Goal: Task Accomplishment & Management: Manage account settings

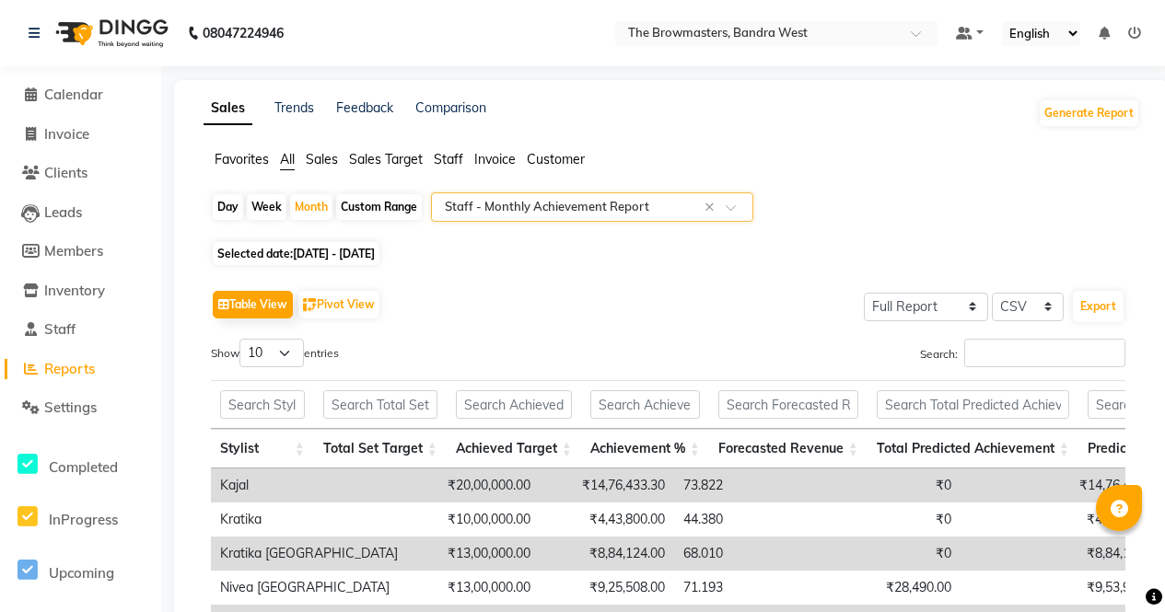
select select "full_report"
select select "csv"
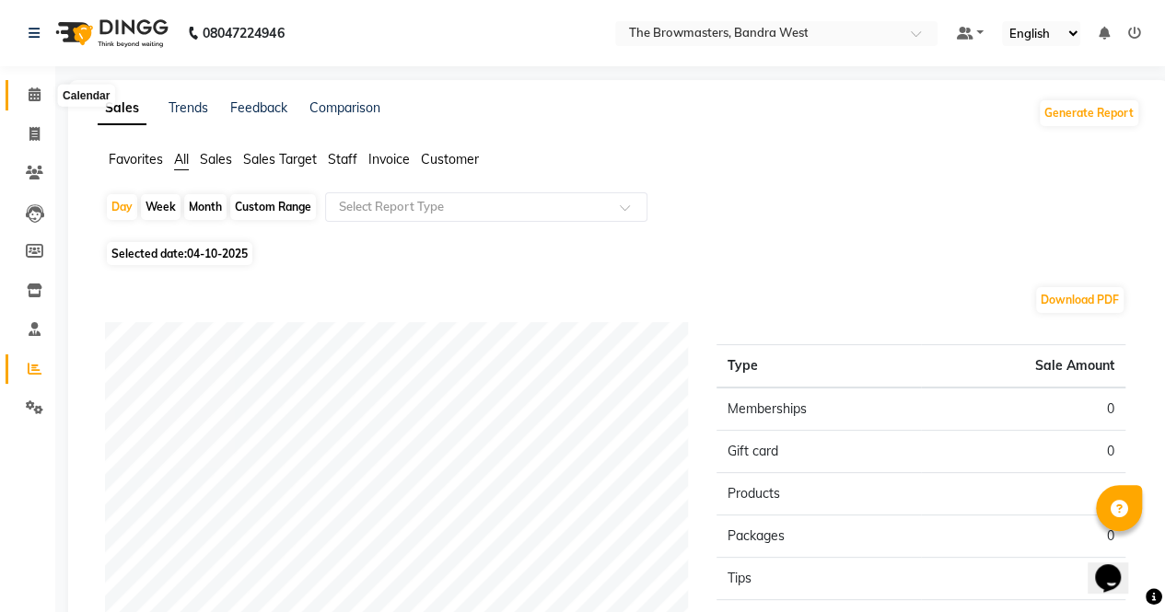
click at [38, 90] on icon at bounding box center [35, 94] width 12 height 14
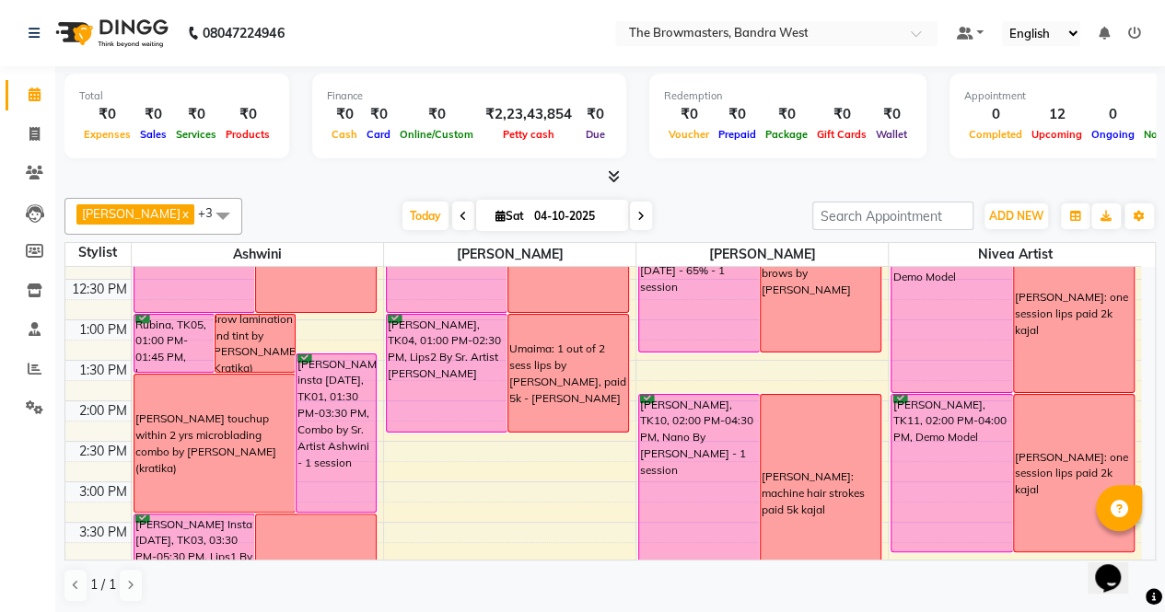
scroll to position [349, 0]
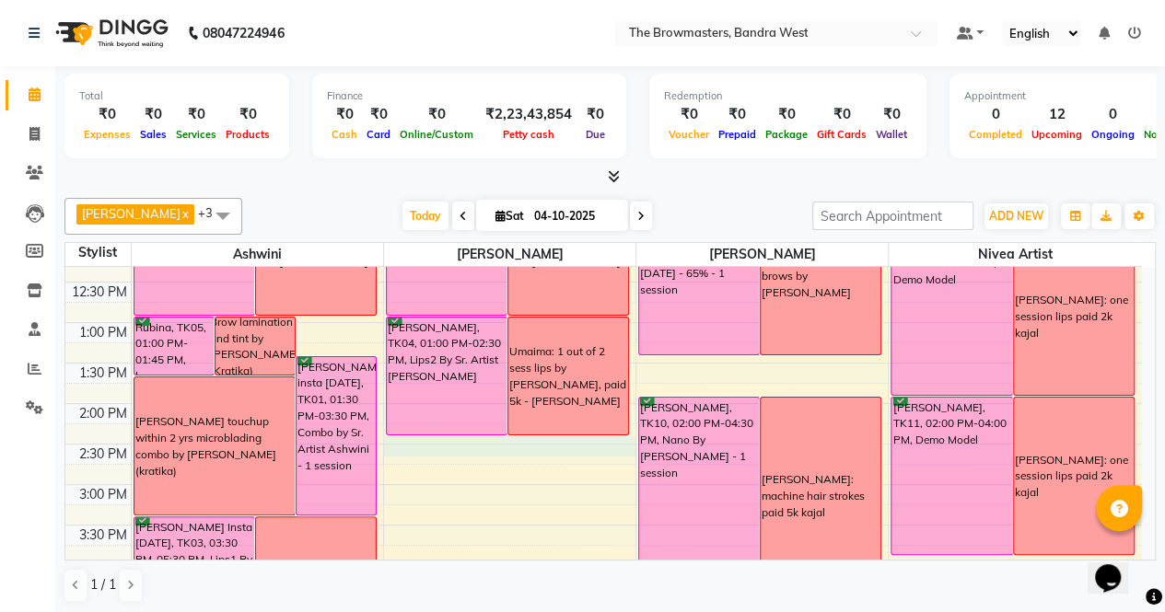
click at [534, 444] on div "8:00 AM 8:30 AM 9:00 AM 9:30 AM 10:00 AM 10:30 AM 11:00 AM 11:30 AM 12:00 PM 12…" at bounding box center [602, 444] width 1075 height 1052
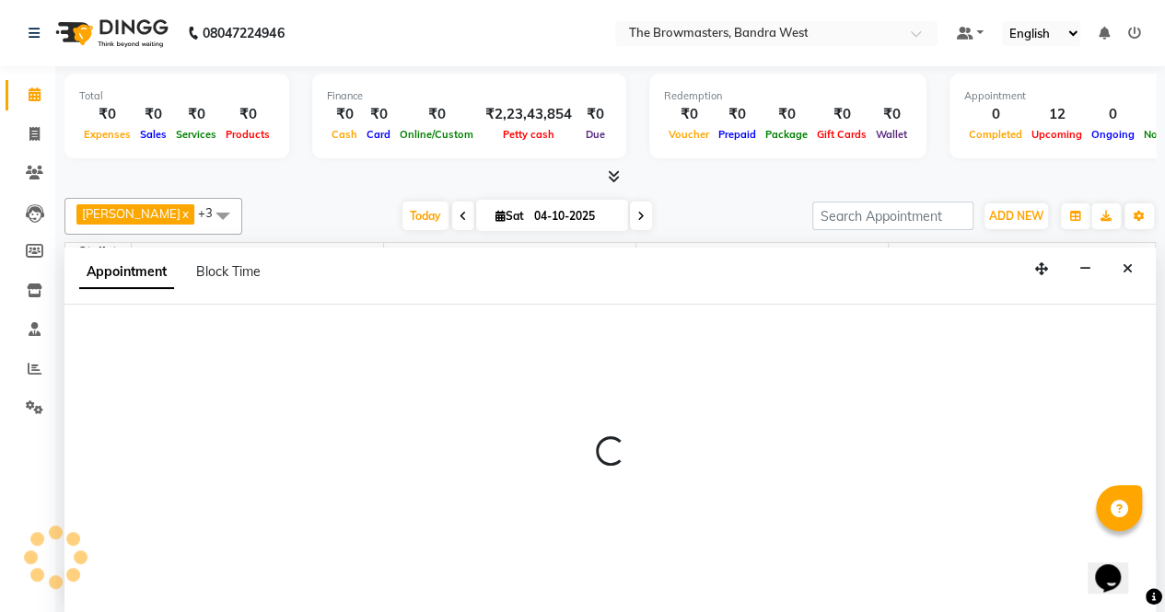
scroll to position [0, 0]
click at [240, 273] on span "Block Time" at bounding box center [228, 271] width 64 height 17
select select "64307"
select select "870"
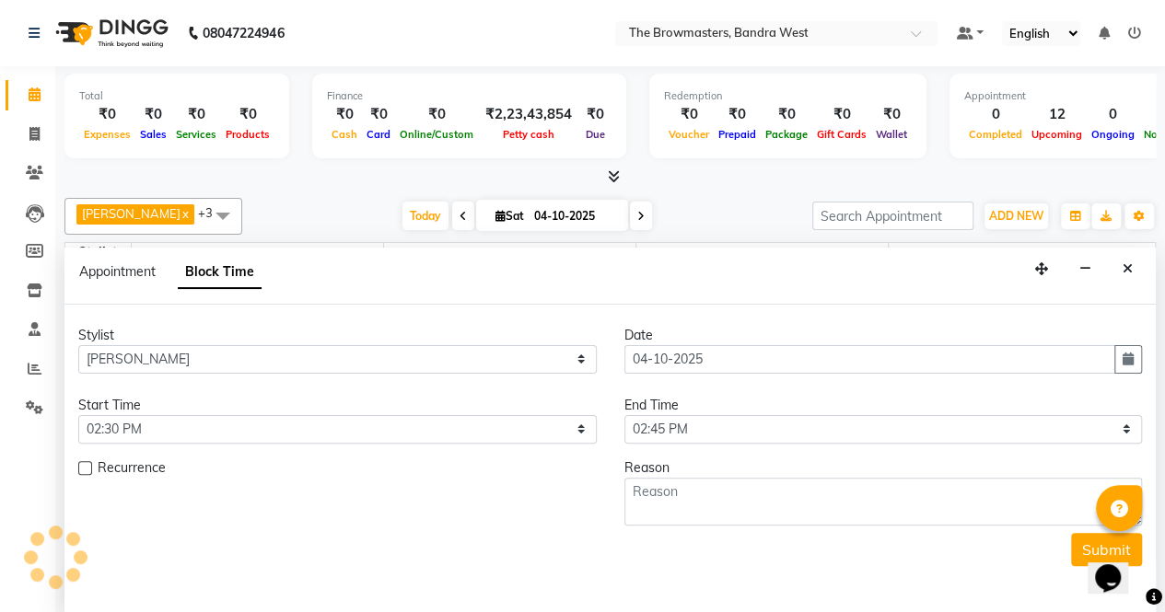
scroll to position [240, 0]
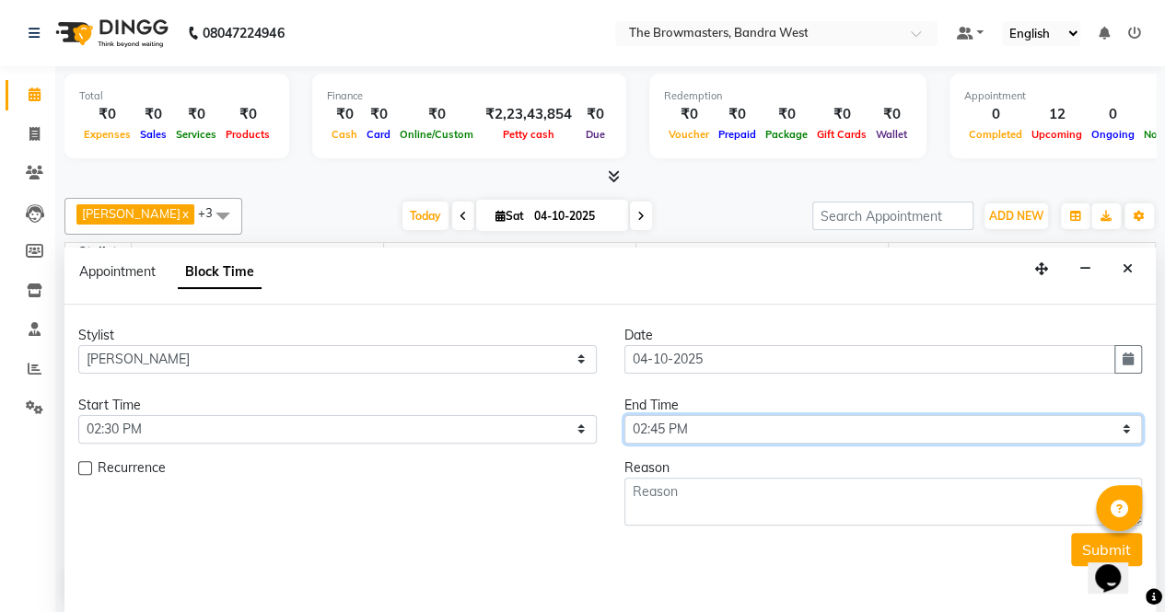
click at [777, 432] on select "Select 09:00 AM 09:15 AM 09:30 AM 09:45 AM 10:00 AM 10:15 AM 10:30 AM 10:45 AM …" at bounding box center [883, 429] width 518 height 29
click at [688, 428] on select "Select 09:00 AM 09:15 AM 09:30 AM 09:45 AM 10:00 AM 10:15 AM 10:30 AM 10:45 AM …" at bounding box center [883, 429] width 518 height 29
select select "990"
click at [624, 415] on select "Select 09:00 AM 09:15 AM 09:30 AM 09:45 AM 10:00 AM 10:15 AM 10:30 AM 10:45 AM …" at bounding box center [883, 429] width 518 height 29
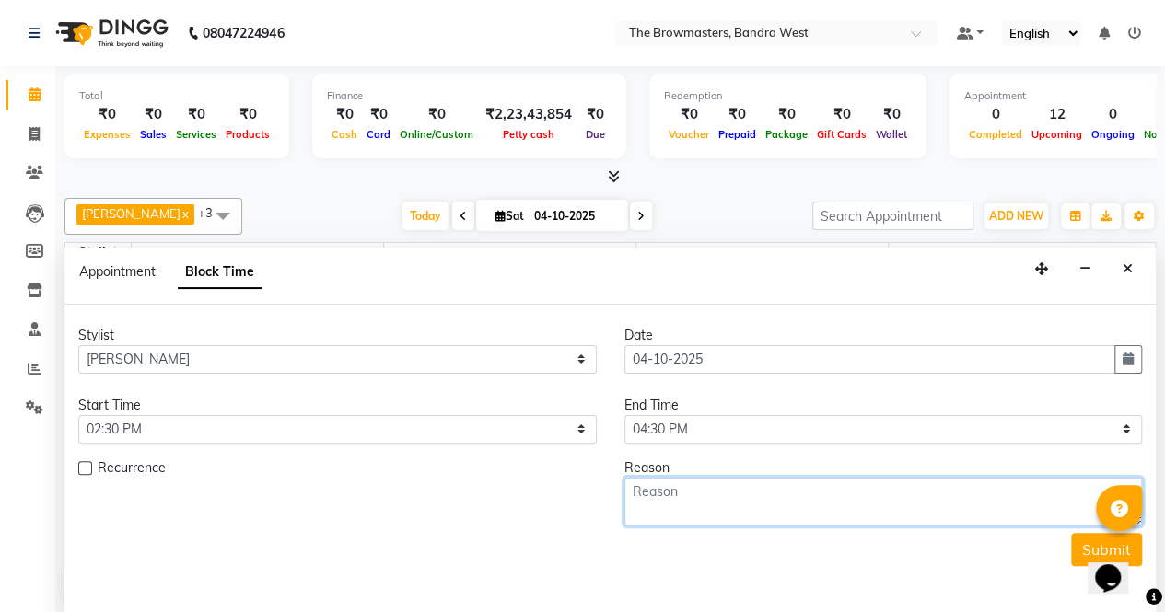
click at [689, 498] on textarea at bounding box center [883, 502] width 518 height 48
type textarea "Tent Kehkashaan: 1 sess only Ombre brows by [PERSON_NAME]"
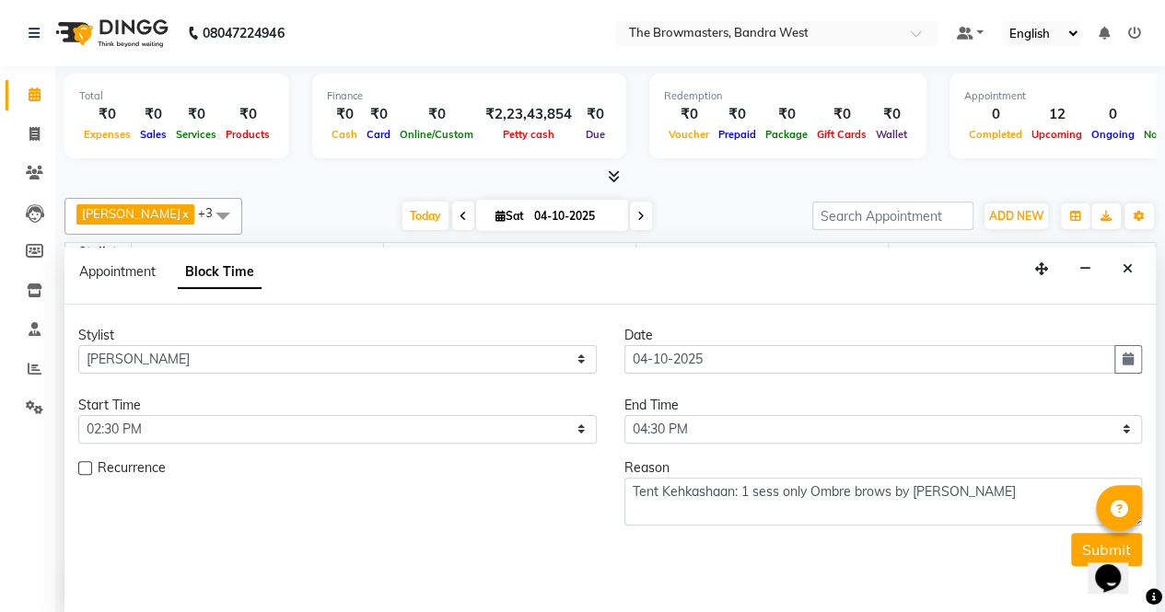
click at [1095, 546] on div "Opens Chat This icon Opens the chat window." at bounding box center [1117, 546] width 44 height 0
click at [1083, 545] on button "Submit" at bounding box center [1106, 549] width 71 height 33
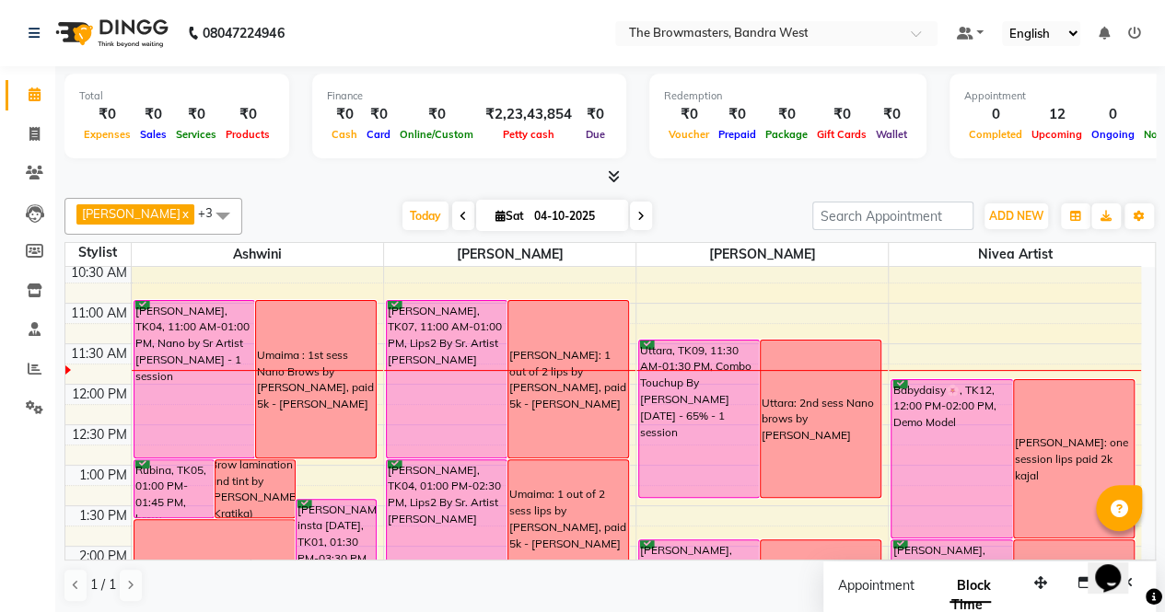
scroll to position [160, 0]
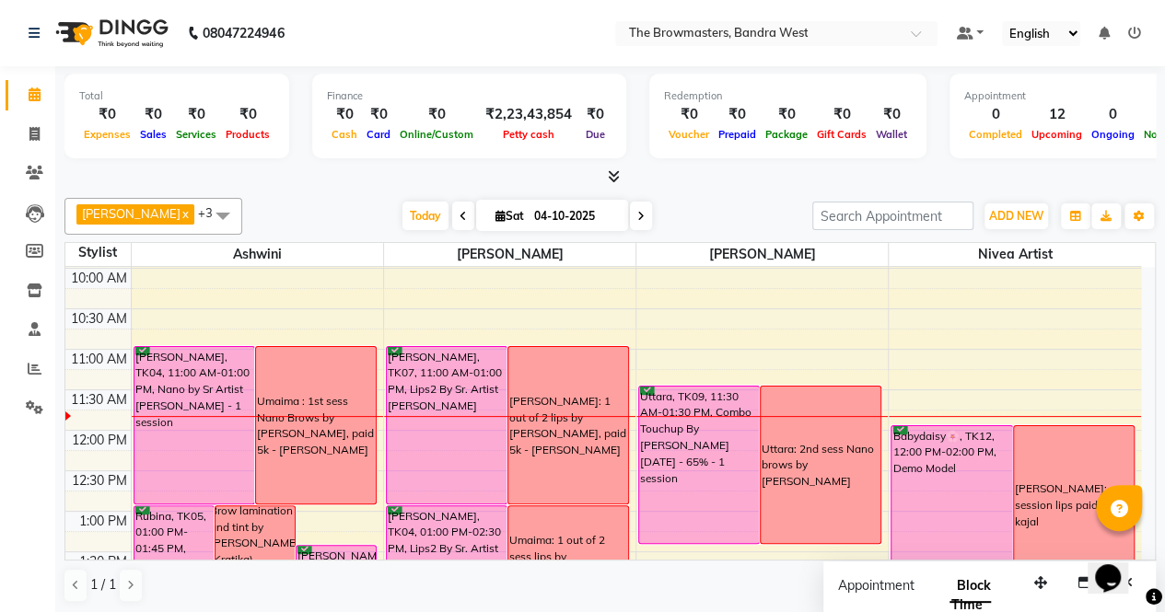
click at [814, 508] on div "Uttara: 2nd sess Nano brows by [PERSON_NAME]" at bounding box center [821, 465] width 120 height 157
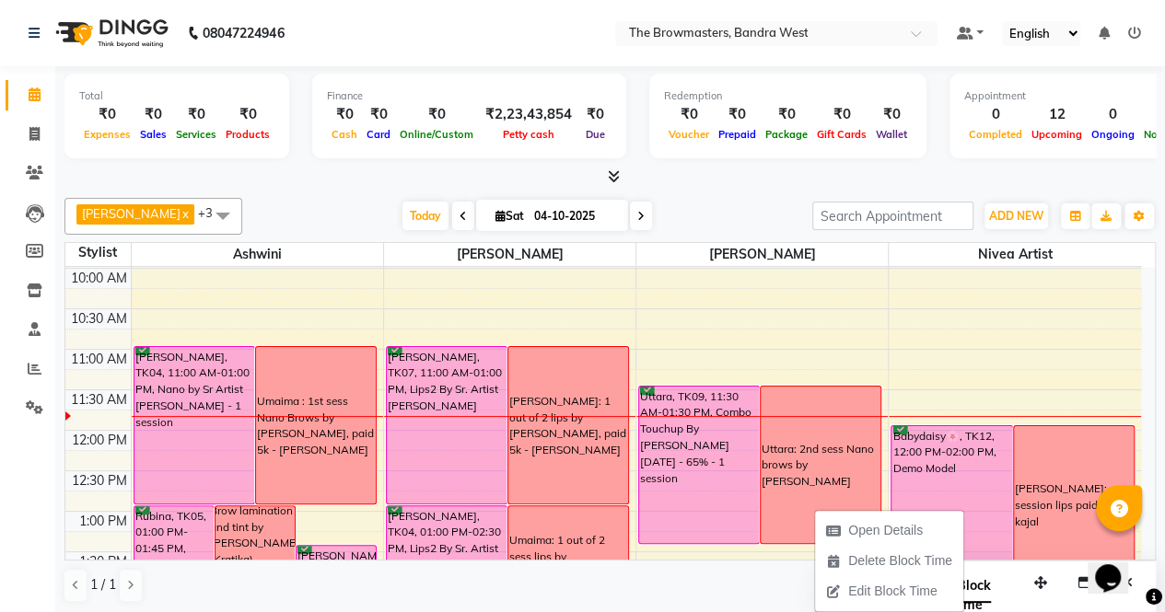
click at [811, 486] on div "Uttara: 2nd sess Nano brows by [PERSON_NAME]" at bounding box center [820, 466] width 118 height 50
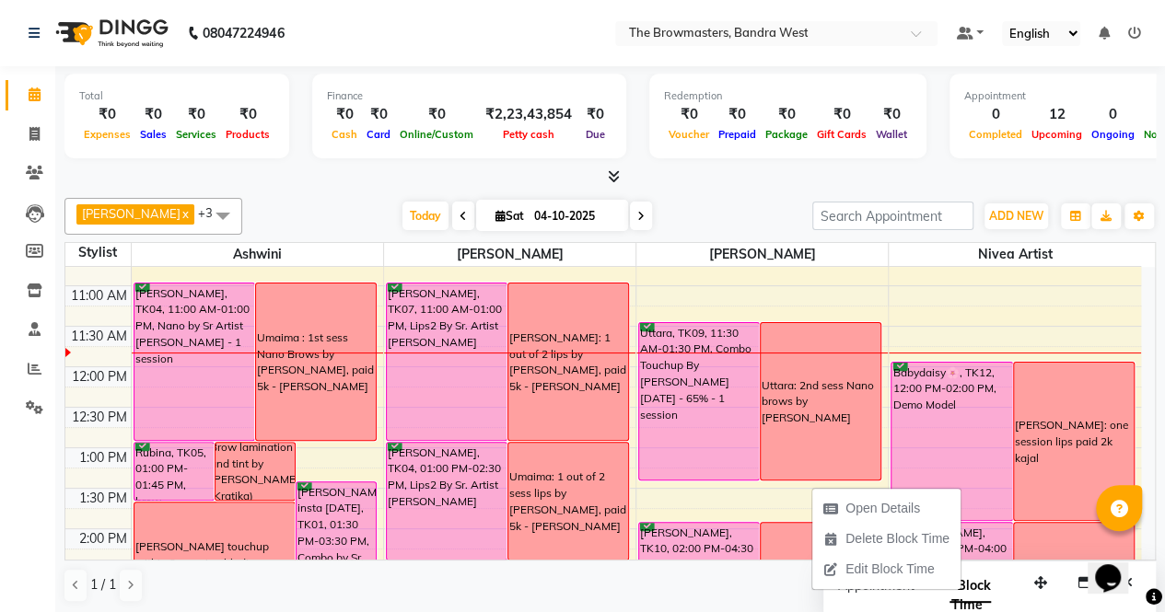
scroll to position [219, 0]
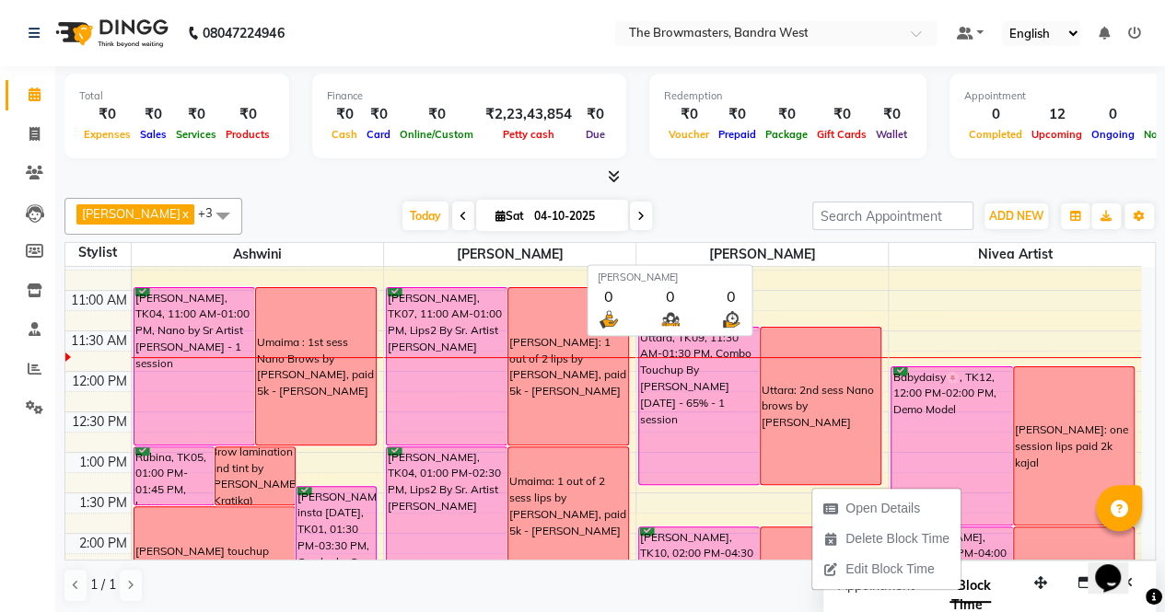
click at [886, 243] on span "[PERSON_NAME]" at bounding box center [761, 254] width 251 height 23
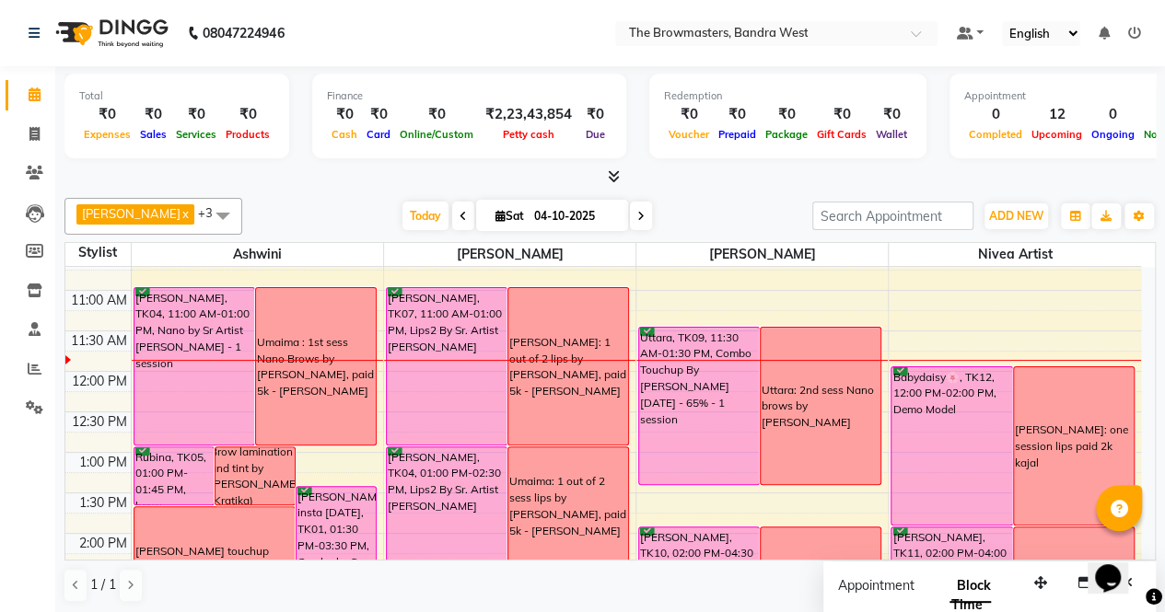
click at [633, 213] on span at bounding box center [641, 216] width 22 height 29
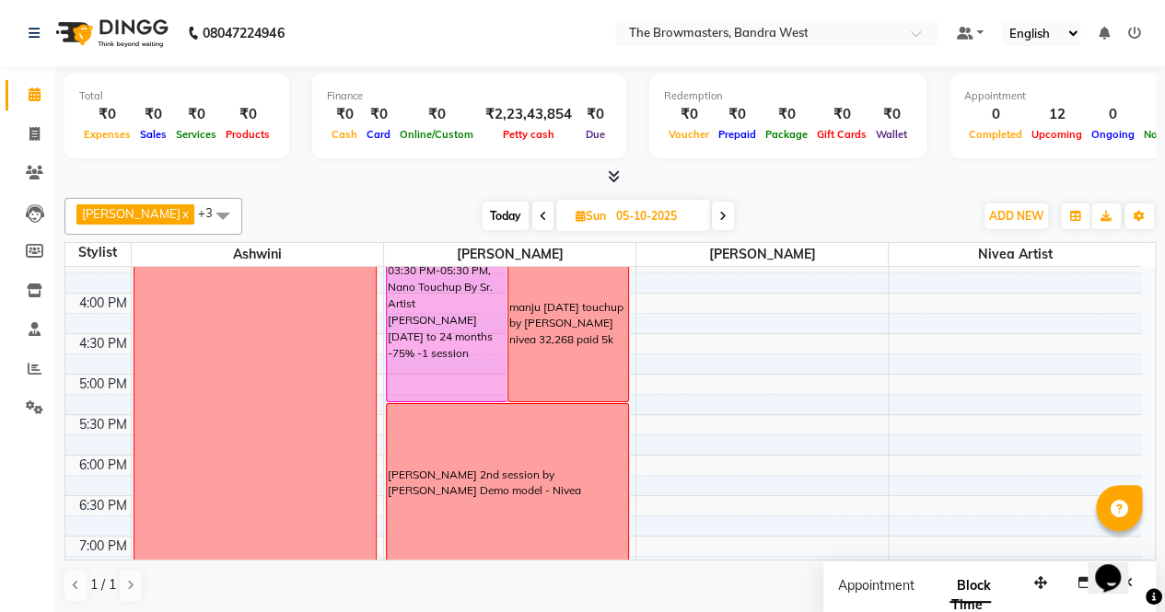
scroll to position [643, 0]
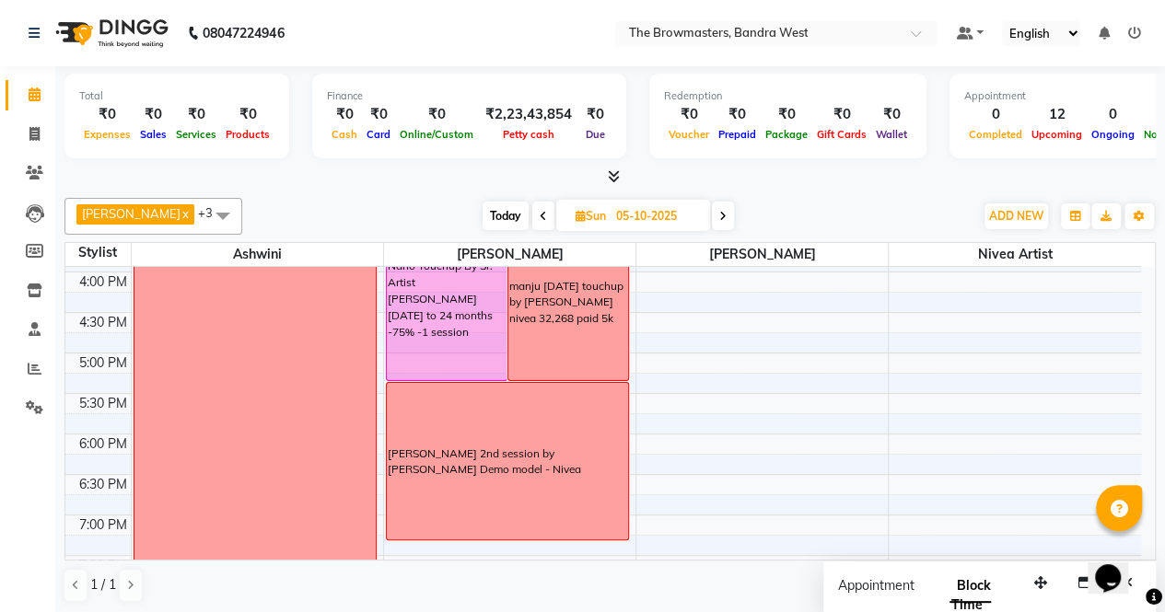
click at [514, 222] on span "Today" at bounding box center [505, 216] width 46 height 29
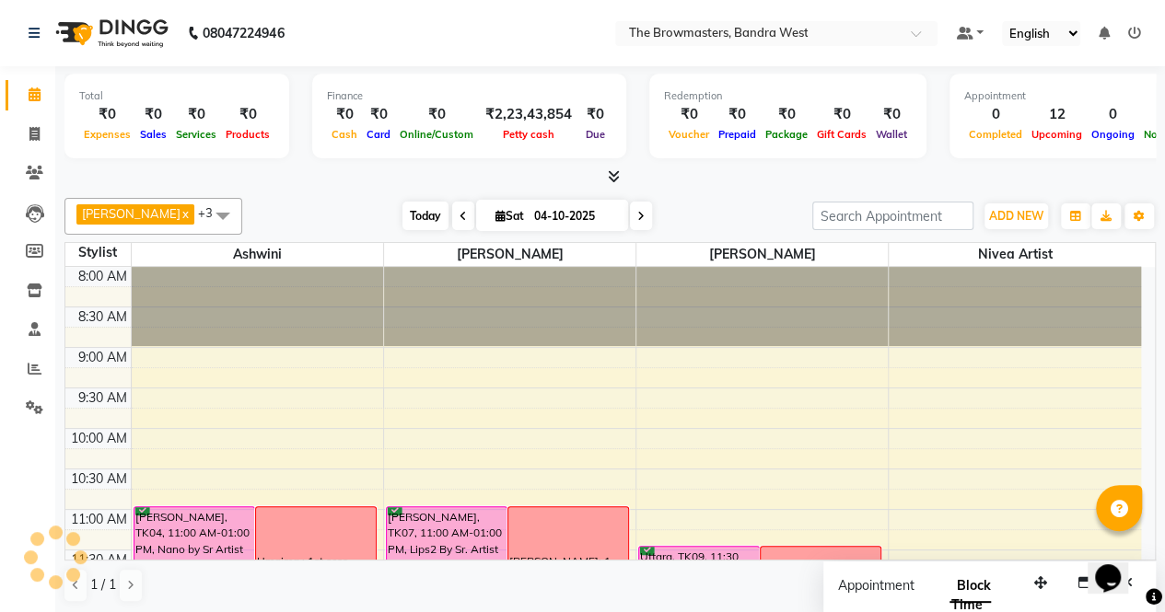
scroll to position [240, 0]
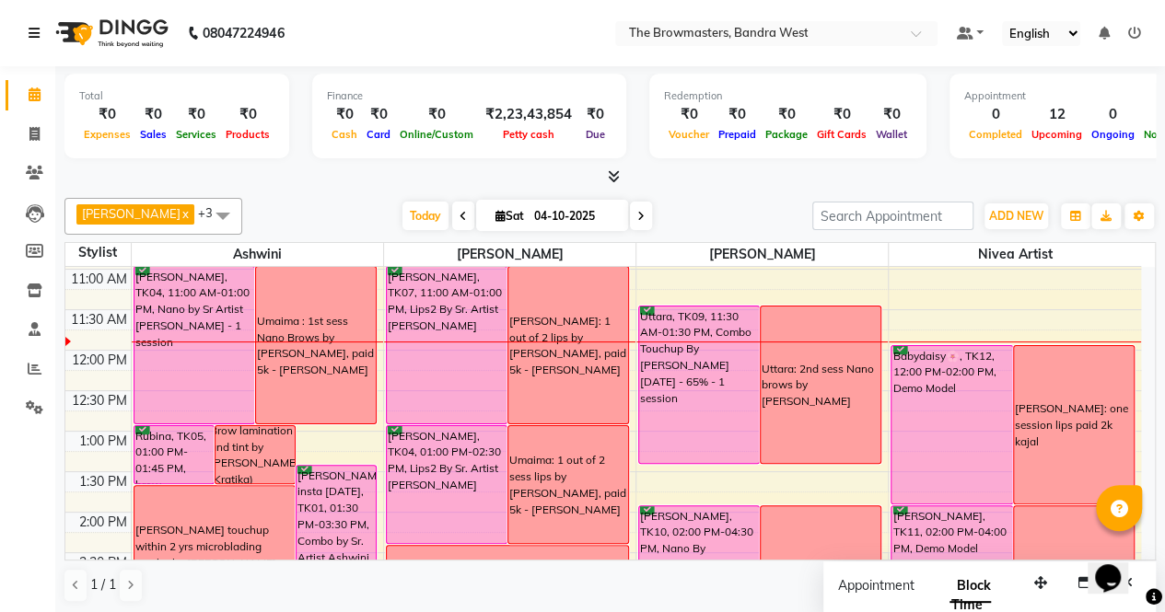
click at [43, 7] on link at bounding box center [38, 33] width 18 height 52
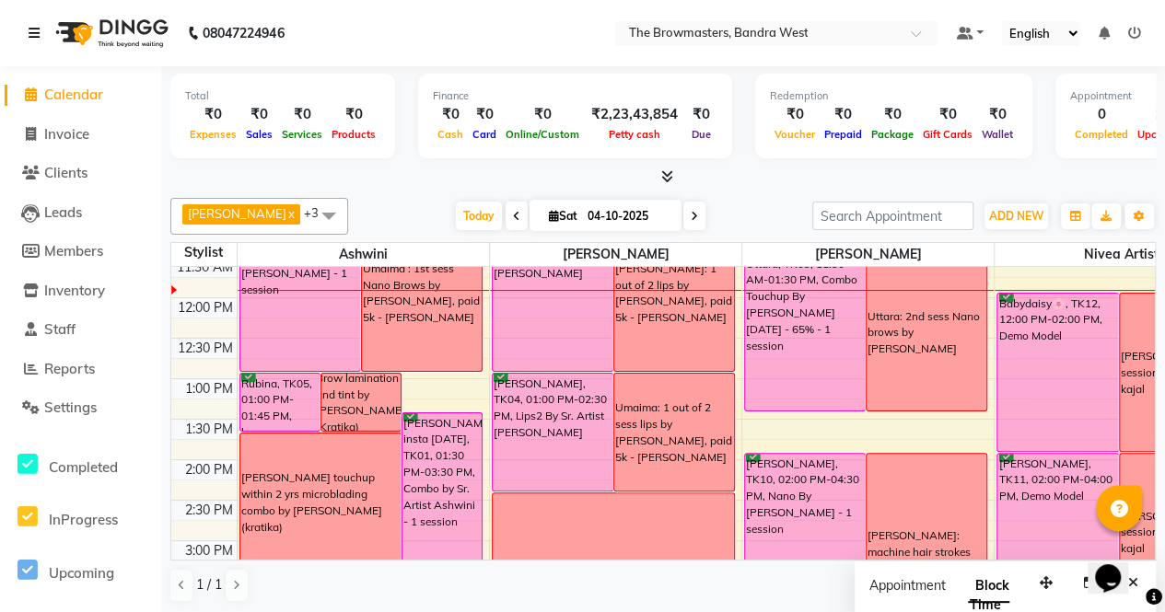
scroll to position [366, 0]
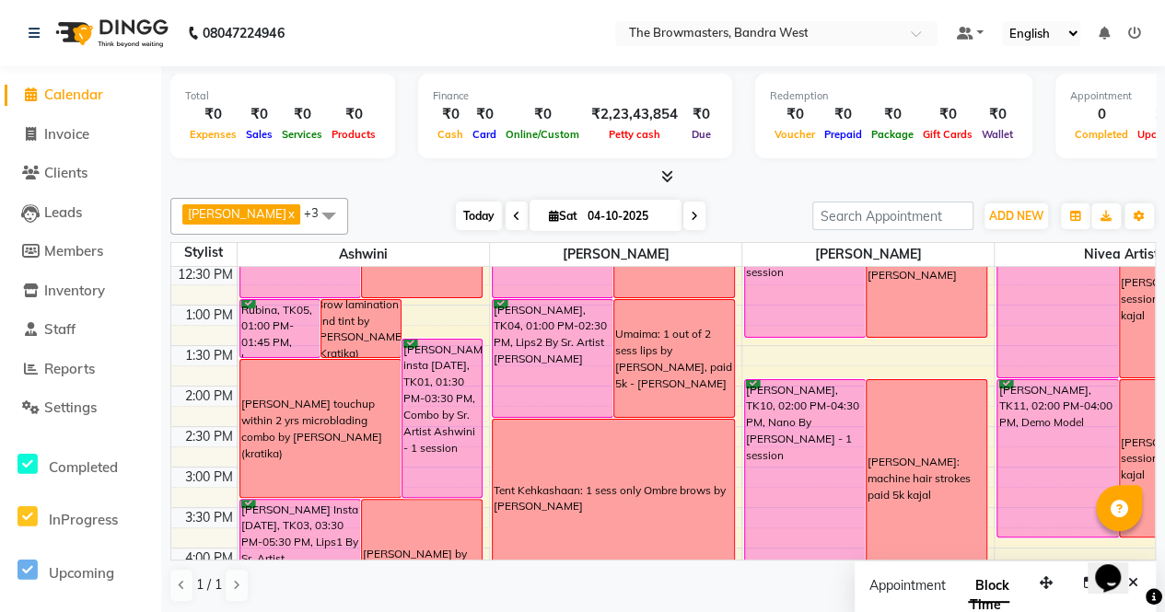
click at [470, 213] on span "Today" at bounding box center [479, 216] width 46 height 29
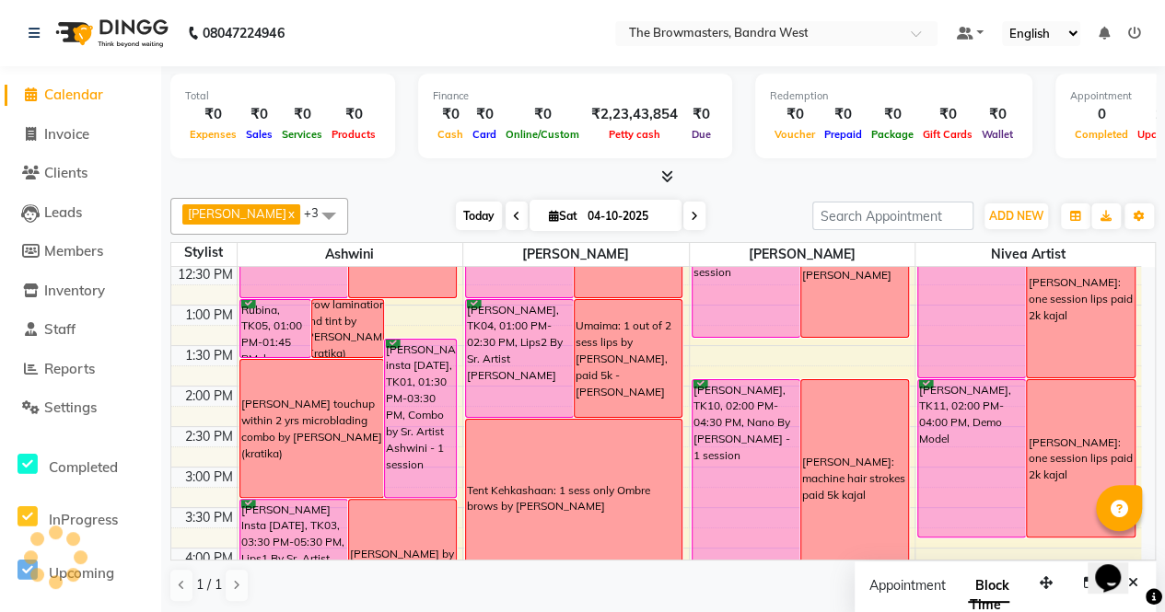
scroll to position [240, 0]
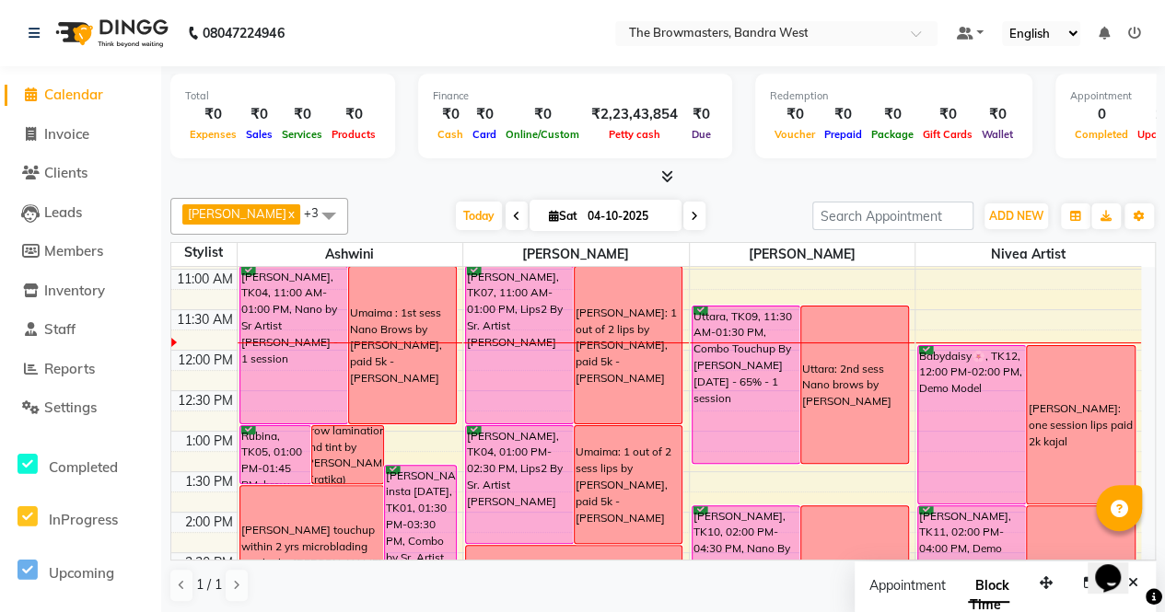
click at [524, 212] on span at bounding box center [516, 216] width 22 height 29
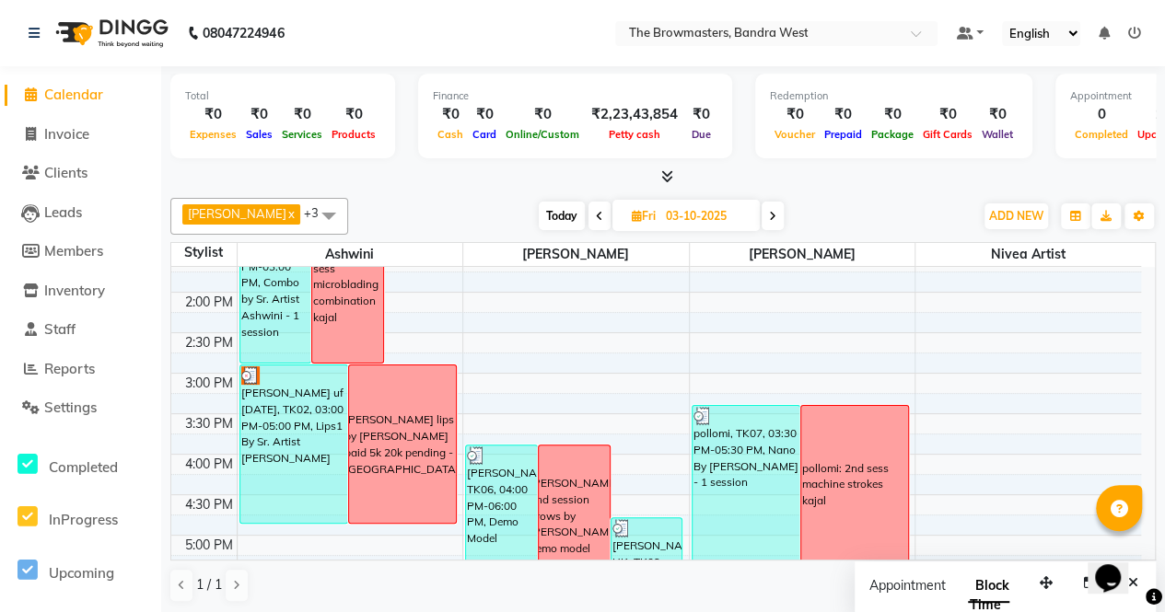
scroll to position [446, 0]
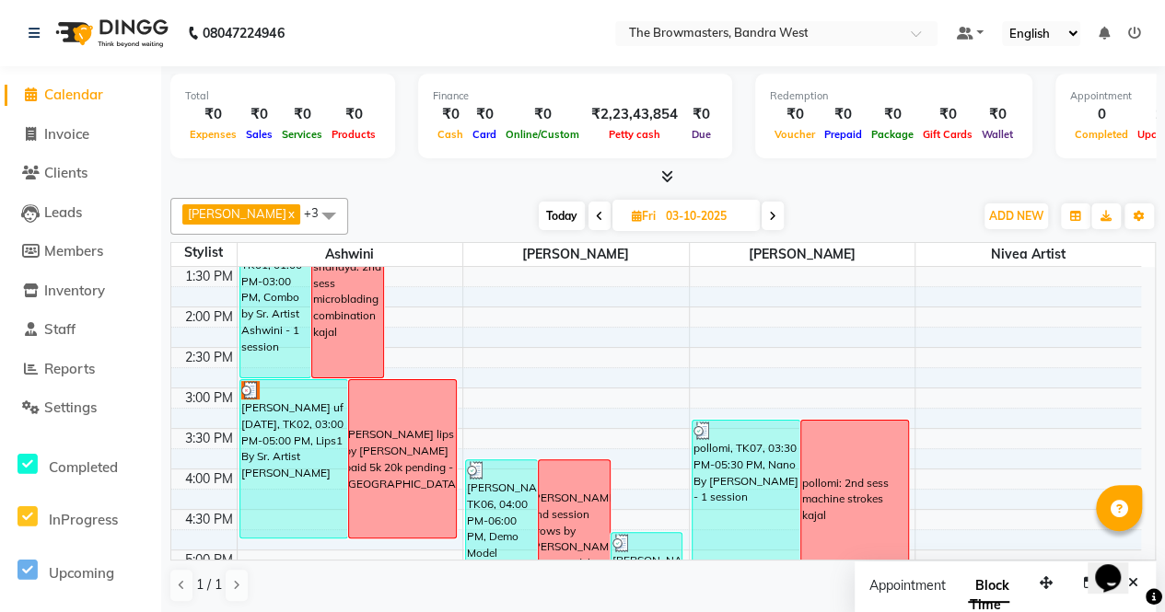
click at [775, 219] on icon at bounding box center [772, 216] width 7 height 11
type input "04-10-2025"
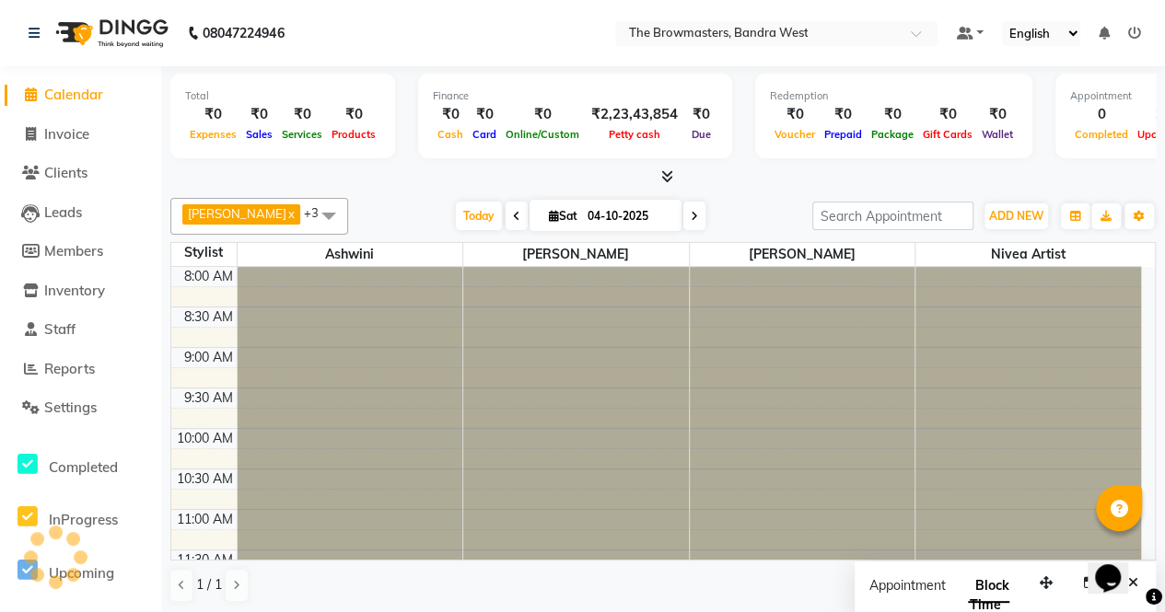
scroll to position [240, 0]
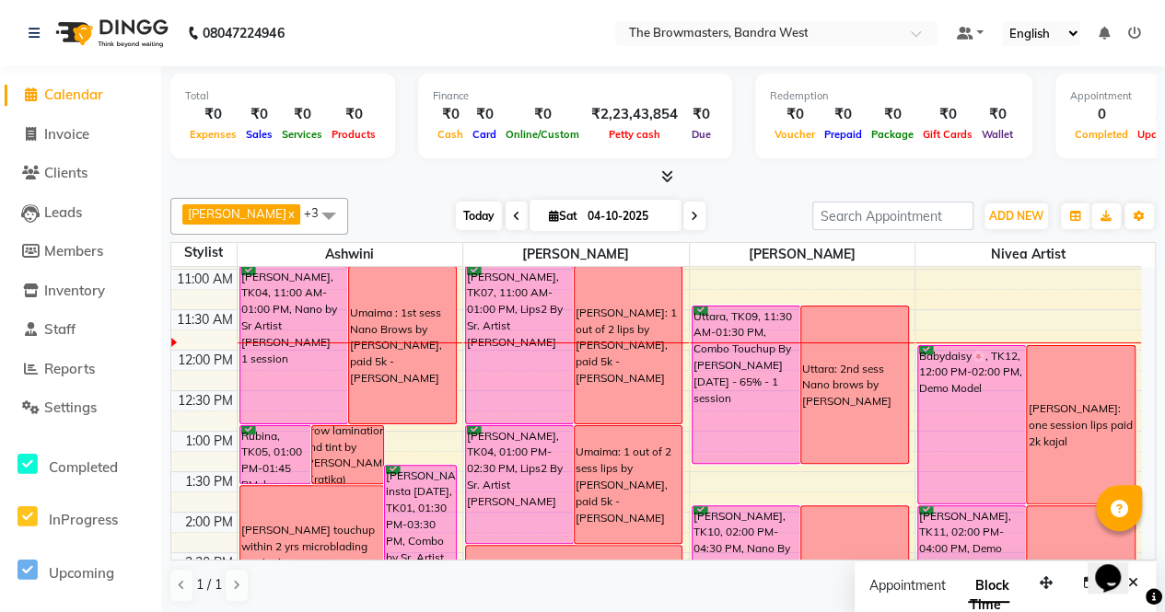
click at [487, 224] on span "Today" at bounding box center [479, 216] width 46 height 29
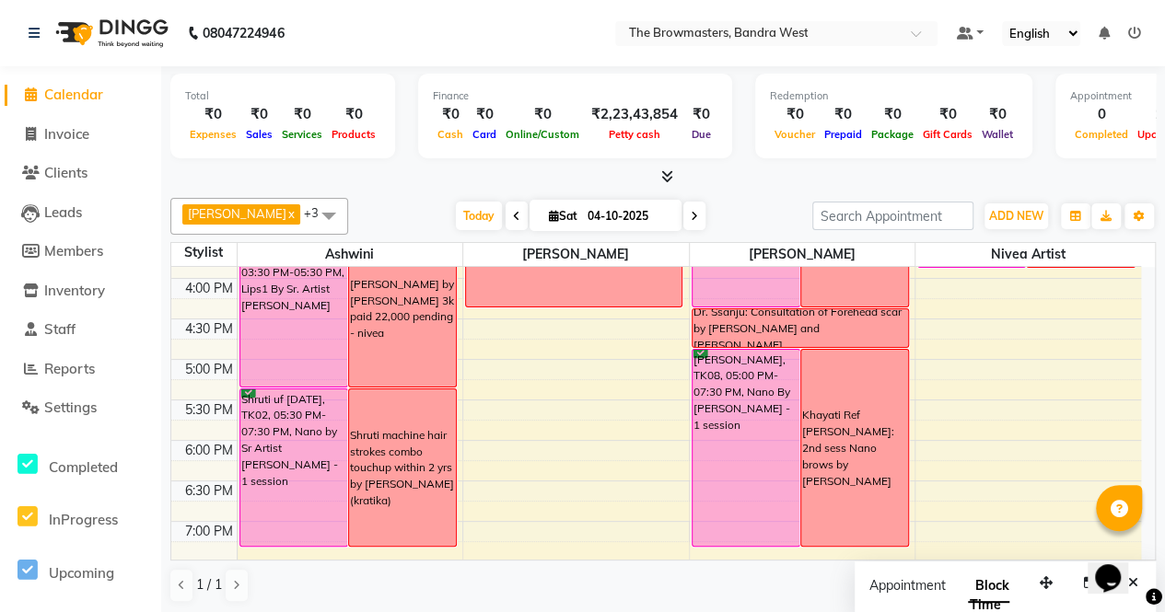
scroll to position [632, 0]
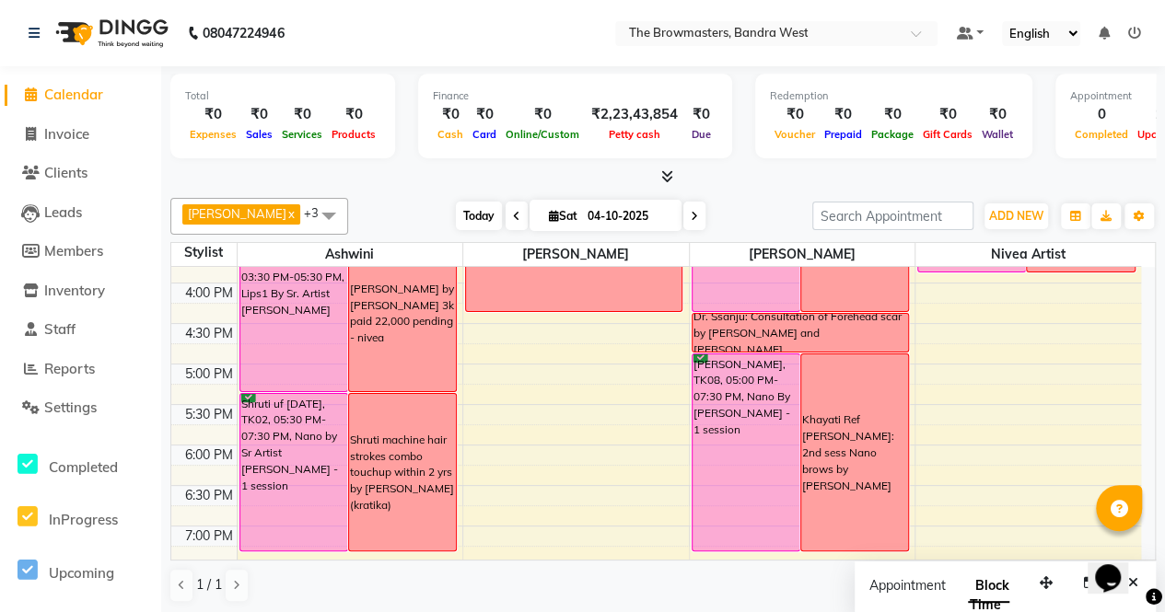
click at [477, 220] on span "Today" at bounding box center [479, 216] width 46 height 29
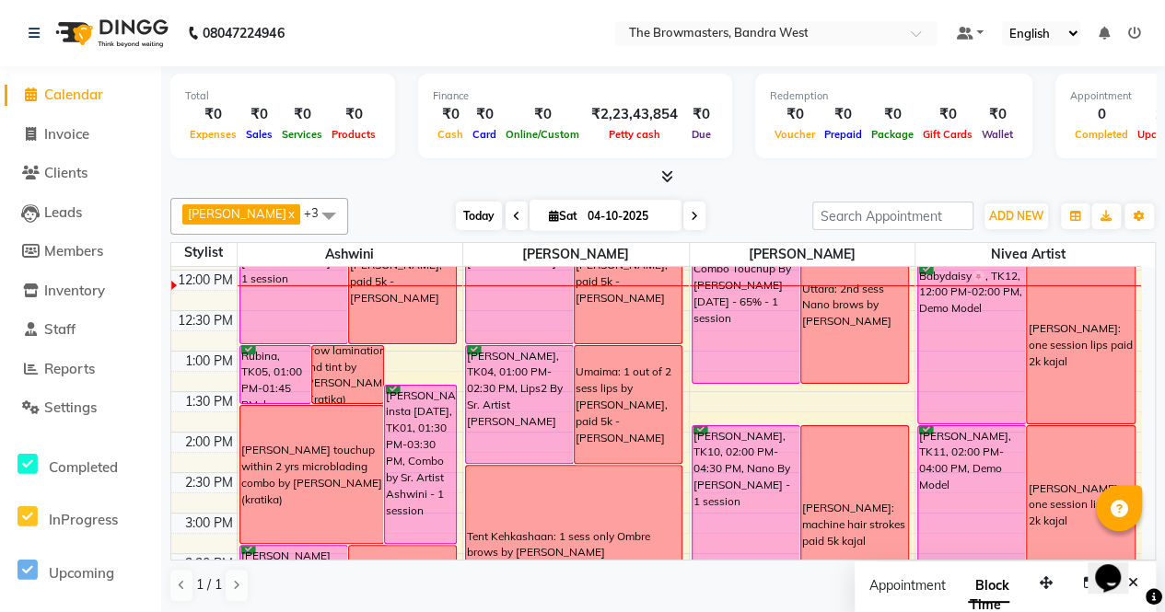
click at [475, 215] on span "Today" at bounding box center [479, 216] width 46 height 29
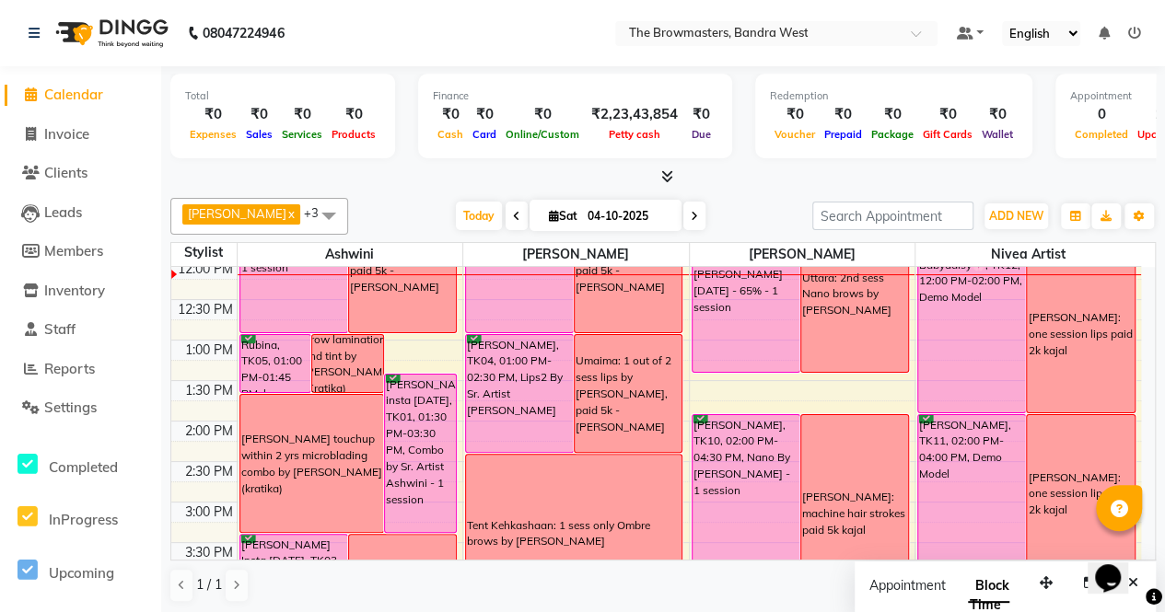
scroll to position [357, 0]
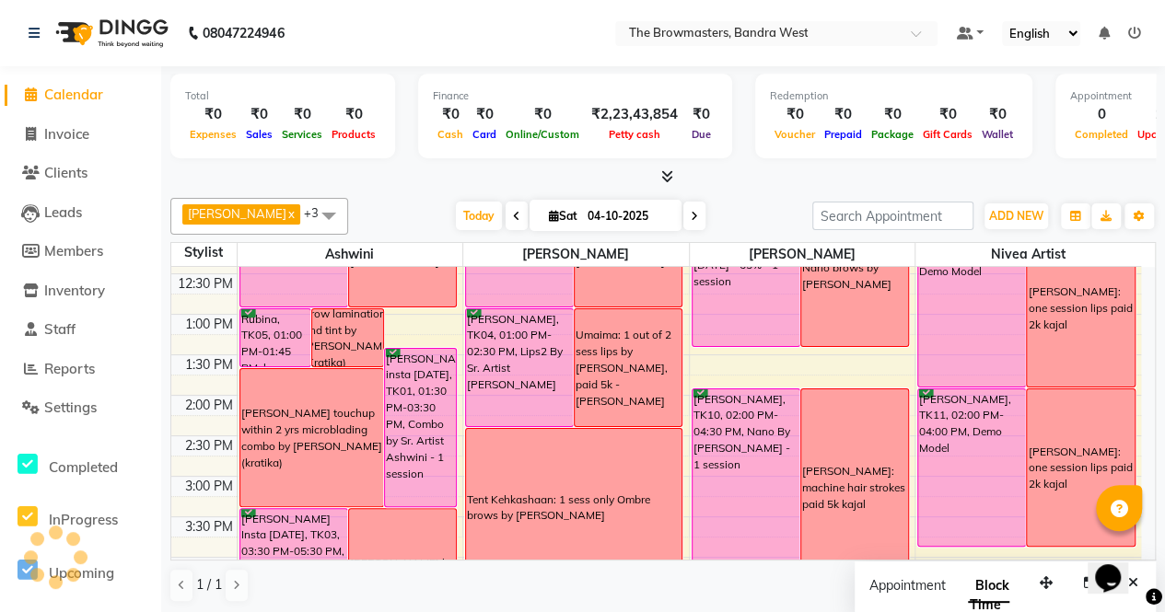
click at [575, 215] on span "Sat" at bounding box center [563, 216] width 38 height 14
select select "10"
select select "2025"
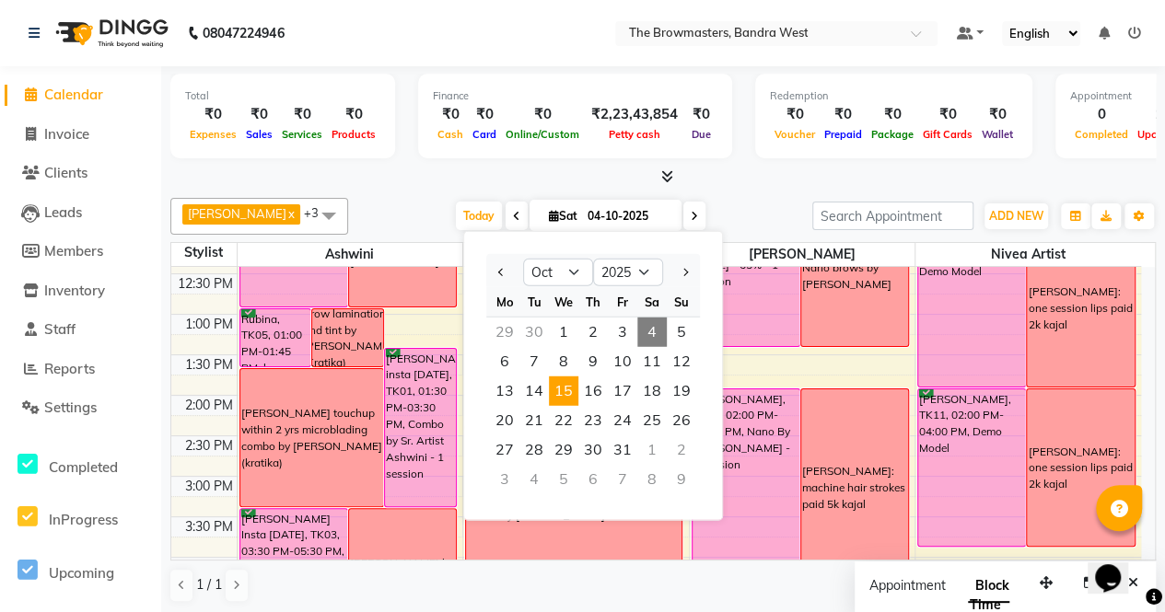
click at [564, 385] on span "15" at bounding box center [563, 391] width 29 height 29
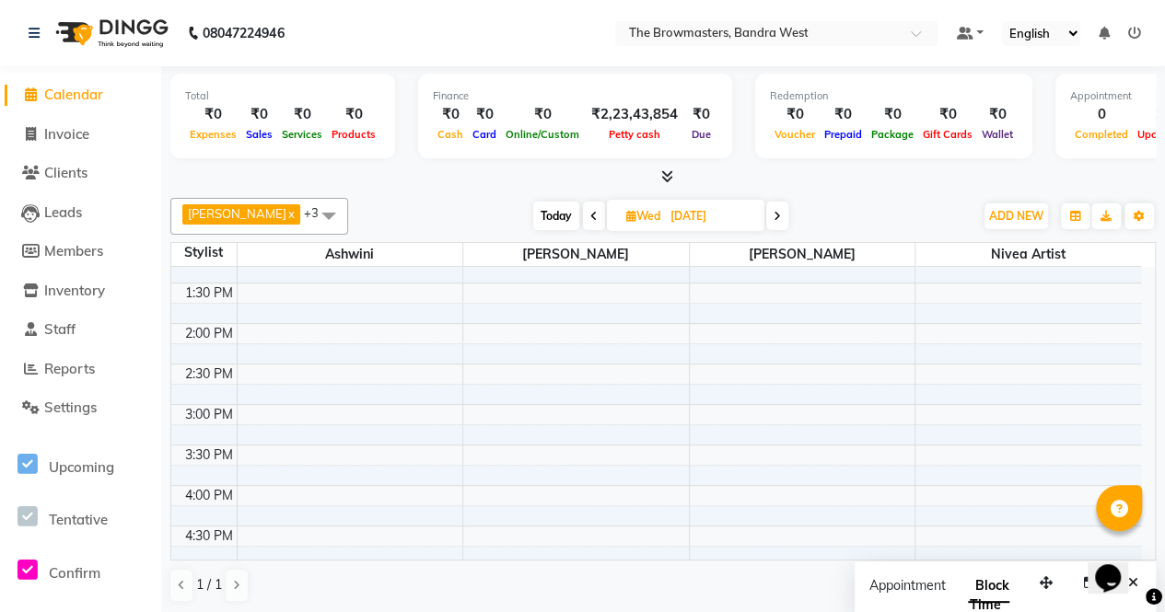
scroll to position [582, 0]
click at [543, 223] on span "Today" at bounding box center [556, 216] width 46 height 29
type input "04-10-2025"
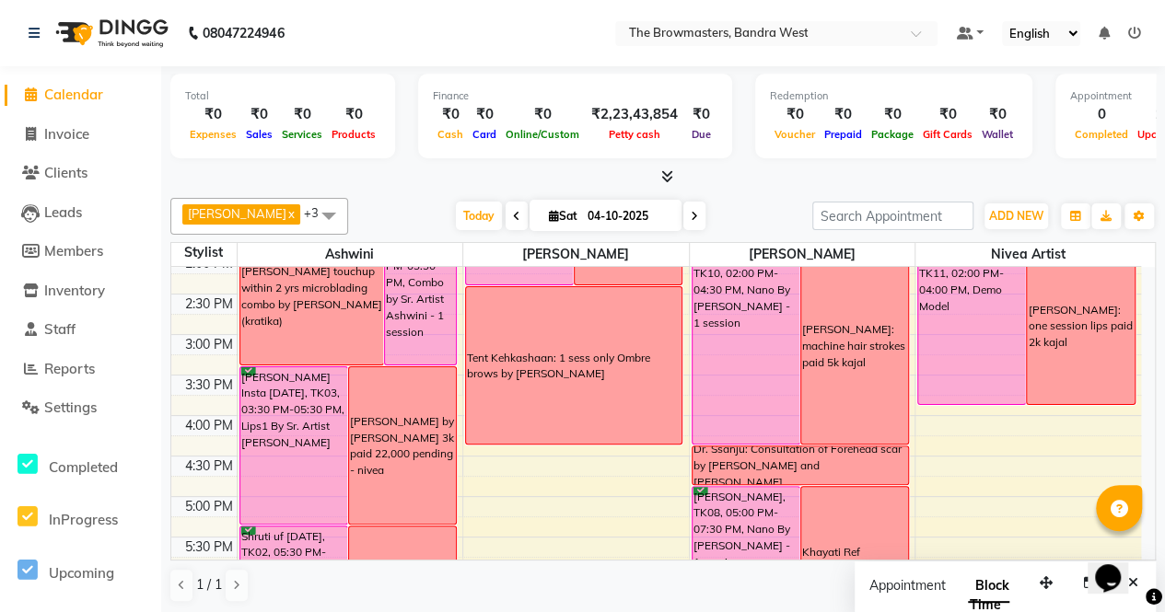
scroll to position [0, 0]
click at [492, 202] on span "Today" at bounding box center [479, 216] width 46 height 29
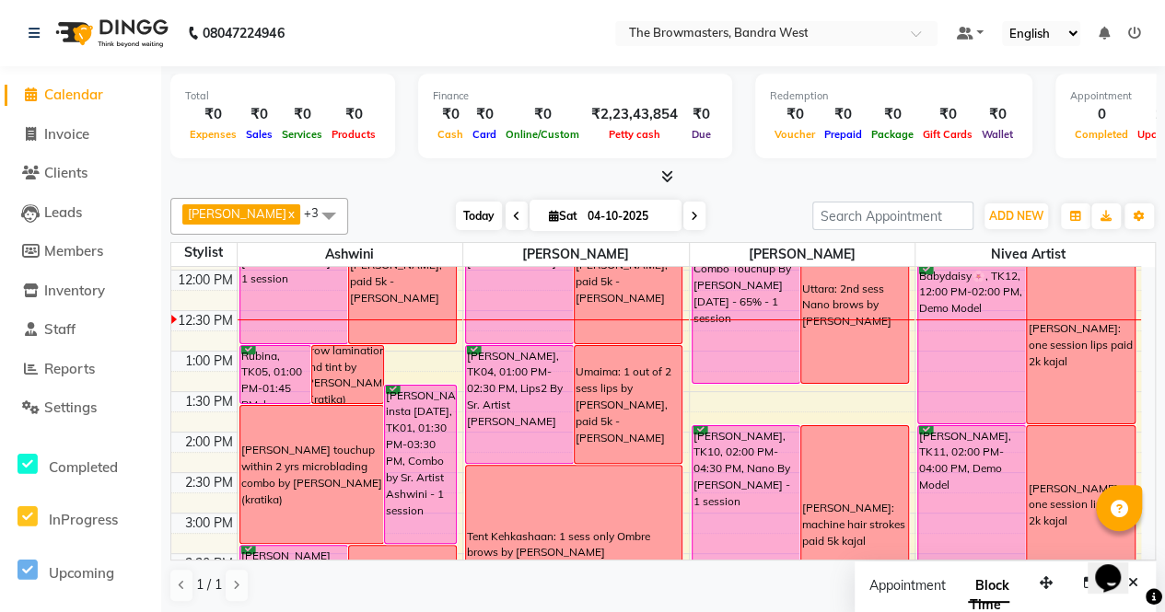
click at [492, 202] on span "Today" at bounding box center [479, 216] width 46 height 29
click at [495, 214] on span "Today" at bounding box center [479, 216] width 46 height 29
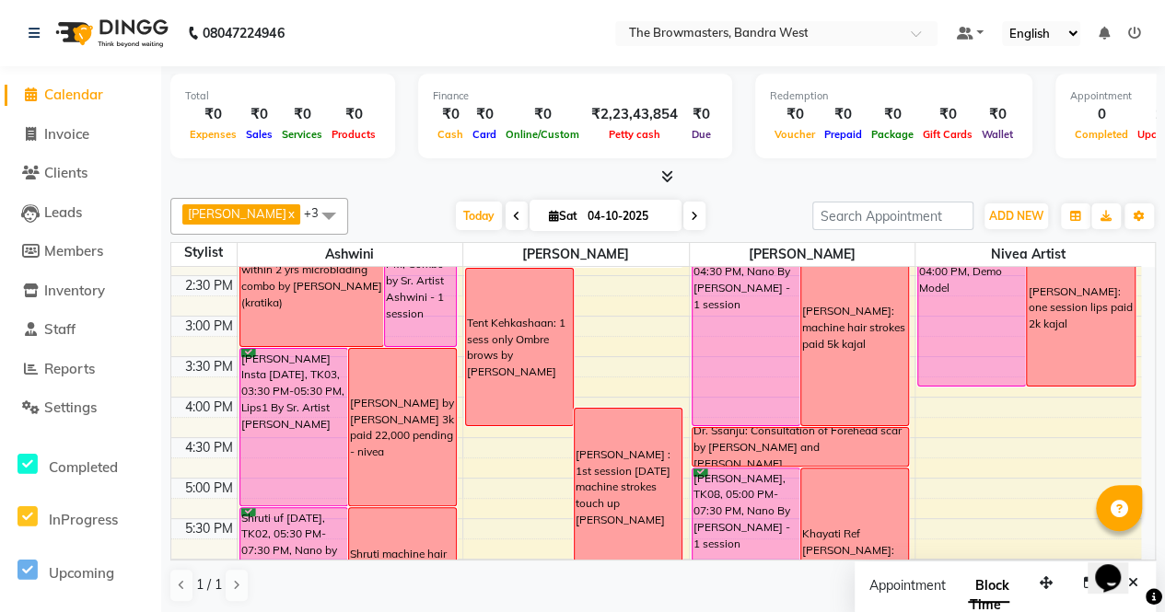
scroll to position [245, 0]
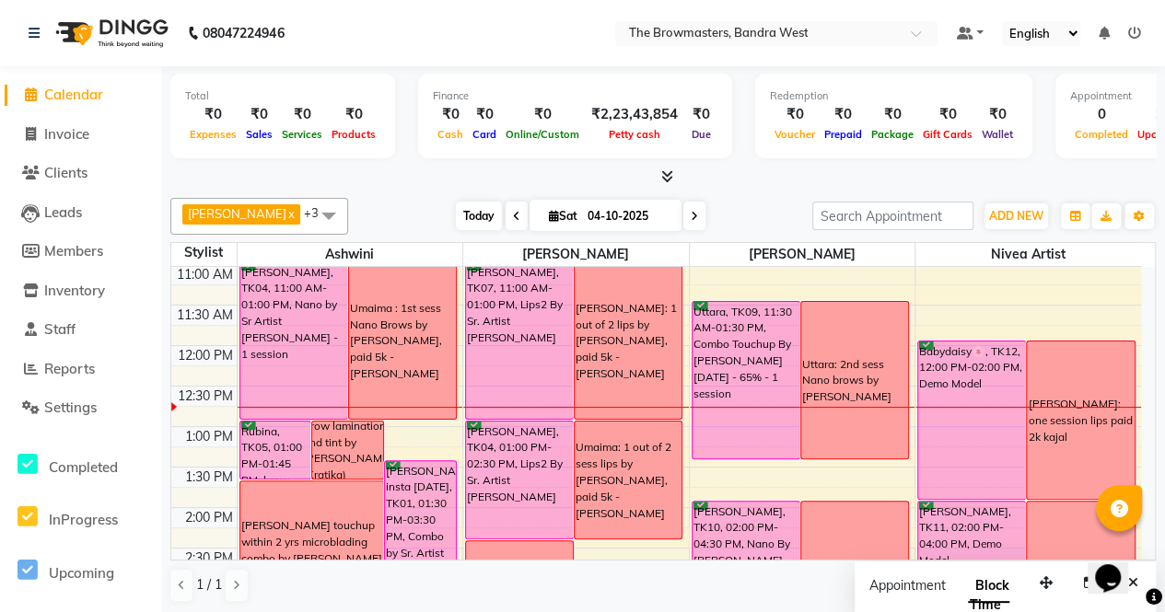
click at [473, 216] on span "Today" at bounding box center [479, 216] width 46 height 29
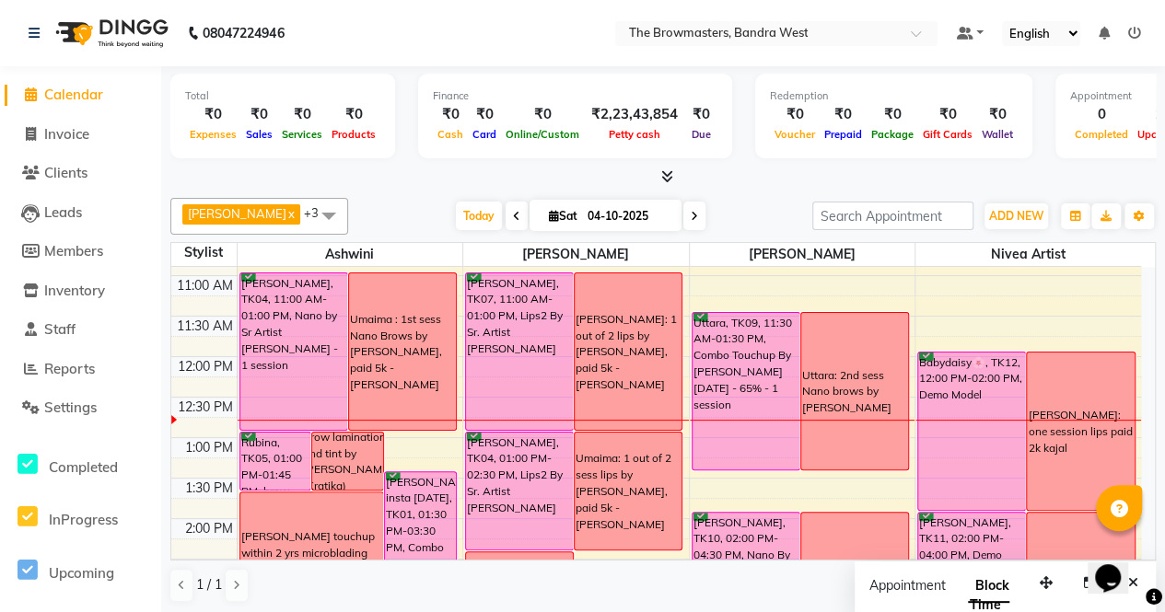
scroll to position [236, 0]
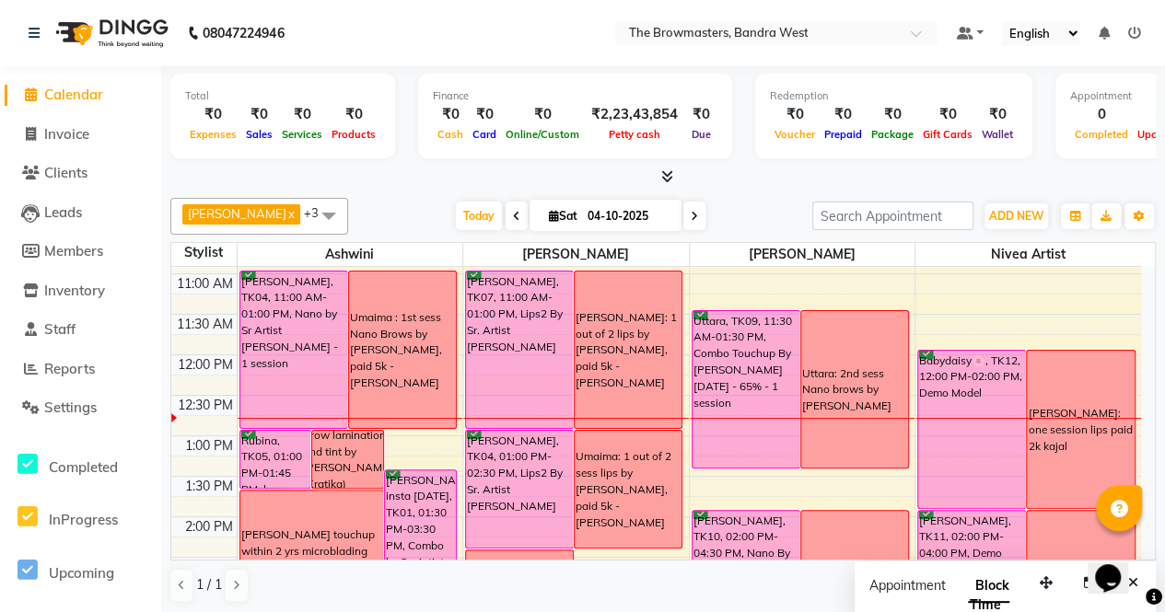
click at [880, 395] on div "Uttara: 2nd sess Nano brows by [PERSON_NAME]" at bounding box center [854, 391] width 105 height 50
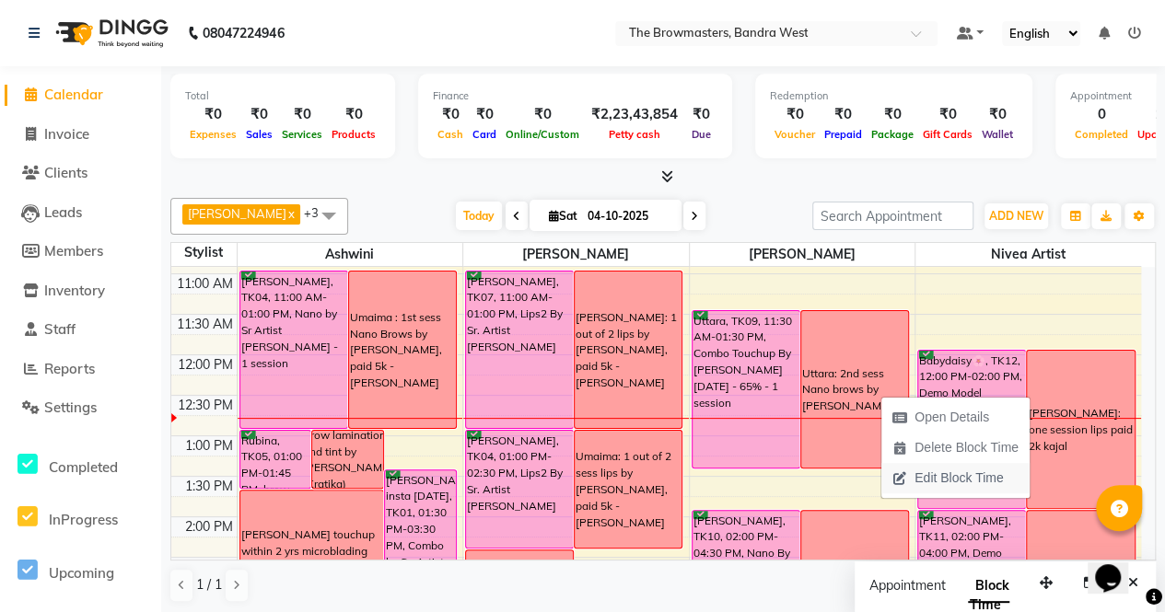
click at [923, 466] on span "Edit Block Time" at bounding box center [947, 478] width 133 height 30
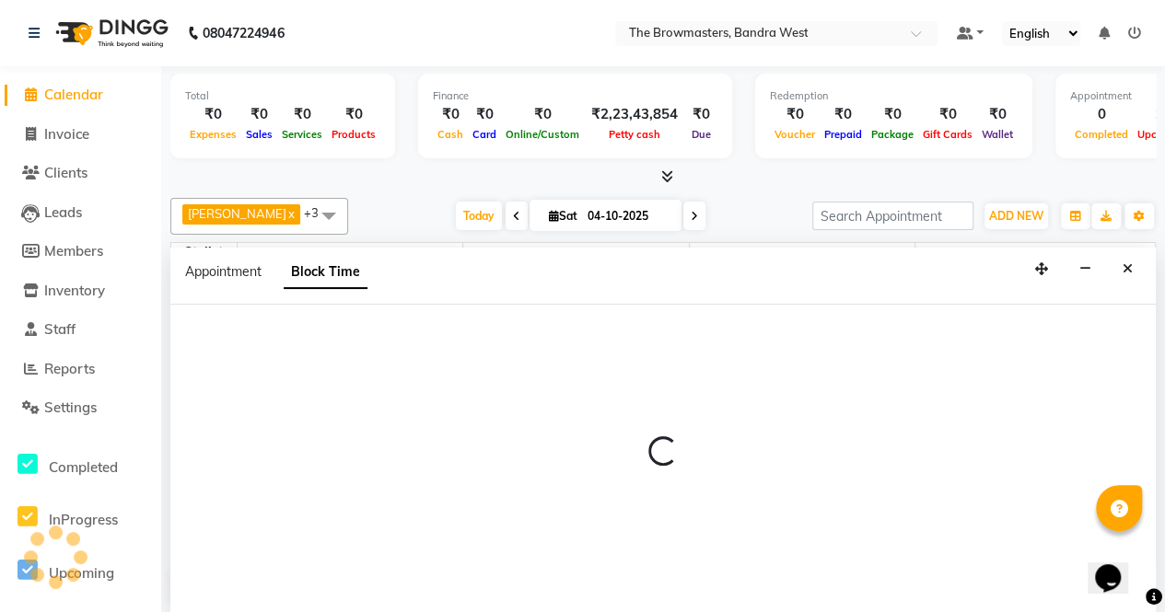
scroll to position [320, 0]
select select "64308"
select select "690"
select select "810"
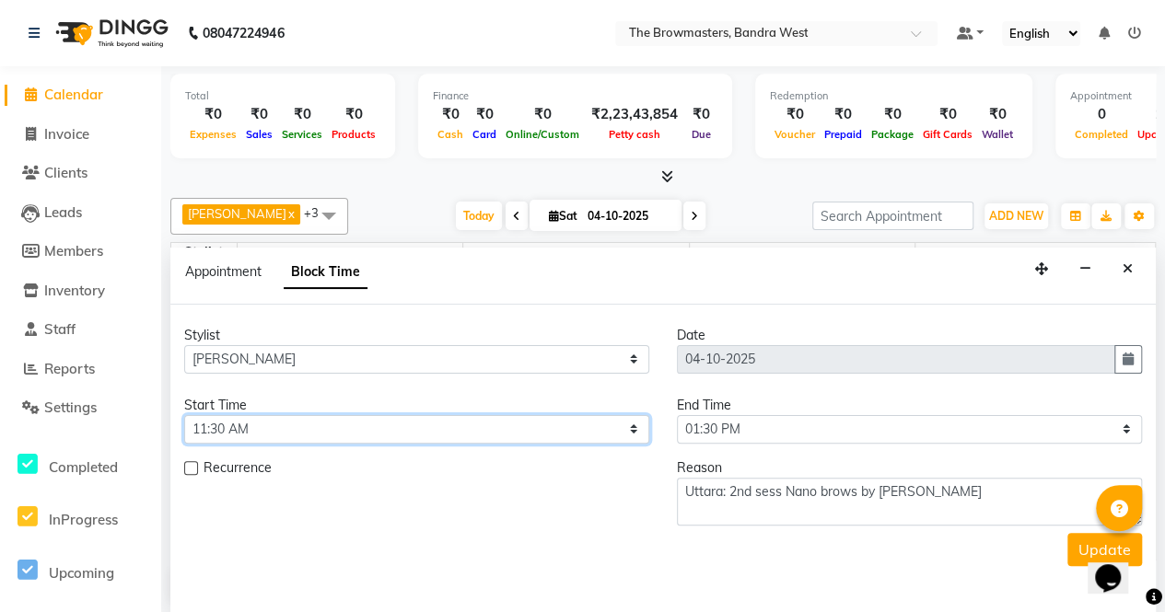
click at [326, 421] on select "Select 09:00 AM 09:15 AM 09:30 AM 09:45 AM 10:00 AM 10:15 AM 10:30 AM 10:45 AM …" at bounding box center [416, 429] width 465 height 29
select select "750"
click at [184, 415] on select "Select 09:00 AM 09:15 AM 09:30 AM 09:45 AM 10:00 AM 10:15 AM 10:30 AM 10:45 AM …" at bounding box center [416, 429] width 465 height 29
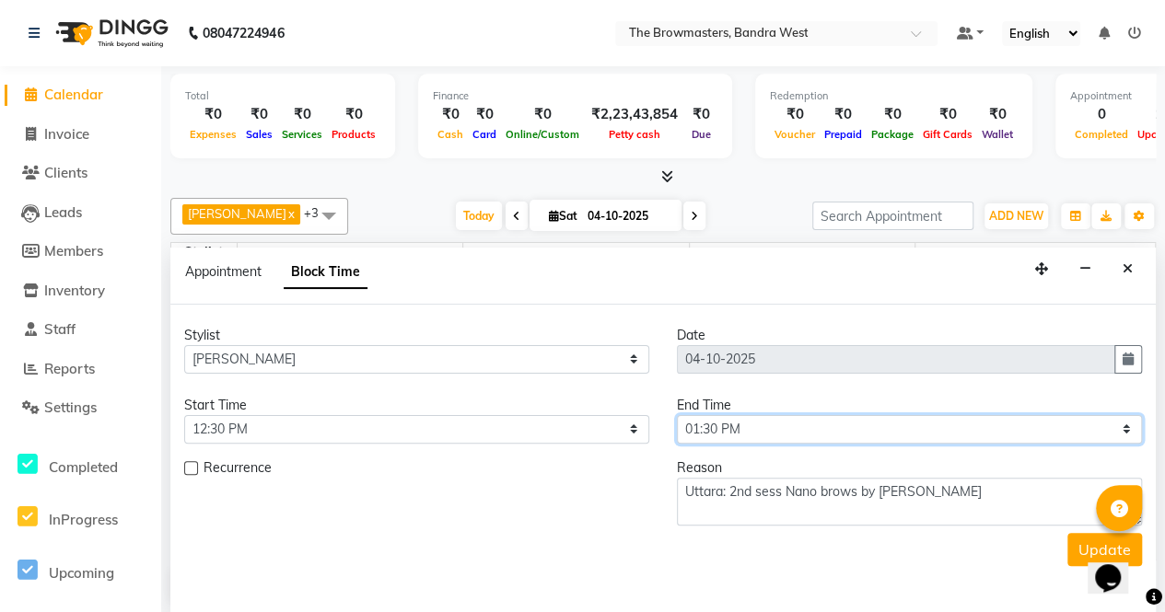
click at [784, 428] on select "Select 09:00 AM 09:15 AM 09:30 AM 09:45 AM 10:00 AM 10:15 AM 10:30 AM 10:45 AM …" at bounding box center [909, 429] width 465 height 29
select select "840"
click at [677, 415] on select "Select 09:00 AM 09:15 AM 09:30 AM 09:45 AM 10:00 AM 10:15 AM 10:30 AM 10:45 AM …" at bounding box center [909, 429] width 465 height 29
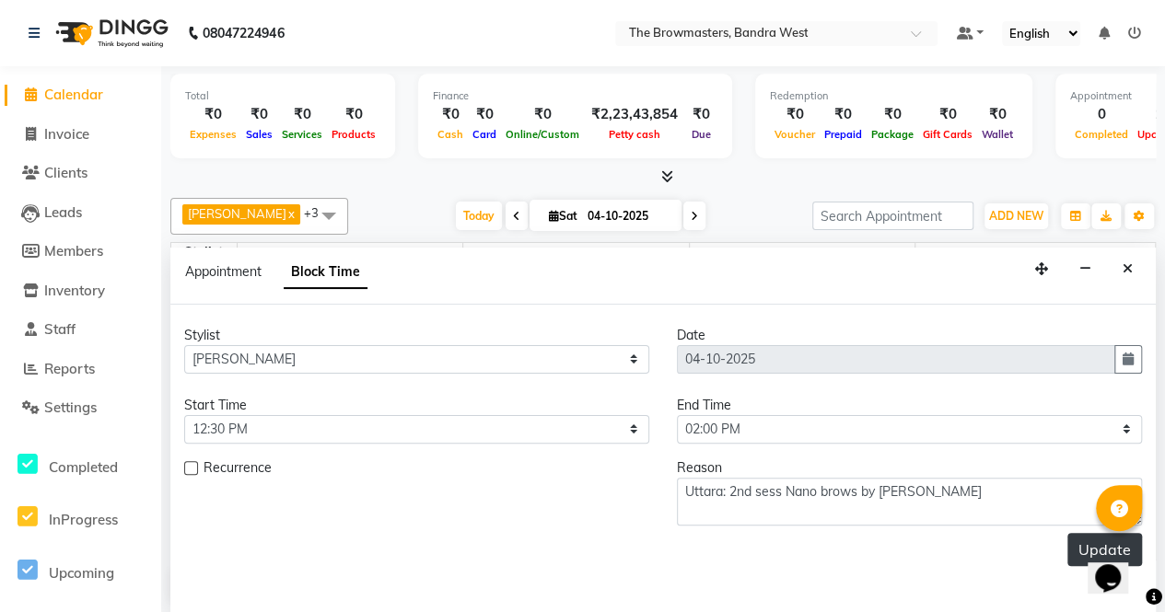
click at [1080, 543] on button "Update" at bounding box center [1104, 549] width 75 height 33
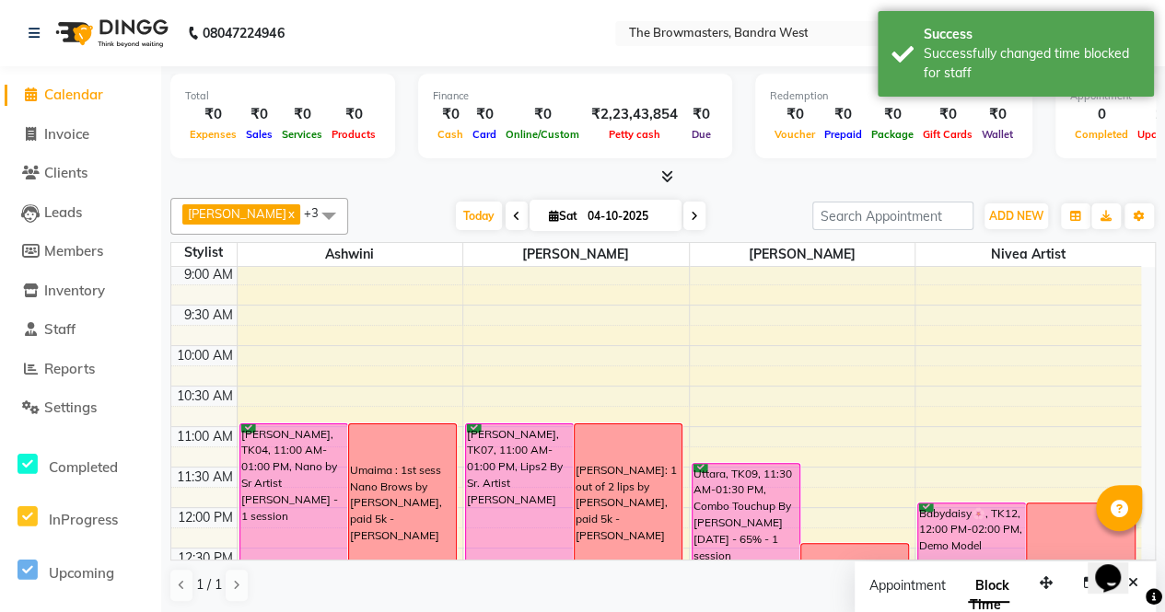
scroll to position [68, 0]
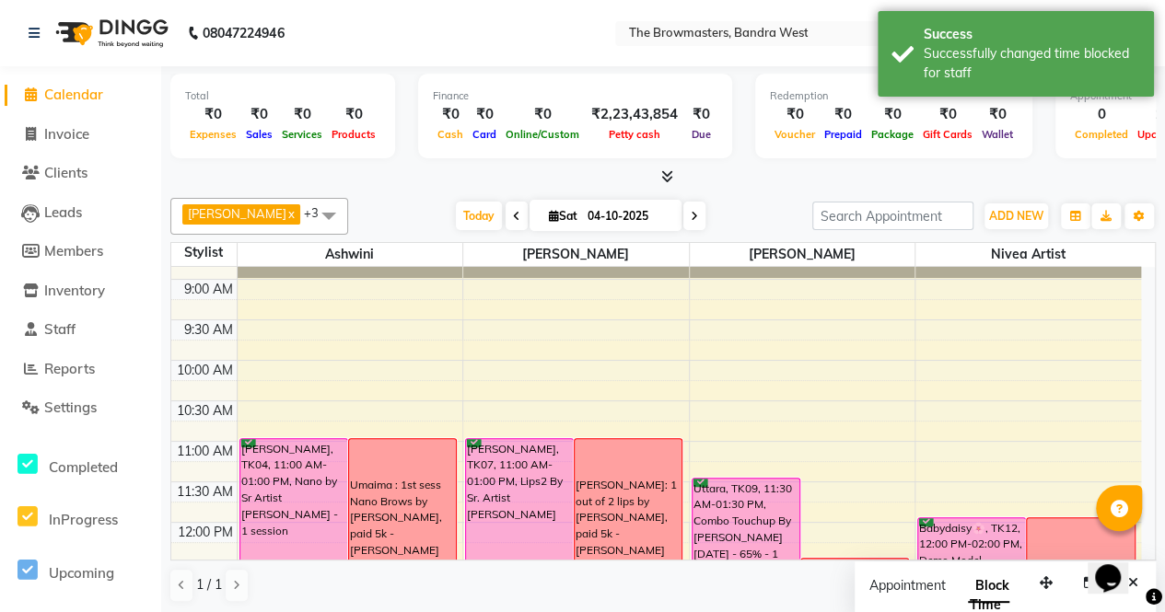
click at [729, 494] on div "Uttara, TK09, 11:30 AM-01:30 PM, Combo Touchup By [PERSON_NAME] [DATE] - 65% - …" at bounding box center [745, 557] width 107 height 157
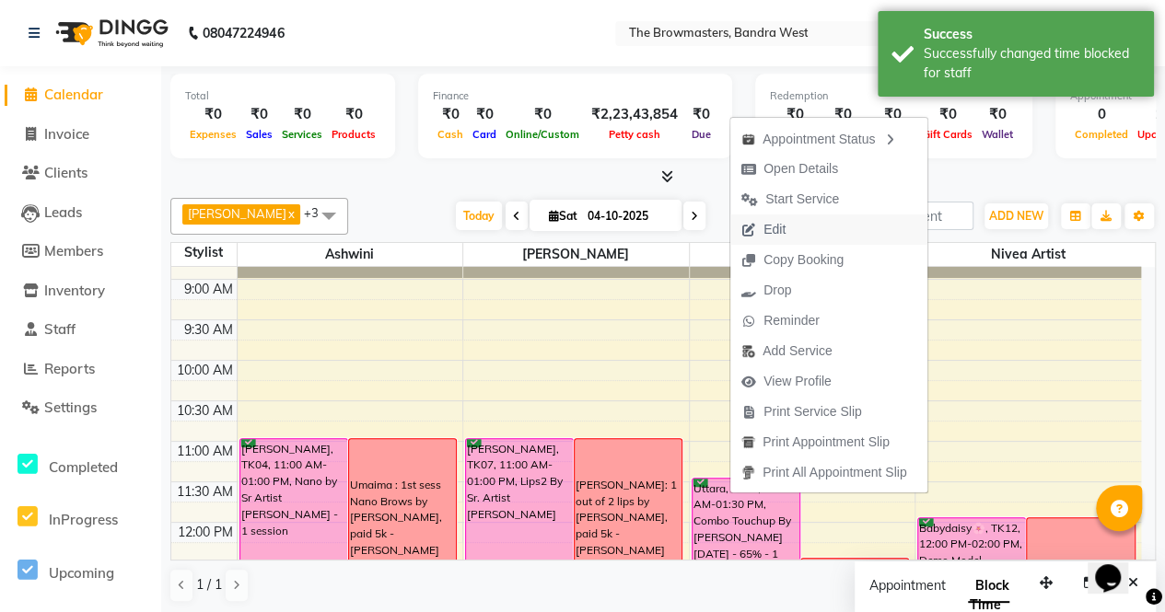
click at [759, 224] on span "Edit" at bounding box center [763, 230] width 66 height 30
select select "confirm booking"
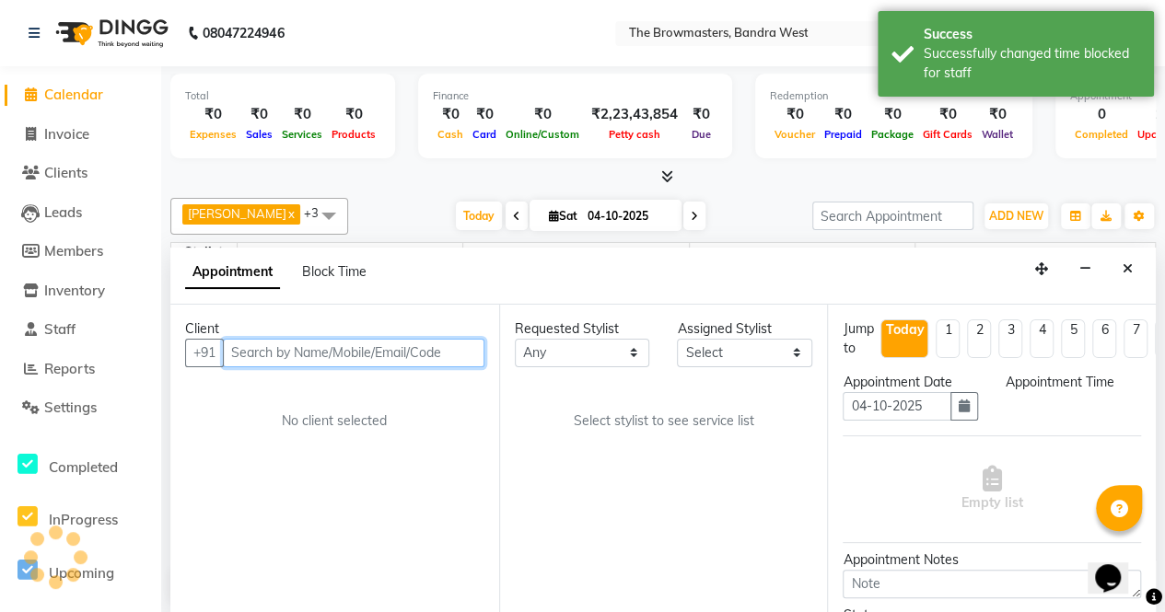
scroll to position [320, 0]
select select "690"
select select "64308"
select select "3501"
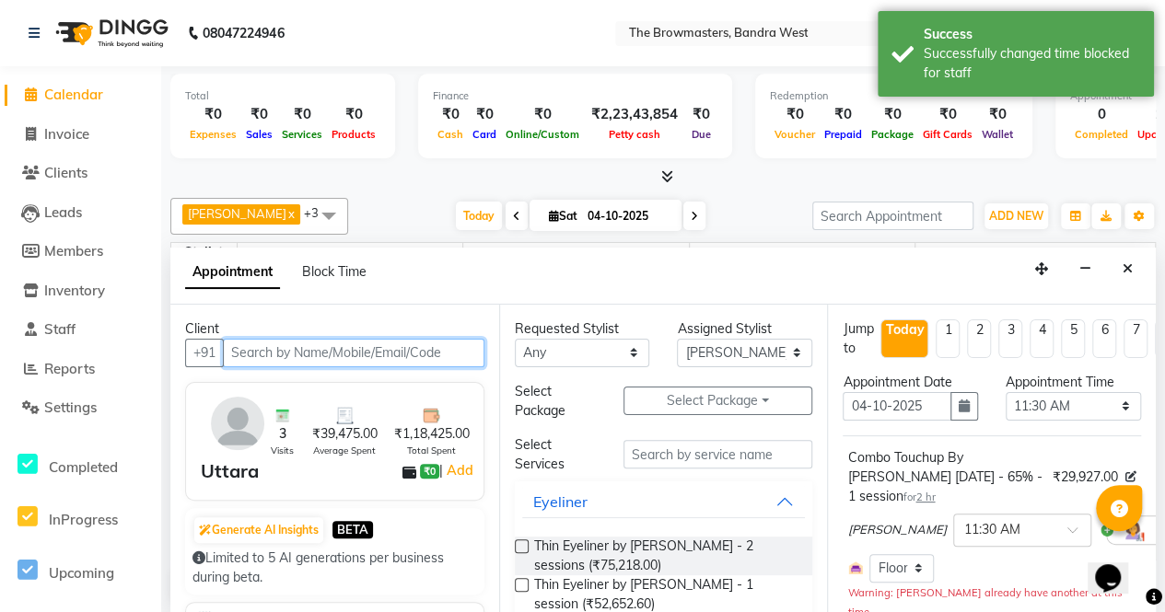
scroll to position [0, 0]
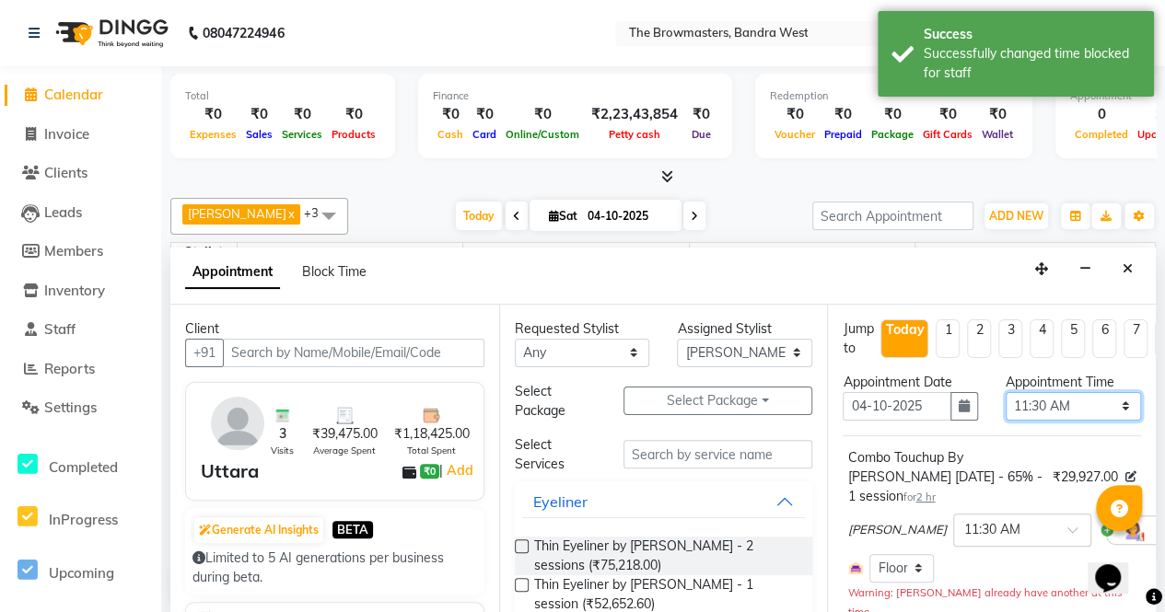
click at [1051, 410] on select "Select 09:00 AM 09:15 AM 09:30 AM 09:45 AM 10:00 AM 10:15 AM 10:30 AM 10:45 AM …" at bounding box center [1072, 406] width 135 height 29
select select "750"
click at [1005, 392] on select "Select 09:00 AM 09:15 AM 09:30 AM 09:45 AM 10:00 AM 10:15 AM 10:30 AM 10:45 AM …" at bounding box center [1072, 406] width 135 height 29
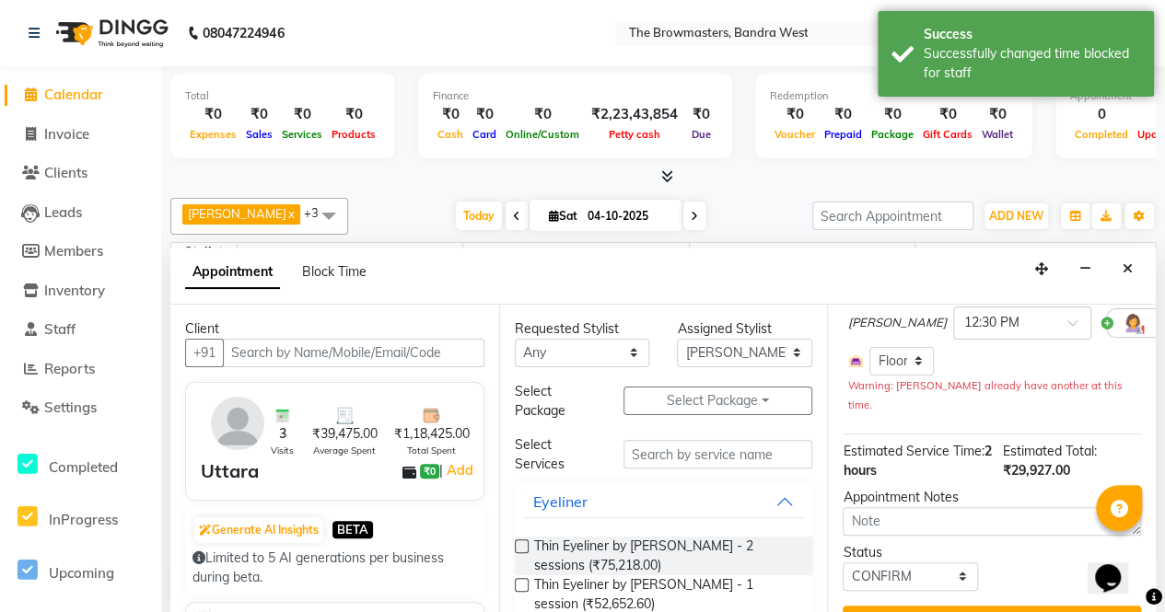
scroll to position [261, 0]
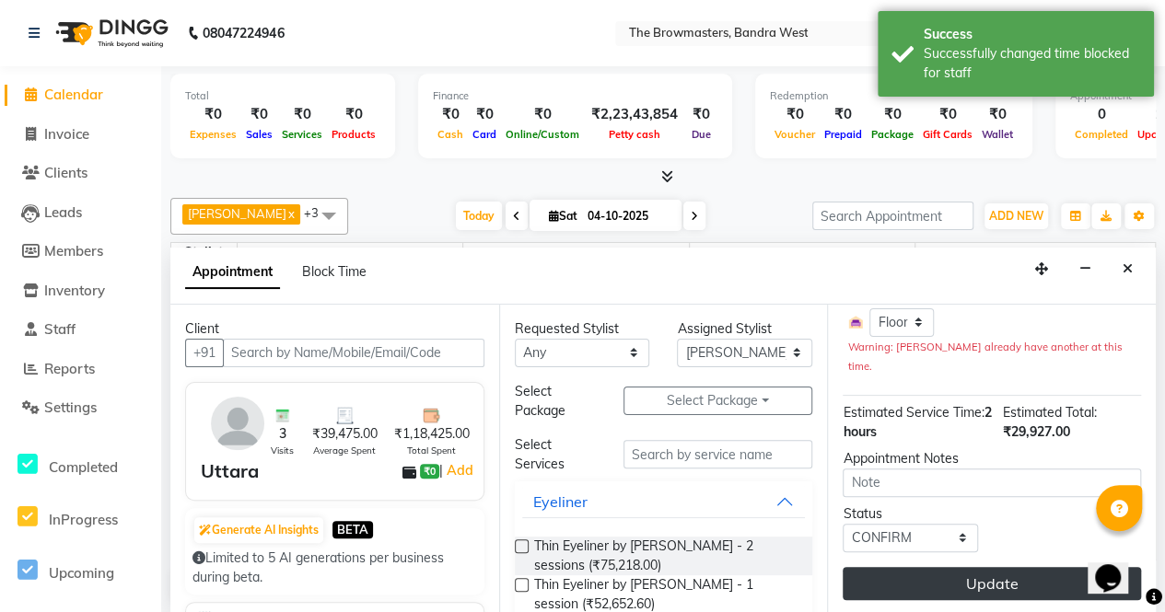
click at [974, 567] on button "Update" at bounding box center [991, 583] width 298 height 33
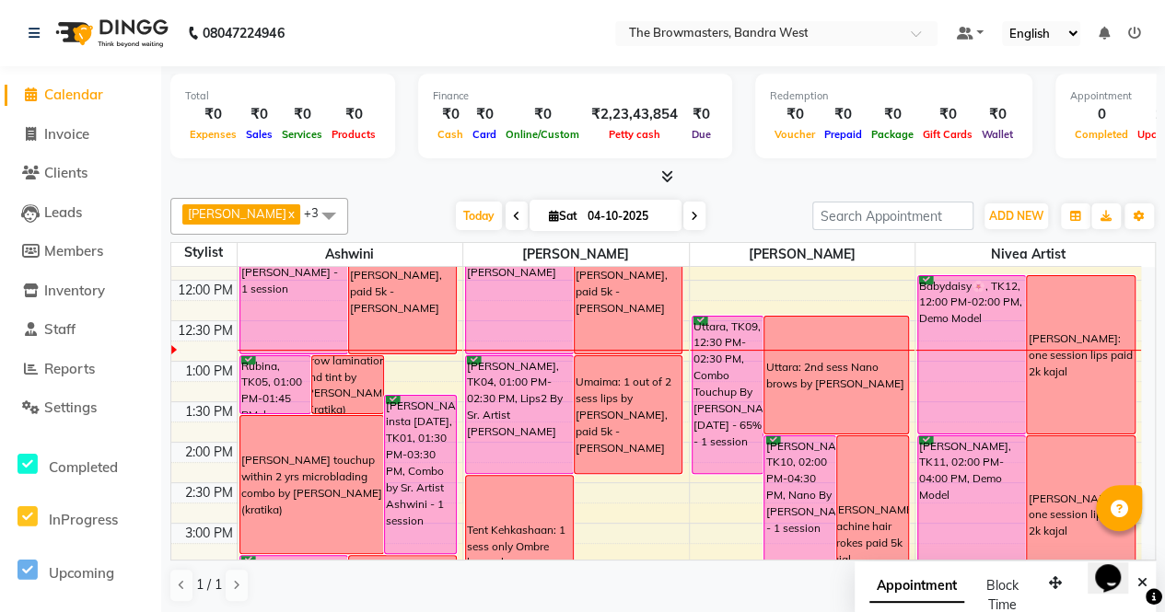
scroll to position [325, 0]
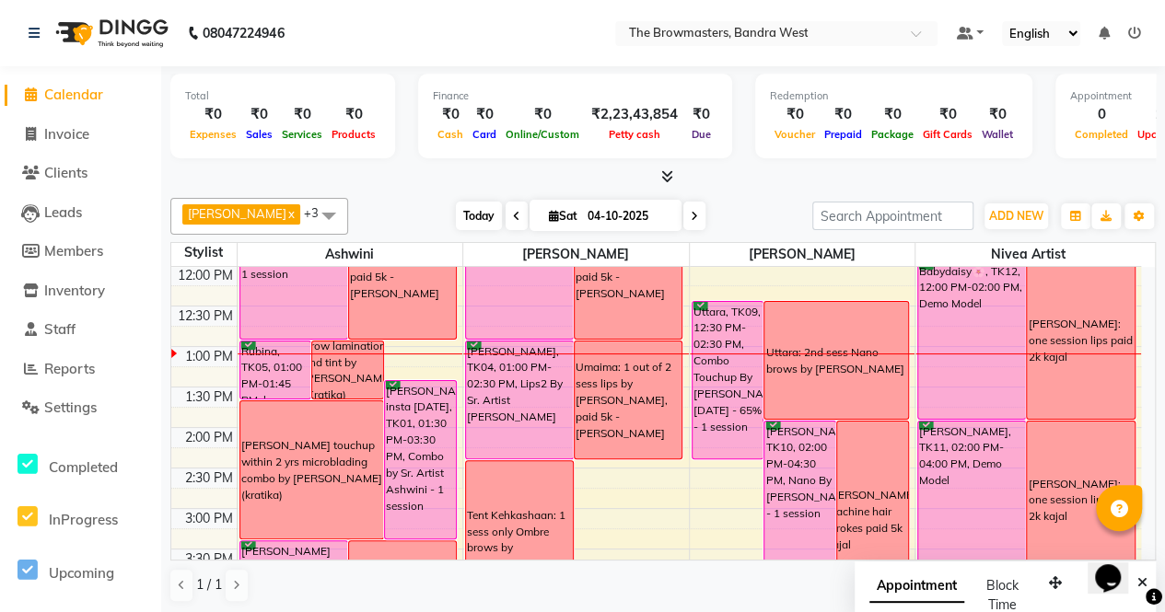
click at [466, 215] on span "Today" at bounding box center [479, 216] width 46 height 29
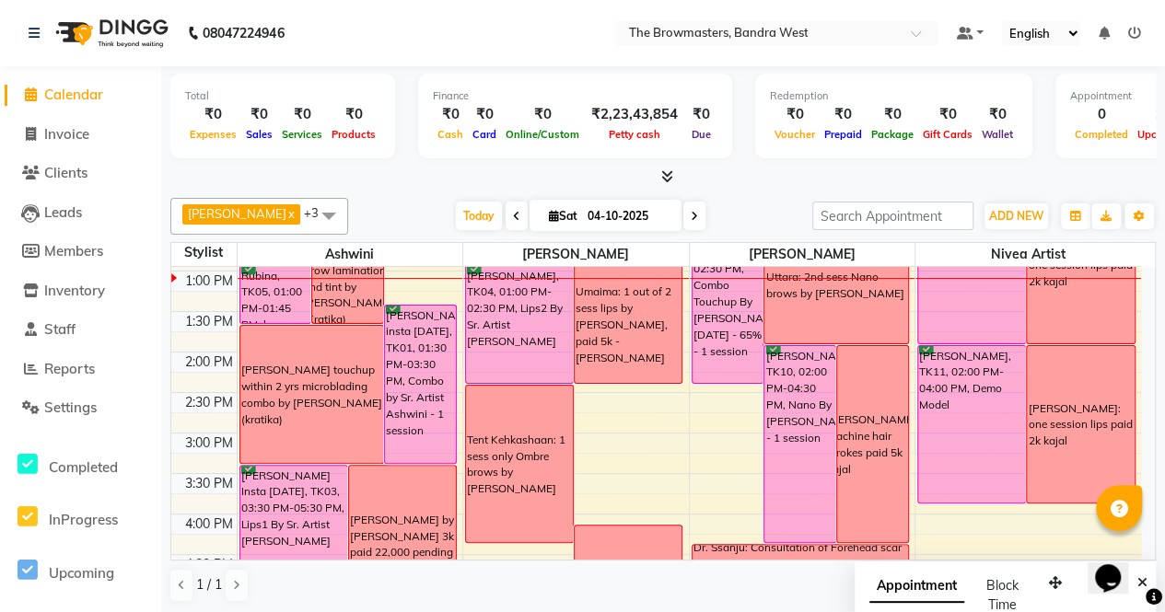
scroll to position [400, 0]
click at [480, 215] on span "Today" at bounding box center [479, 216] width 46 height 29
click at [466, 206] on span "Today" at bounding box center [479, 216] width 46 height 29
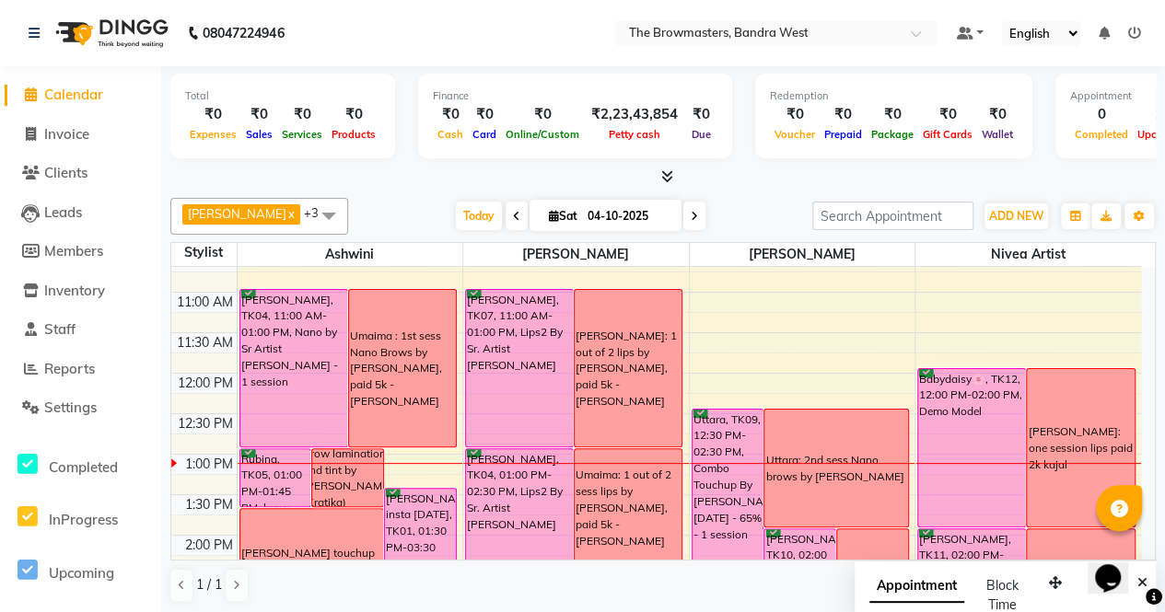
scroll to position [192, 0]
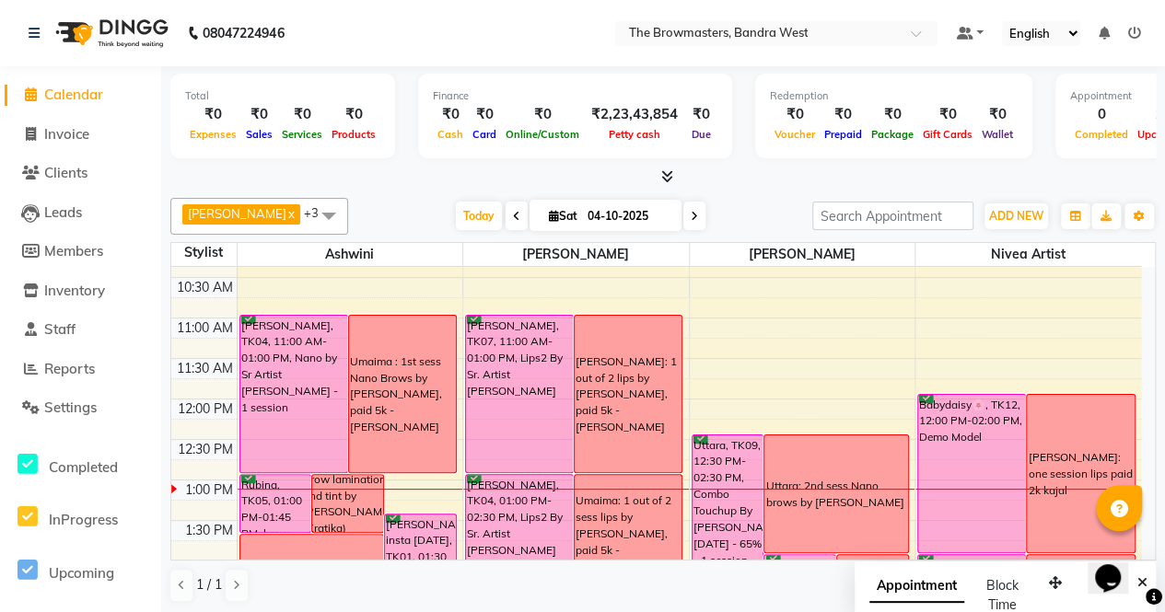
click at [820, 452] on div "Uttara: 2nd sess Nano brows by [PERSON_NAME]" at bounding box center [836, 494] width 144 height 117
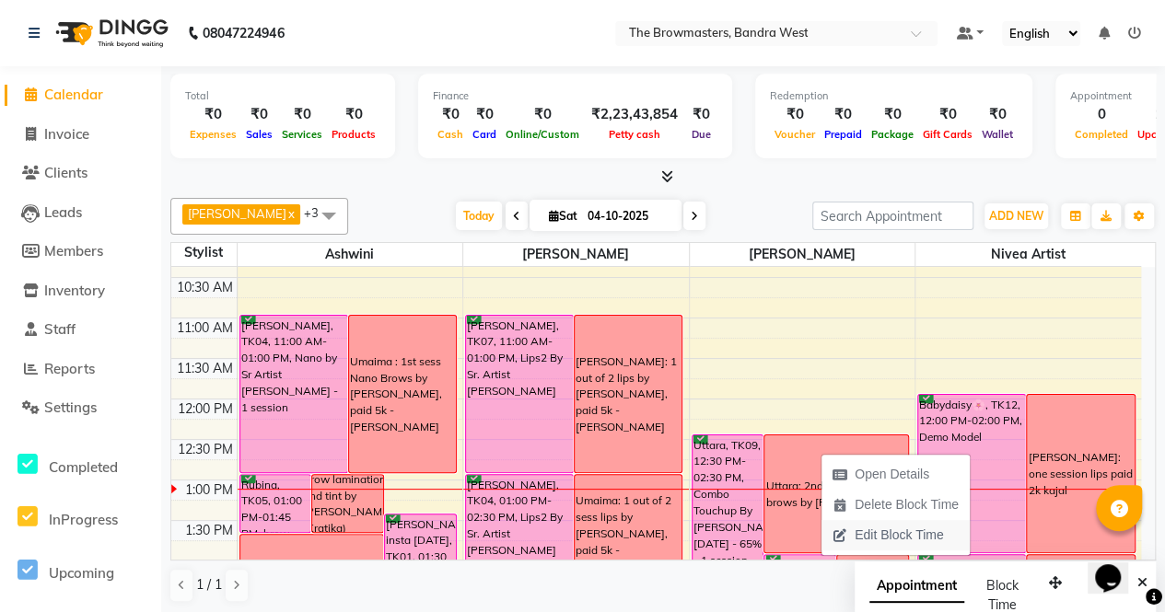
click at [873, 528] on span "Edit Block Time" at bounding box center [898, 535] width 88 height 19
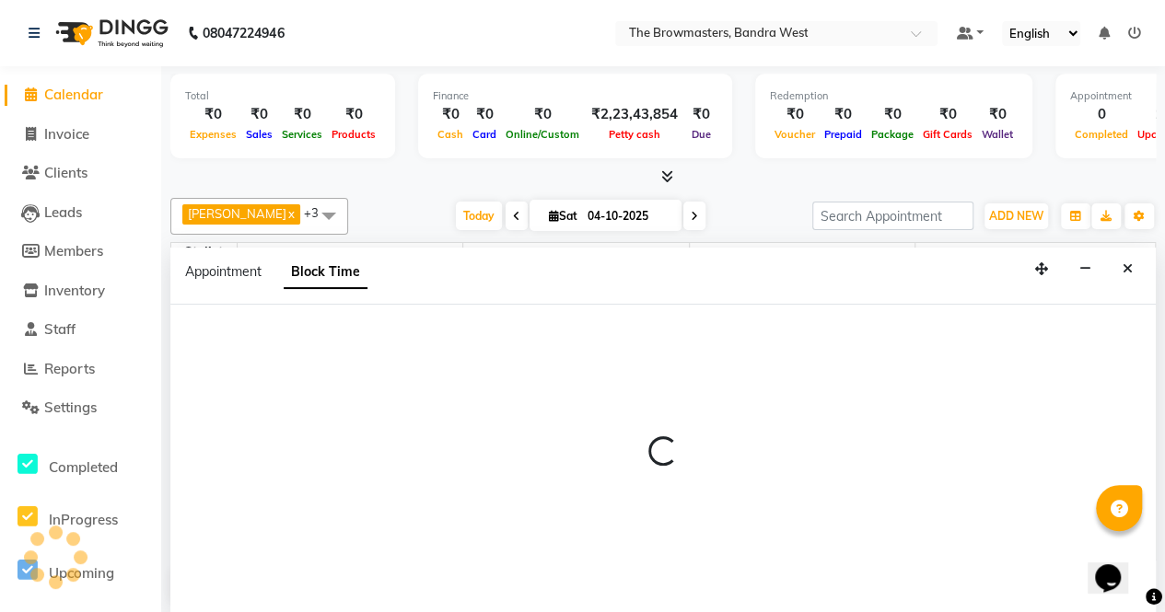
scroll to position [0, 0]
select select "64308"
select select "750"
select select "840"
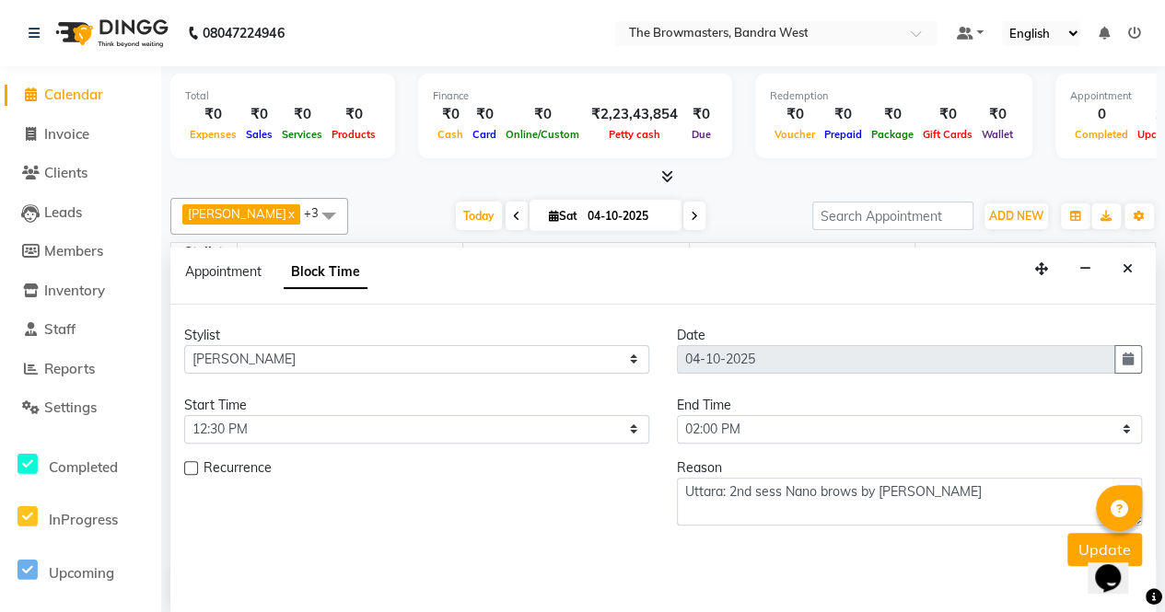
scroll to position [401, 0]
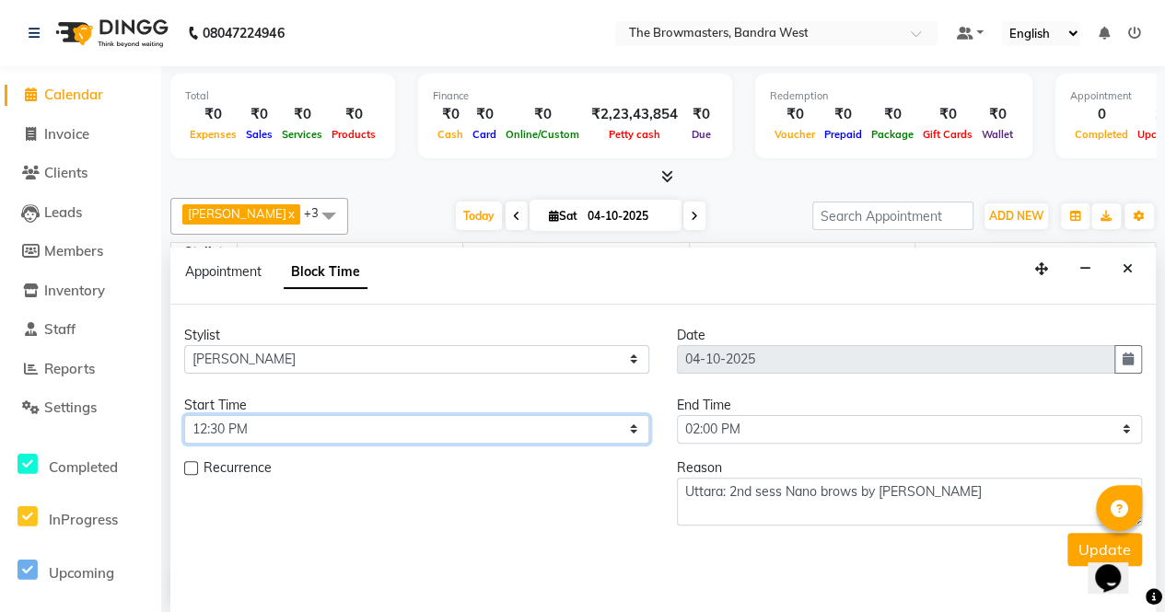
click at [255, 424] on select "Select 09:00 AM 09:15 AM 09:30 AM 09:45 AM 10:00 AM 10:15 AM 10:30 AM 10:45 AM …" at bounding box center [416, 429] width 465 height 29
select select "660"
click at [184, 415] on select "Select 09:00 AM 09:15 AM 09:30 AM 09:45 AM 10:00 AM 10:15 AM 10:30 AM 10:45 AM …" at bounding box center [416, 429] width 465 height 29
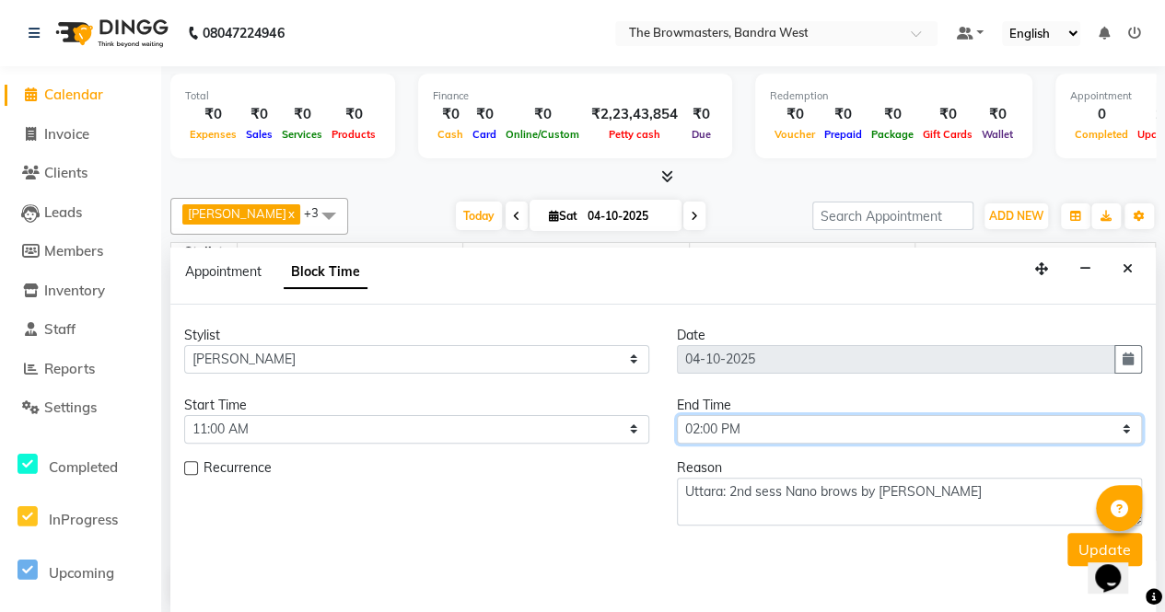
click at [744, 425] on select "Select 09:00 AM 09:15 AM 09:30 AM 09:45 AM 10:00 AM 10:15 AM 10:30 AM 10:45 AM …" at bounding box center [909, 429] width 465 height 29
select select "720"
click at [677, 415] on select "Select 09:00 AM 09:15 AM 09:30 AM 09:45 AM 10:00 AM 10:15 AM 10:30 AM 10:45 AM …" at bounding box center [909, 429] width 465 height 29
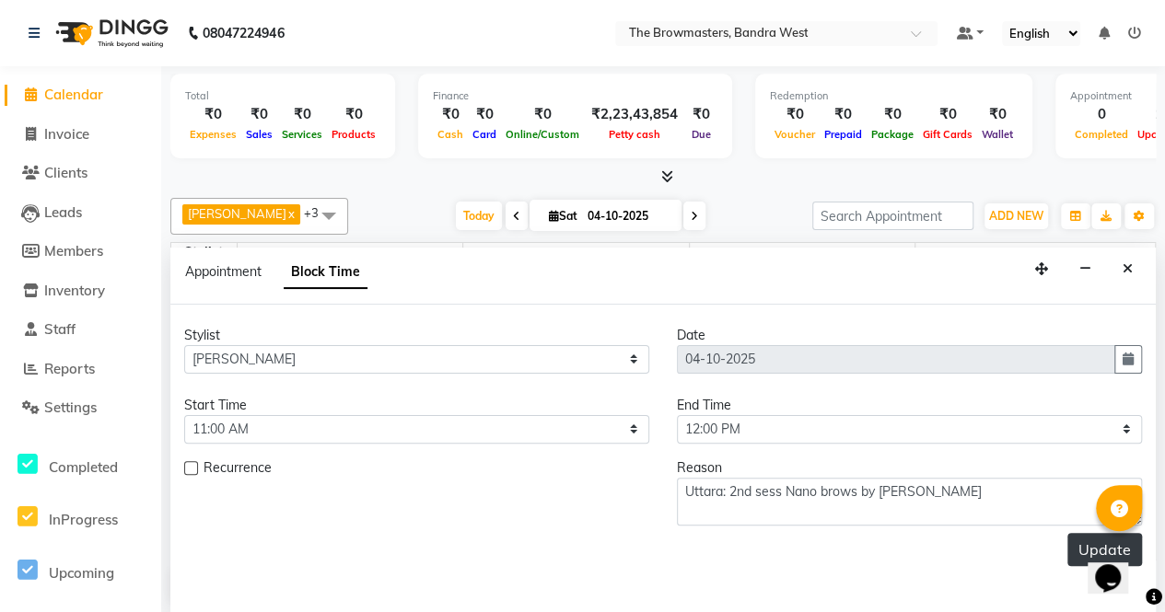
click at [1068, 542] on button "Update" at bounding box center [1104, 549] width 75 height 33
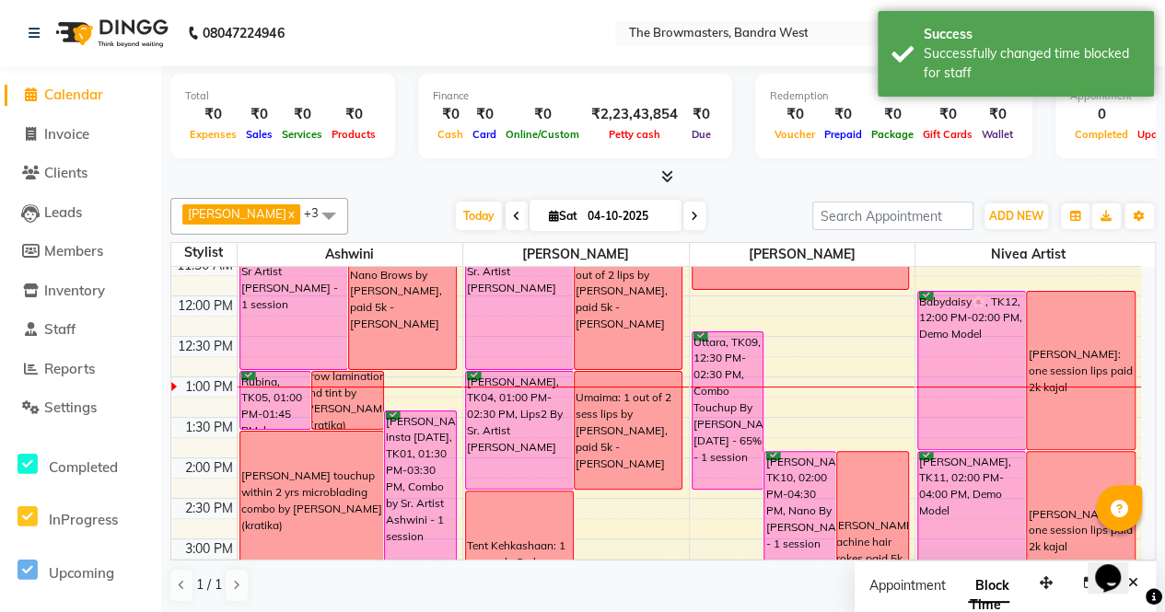
scroll to position [299, 0]
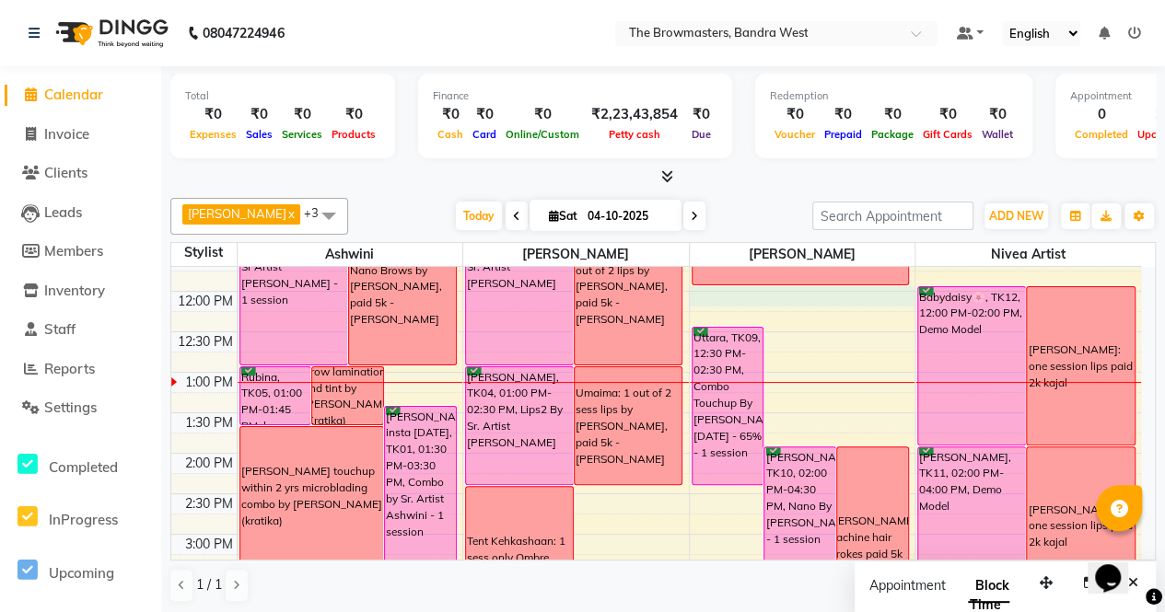
click at [783, 295] on div "8:00 AM 8:30 AM 9:00 AM 9:30 AM 10:00 AM 10:30 AM 11:00 AM 11:30 AM 12:00 PM 12…" at bounding box center [656, 494] width 970 height 1052
select select "64308"
select select "tentative"
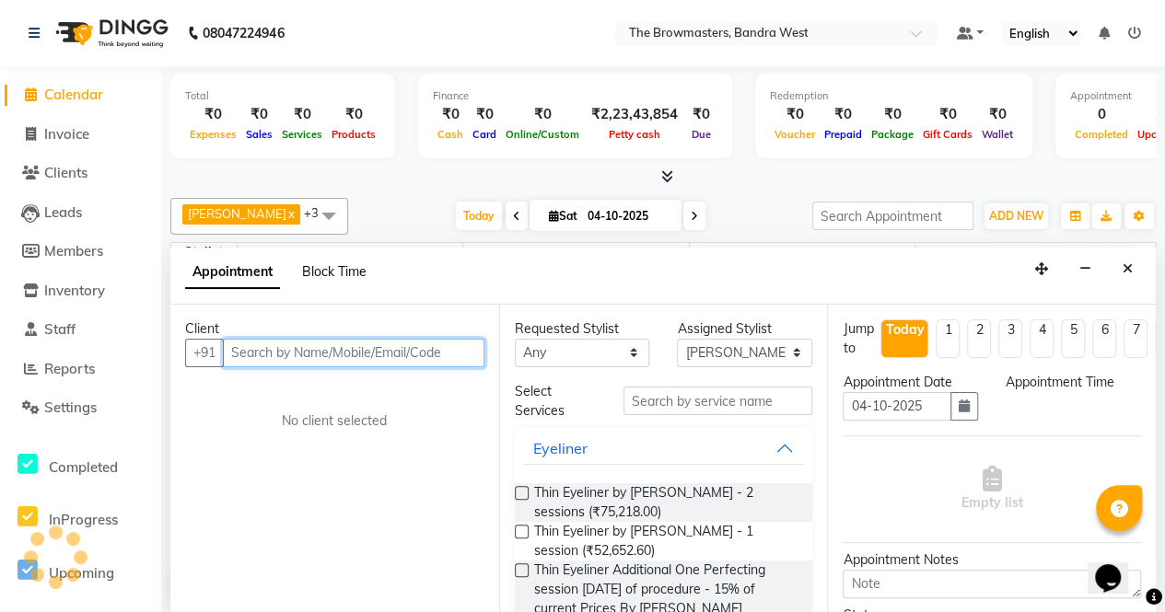
select select "720"
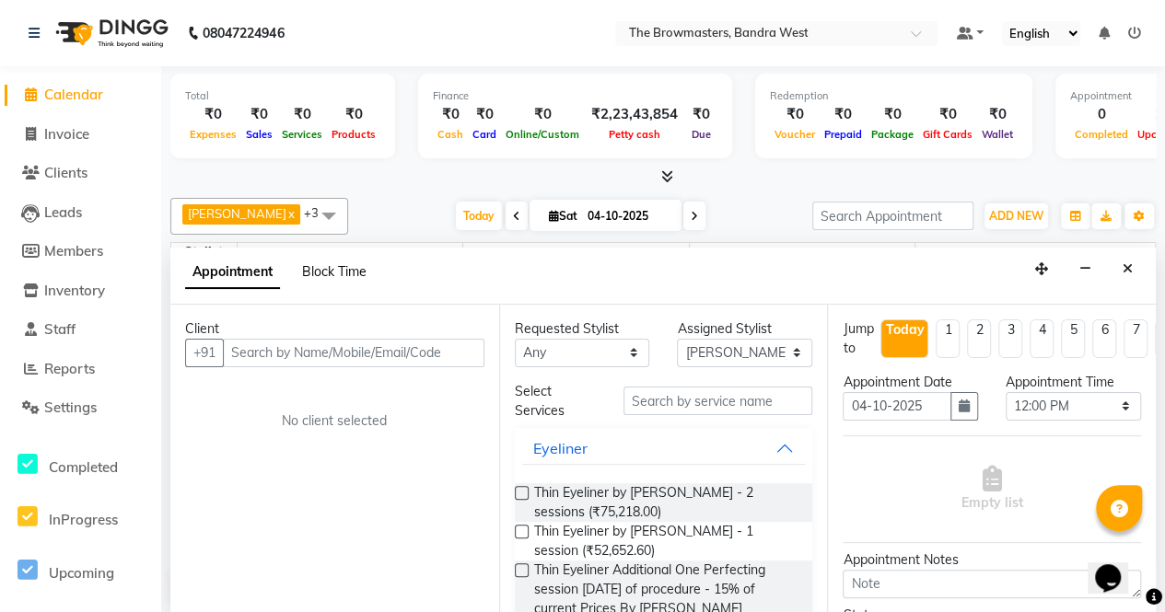
scroll to position [0, 0]
click at [329, 265] on span "Block Time" at bounding box center [334, 271] width 64 height 17
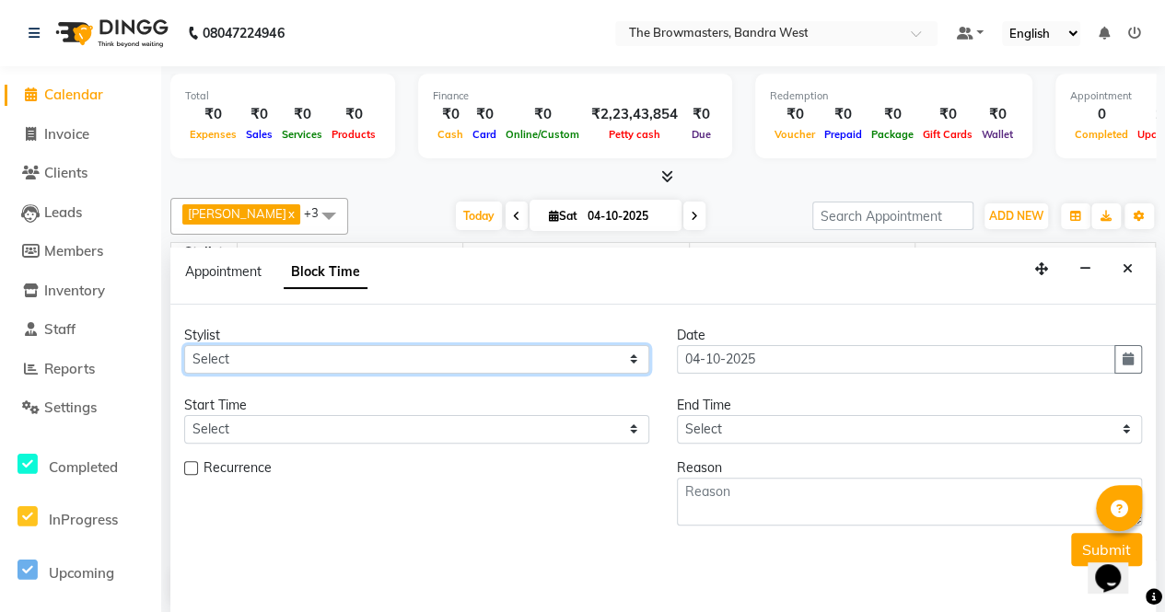
click at [248, 362] on select "Select Ashmeey Singghai Ashwini [PERSON_NAME] Jyoti Kajal [PERSON_NAME] [PERSON…" at bounding box center [416, 359] width 465 height 29
select select "64308"
click at [184, 345] on select "Select Ashmeey Singghai Ashwini [PERSON_NAME] Jyoti Kajal [PERSON_NAME] [PERSON…" at bounding box center [416, 359] width 465 height 29
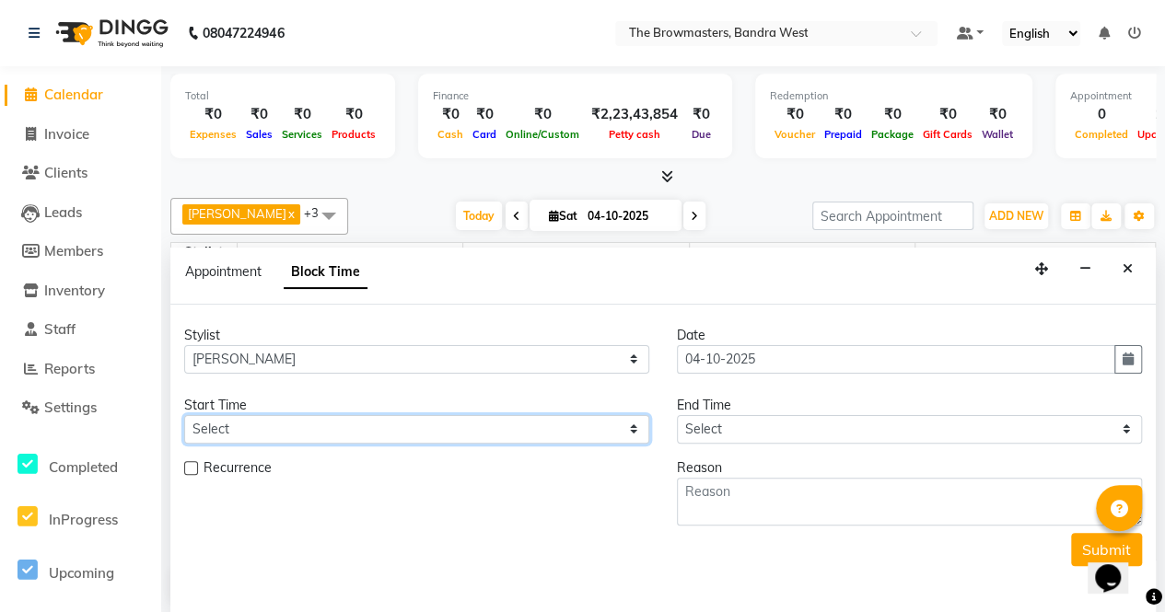
click at [261, 431] on select "Select" at bounding box center [416, 429] width 465 height 29
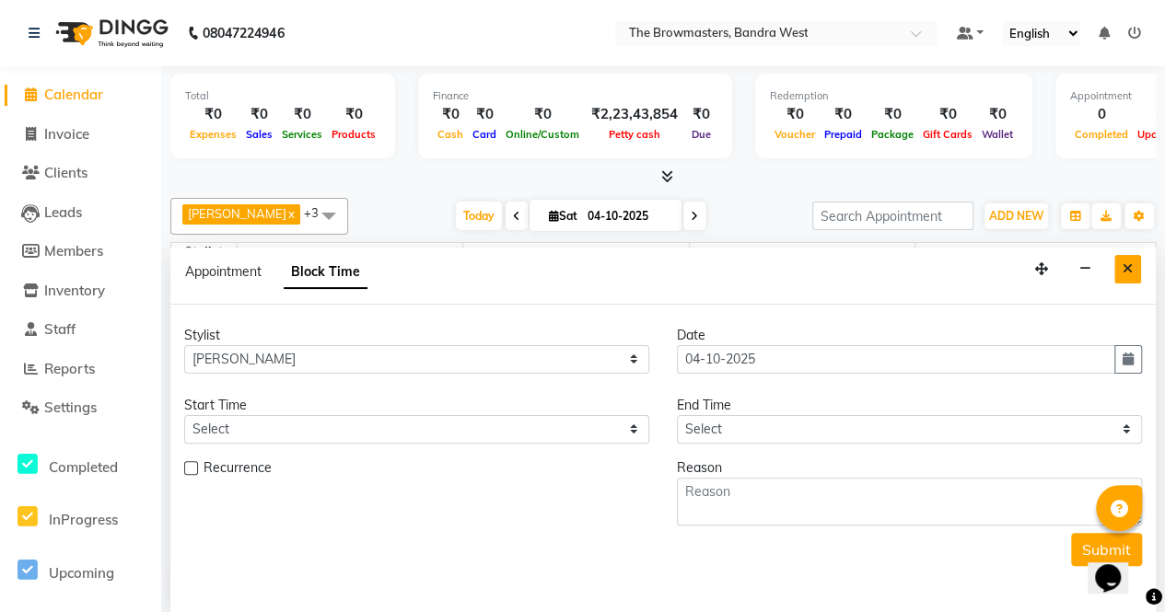
click at [1129, 266] on icon "Close" at bounding box center [1127, 268] width 10 height 13
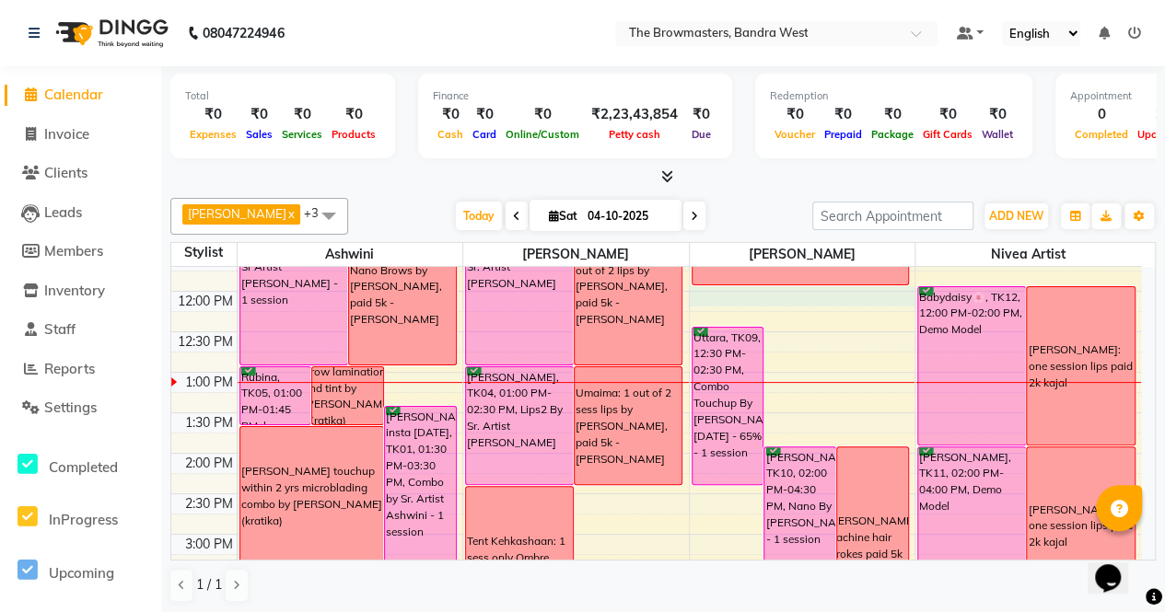
click at [724, 303] on div "8:00 AM 8:30 AM 9:00 AM 9:30 AM 10:00 AM 10:30 AM 11:00 AM 11:30 AM 12:00 PM 12…" at bounding box center [656, 494] width 970 height 1052
select select "64308"
select select "720"
select select "tentative"
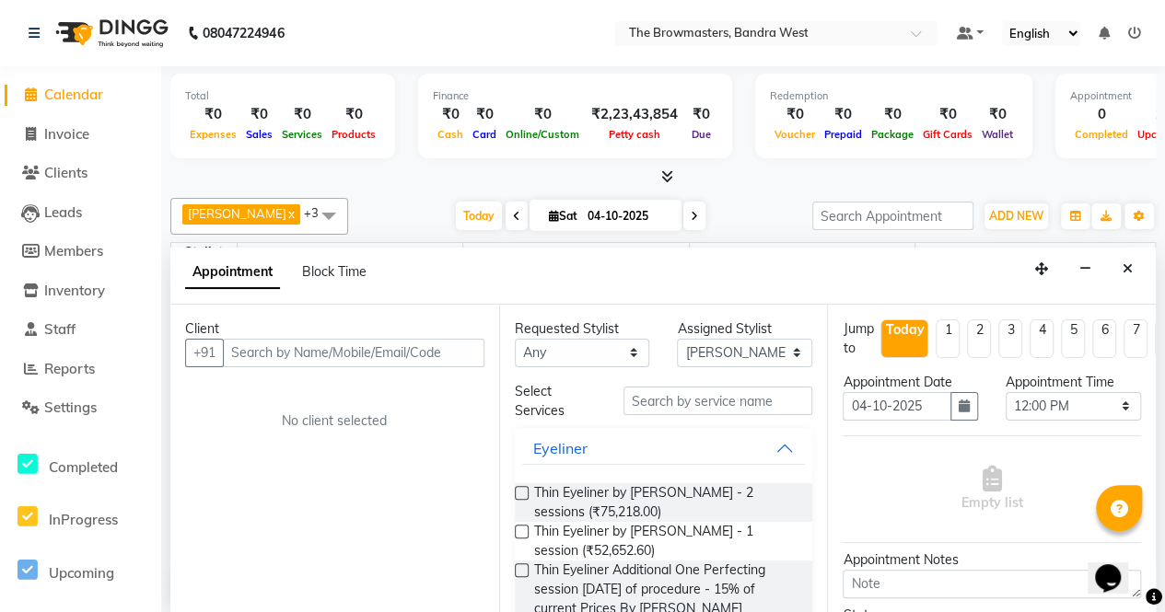
click at [330, 280] on div "Appointment Block Time" at bounding box center [286, 275] width 203 height 41
click at [321, 273] on span "Block Time" at bounding box center [334, 271] width 64 height 17
select select "64308"
select select "720"
select select "735"
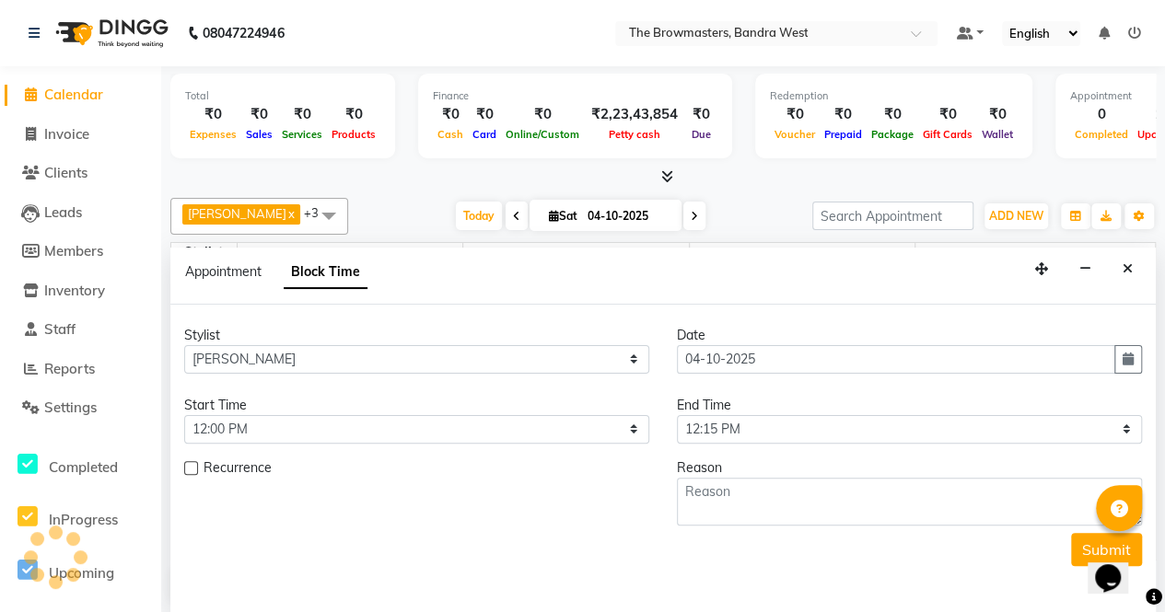
scroll to position [400, 0]
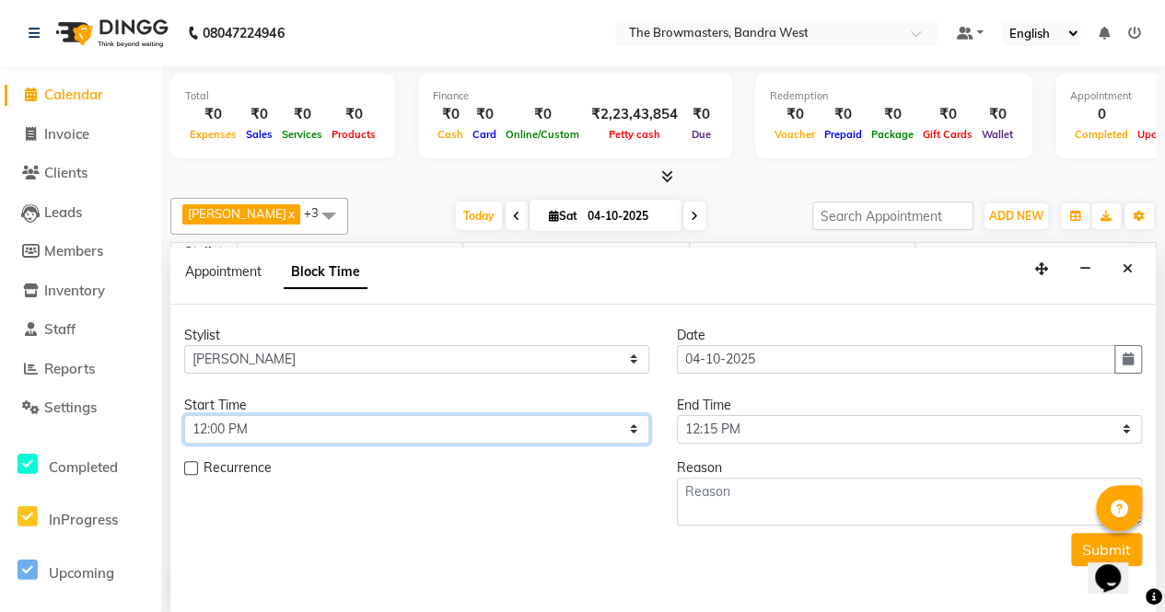
click at [282, 417] on select "Select 09:00 AM 09:15 AM 09:30 AM 09:45 AM 10:00 AM 10:15 AM 10:30 AM 10:45 AM …" at bounding box center [416, 429] width 465 height 29
select select "840"
click at [184, 415] on select "Select 09:00 AM 09:15 AM 09:30 AM 09:45 AM 10:00 AM 10:15 AM 10:30 AM 10:45 AM …" at bounding box center [416, 429] width 465 height 29
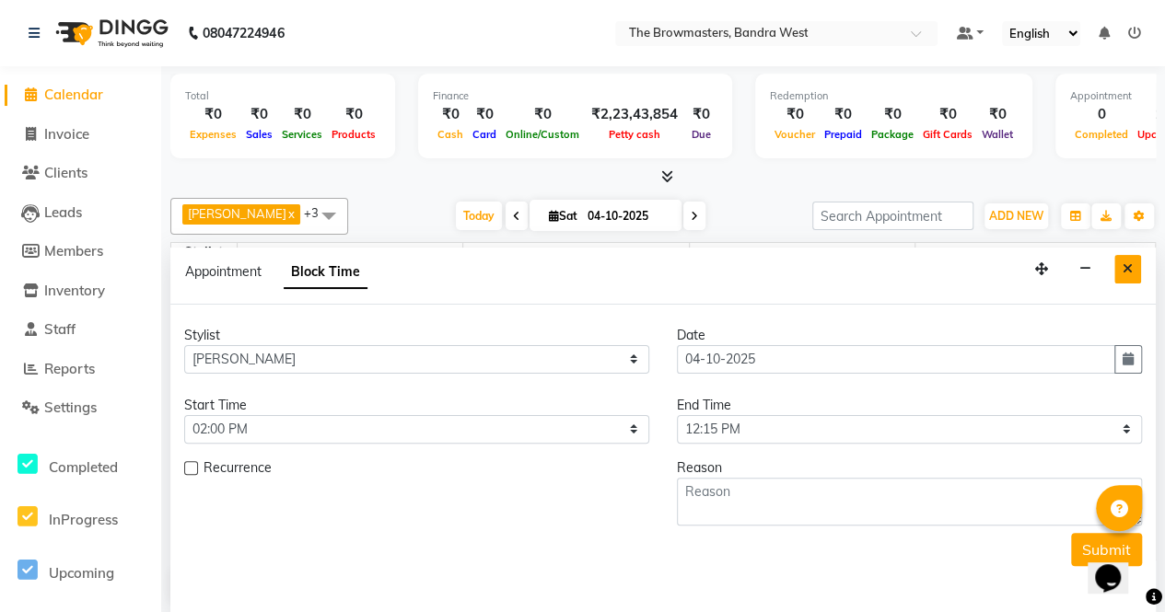
click at [1129, 262] on icon "Close" at bounding box center [1127, 268] width 10 height 13
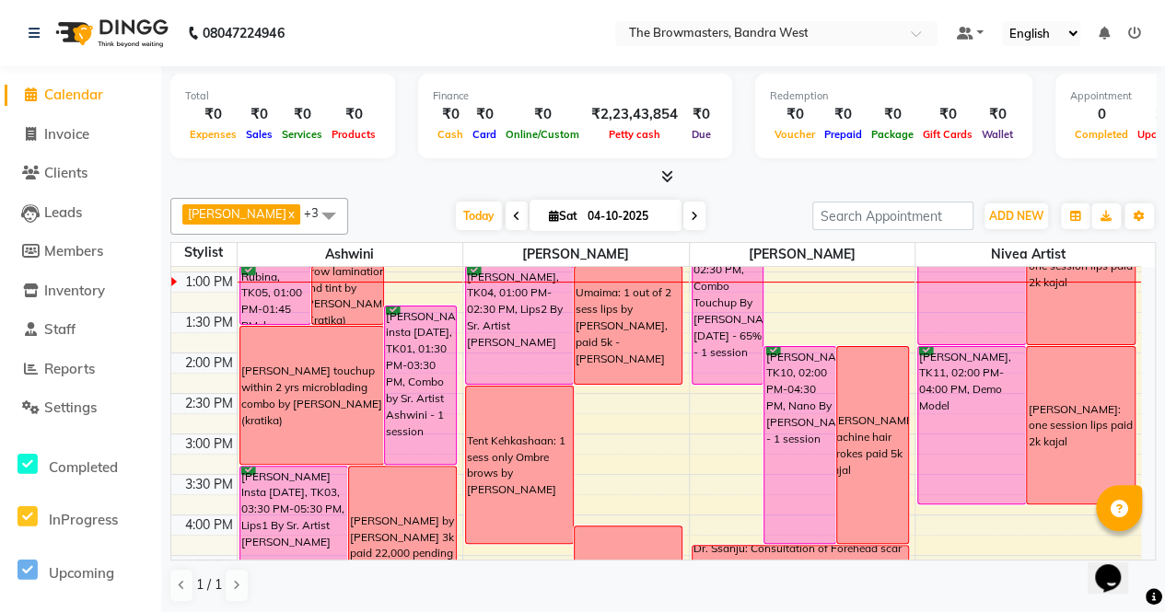
click at [529, 445] on div "Tent Kehkashaan: 1 sess only Ombre brows by [PERSON_NAME]" at bounding box center [519, 465] width 105 height 65
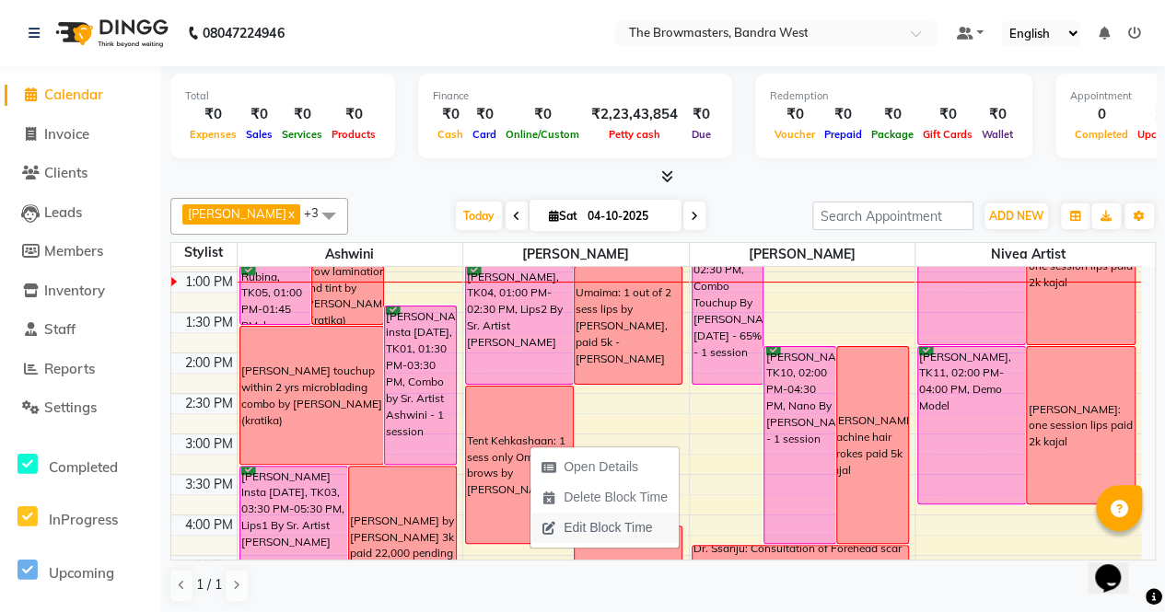
click at [593, 526] on span "Edit Block Time" at bounding box center [607, 527] width 88 height 19
select select "64307"
select select "870"
select select "990"
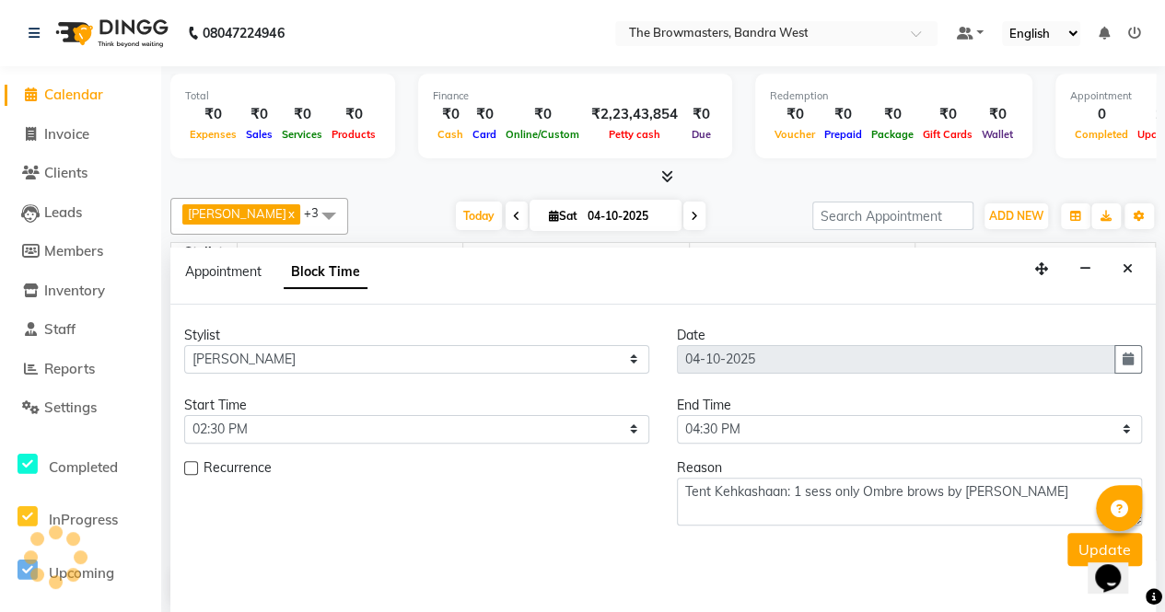
scroll to position [401, 0]
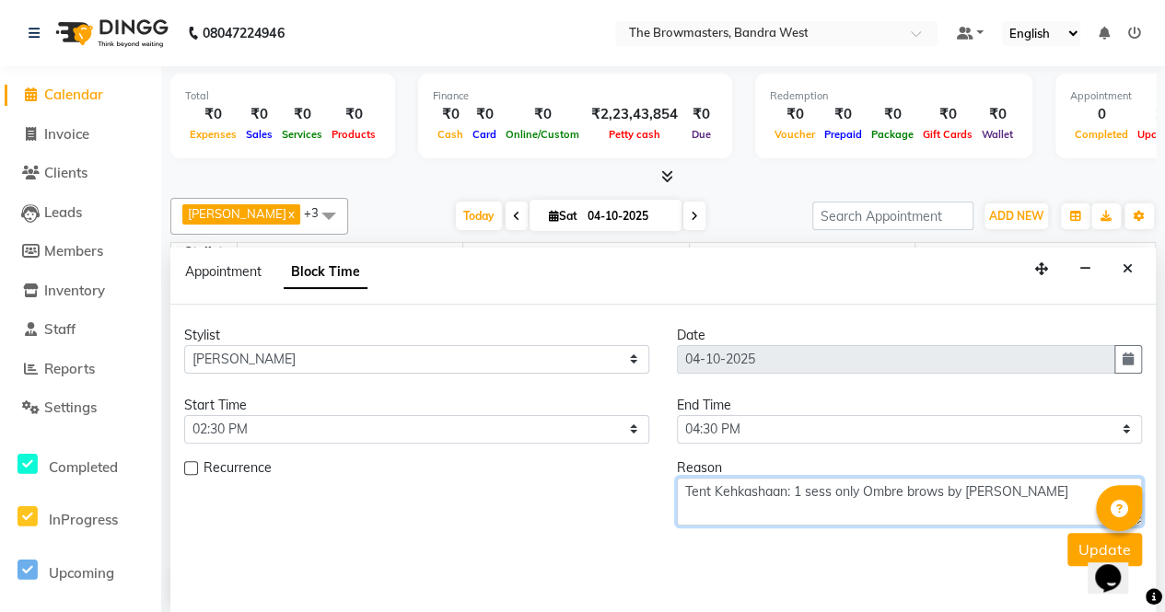
click at [723, 479] on textarea "Tent Kehkashaan: 1 sess only Ombre brows by [PERSON_NAME]" at bounding box center [909, 502] width 465 height 48
type textarea "Kehkashaan: 1 sess only Ombre brows by [PERSON_NAME]"
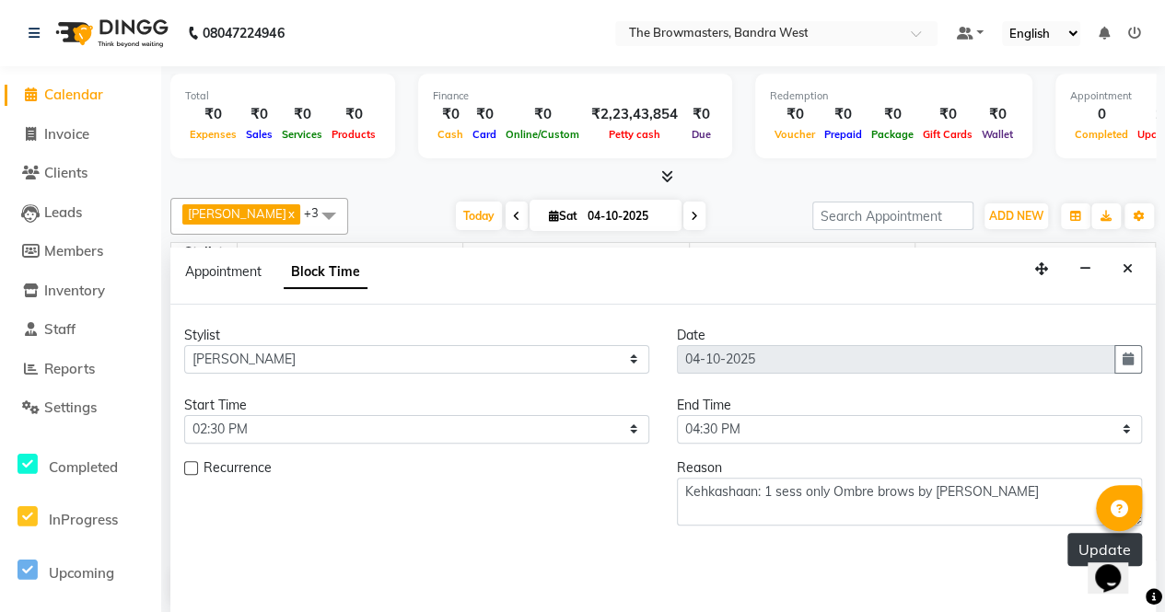
click at [1076, 539] on button "Update" at bounding box center [1104, 549] width 75 height 33
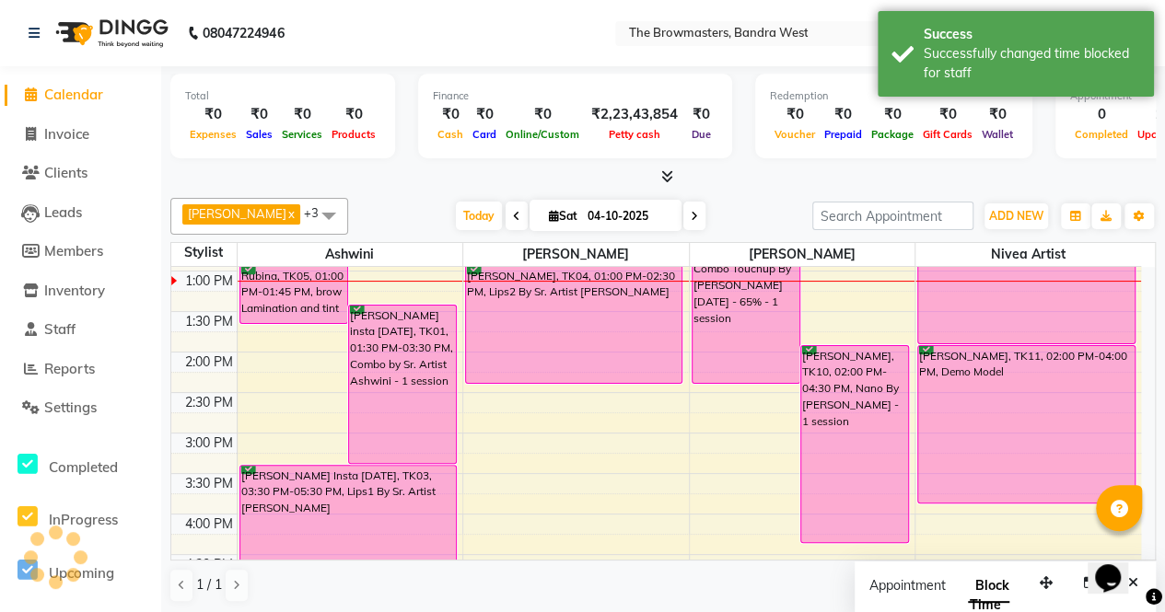
scroll to position [0, 0]
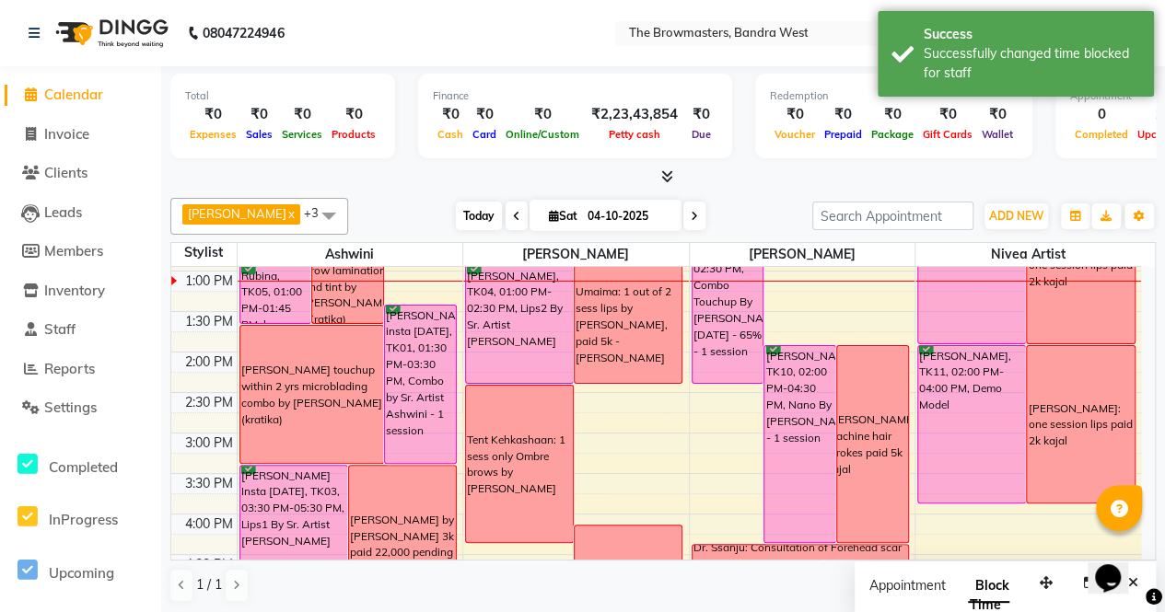
click at [477, 207] on span "Today" at bounding box center [479, 216] width 46 height 29
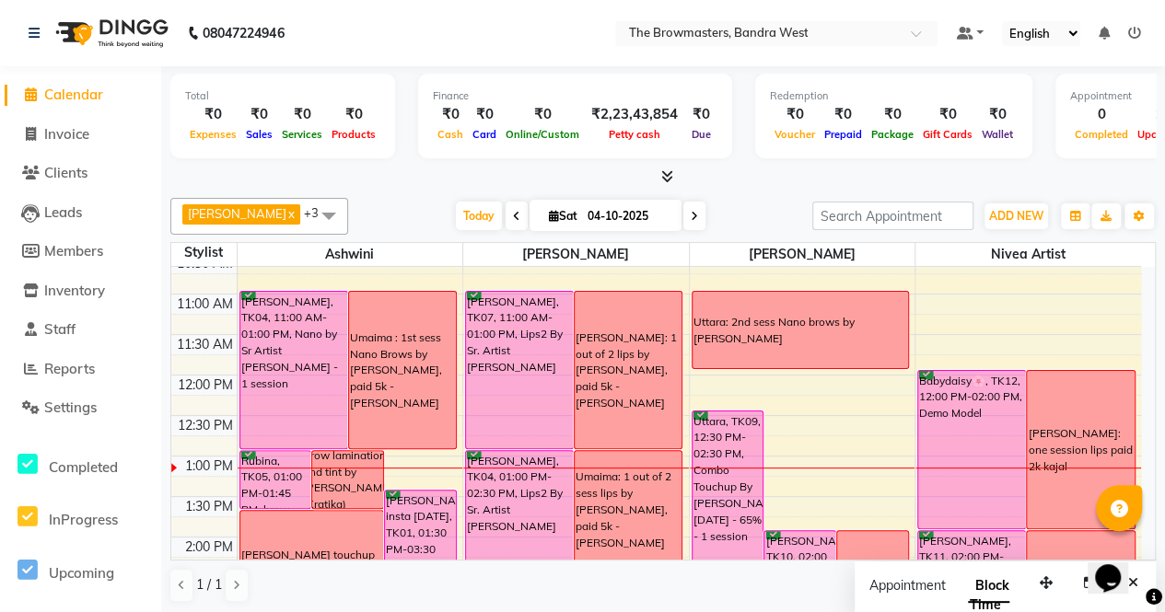
scroll to position [217, 0]
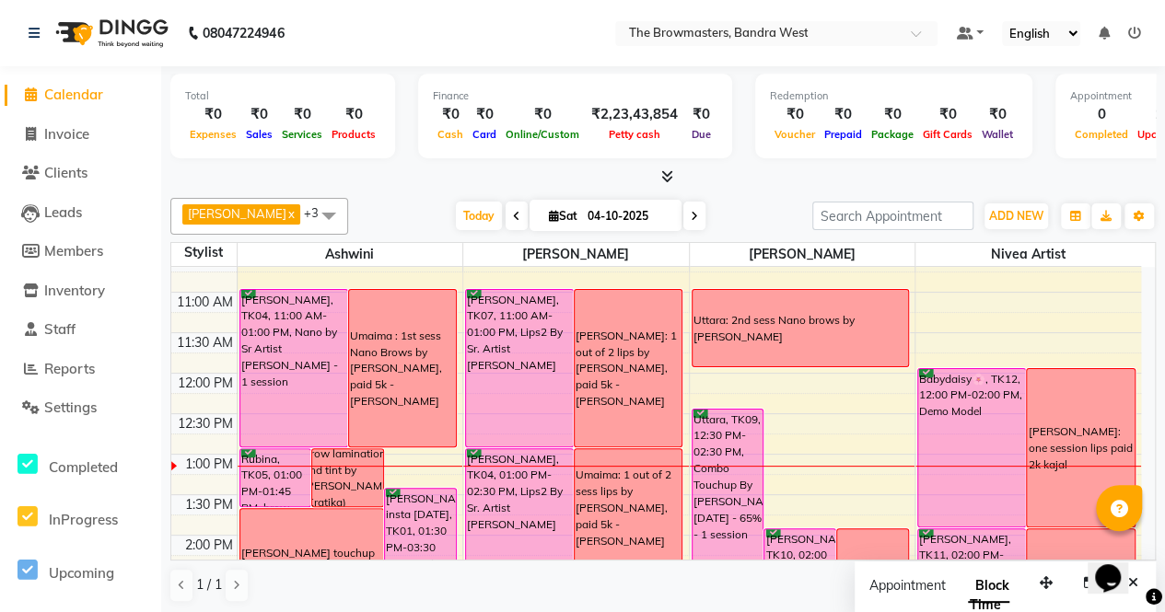
click at [833, 378] on div "8:00 AM 8:30 AM 9:00 AM 9:30 AM 10:00 AM 10:30 AM 11:00 AM 11:30 AM 12:00 PM 12…" at bounding box center [656, 576] width 970 height 1052
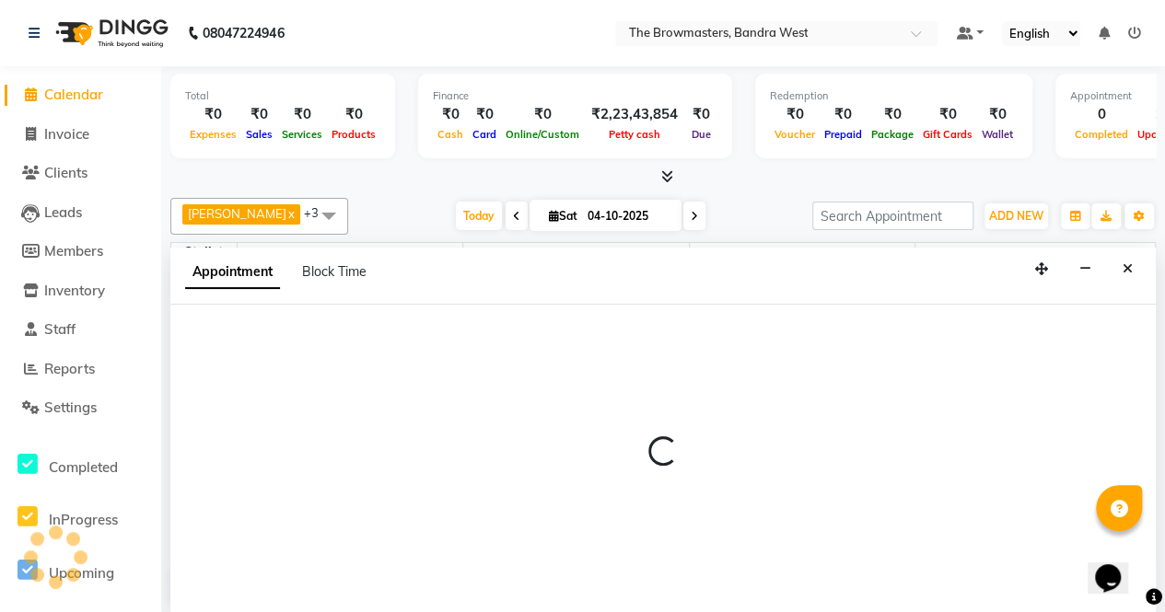
select select "64308"
select select "720"
select select "tentative"
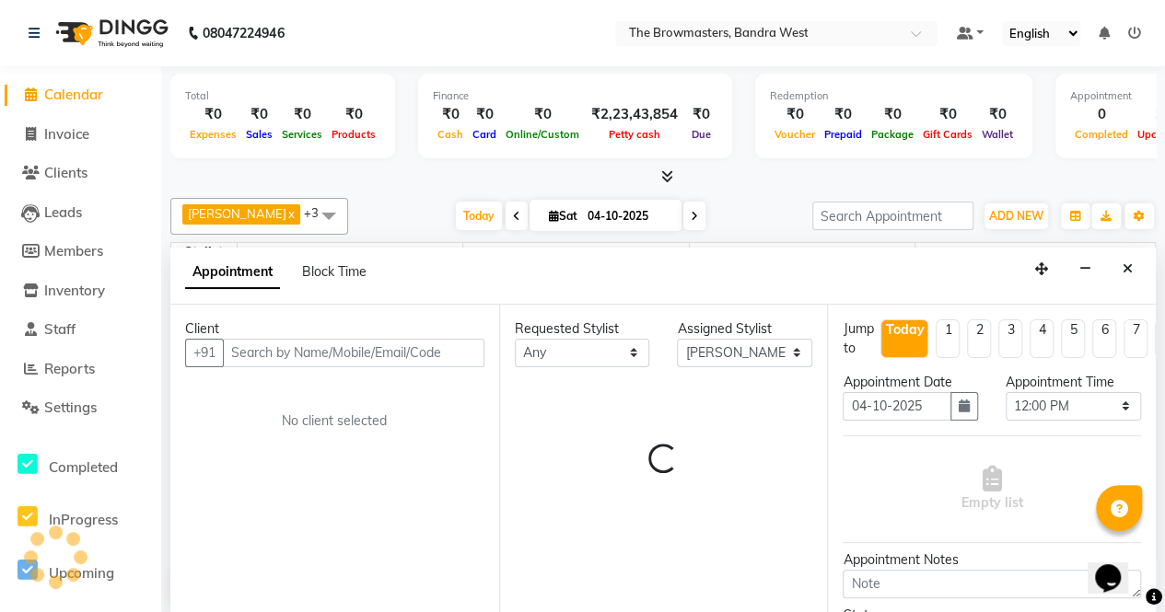
scroll to position [0, 0]
click at [319, 264] on span "Block Time" at bounding box center [334, 271] width 64 height 17
select select "64308"
select select "720"
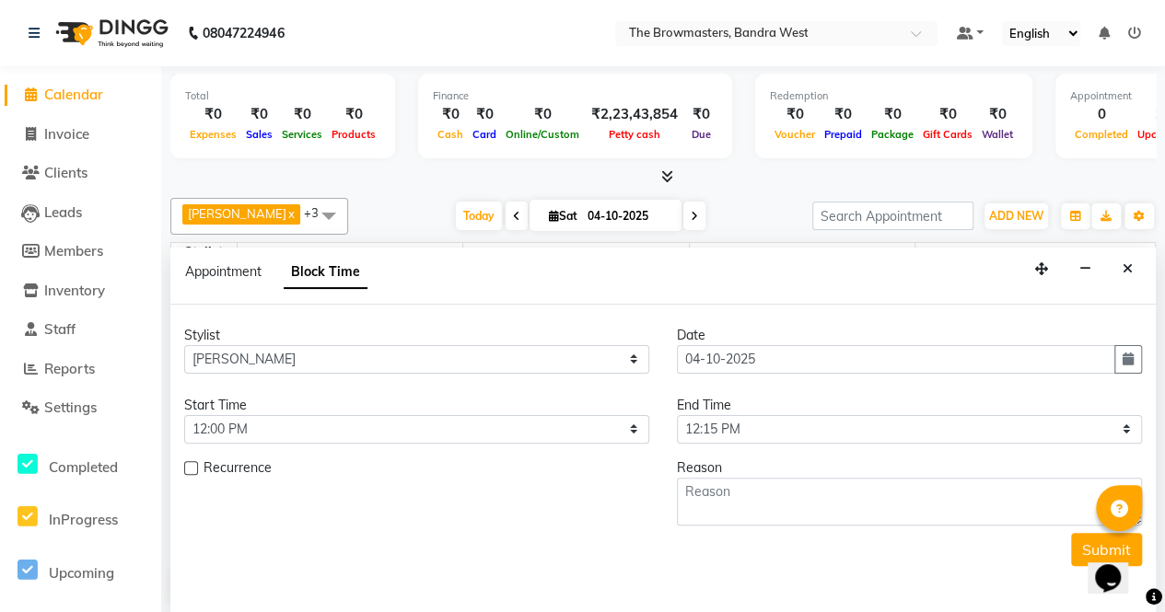
scroll to position [401, 0]
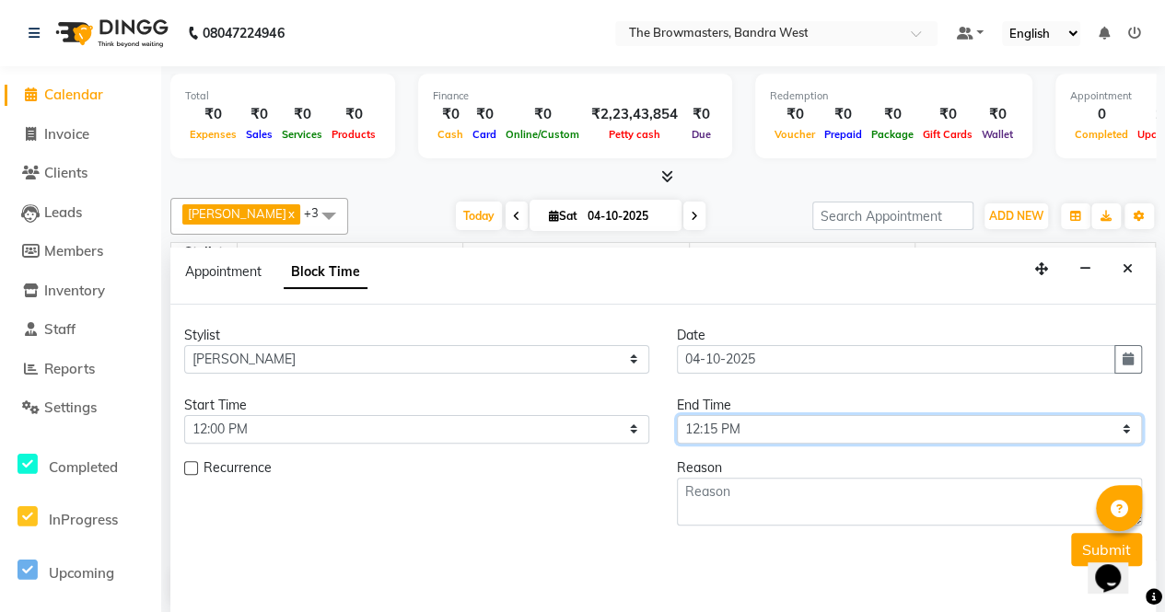
click at [732, 437] on select "Select 09:00 AM 09:15 AM 09:30 AM 09:45 AM 10:00 AM 10:15 AM 10:30 AM 10:45 AM …" at bounding box center [909, 429] width 465 height 29
select select "840"
click at [677, 415] on select "Select 09:00 AM 09:15 AM 09:30 AM 09:45 AM 10:00 AM 10:15 AM 10:30 AM 10:45 AM …" at bounding box center [909, 429] width 465 height 29
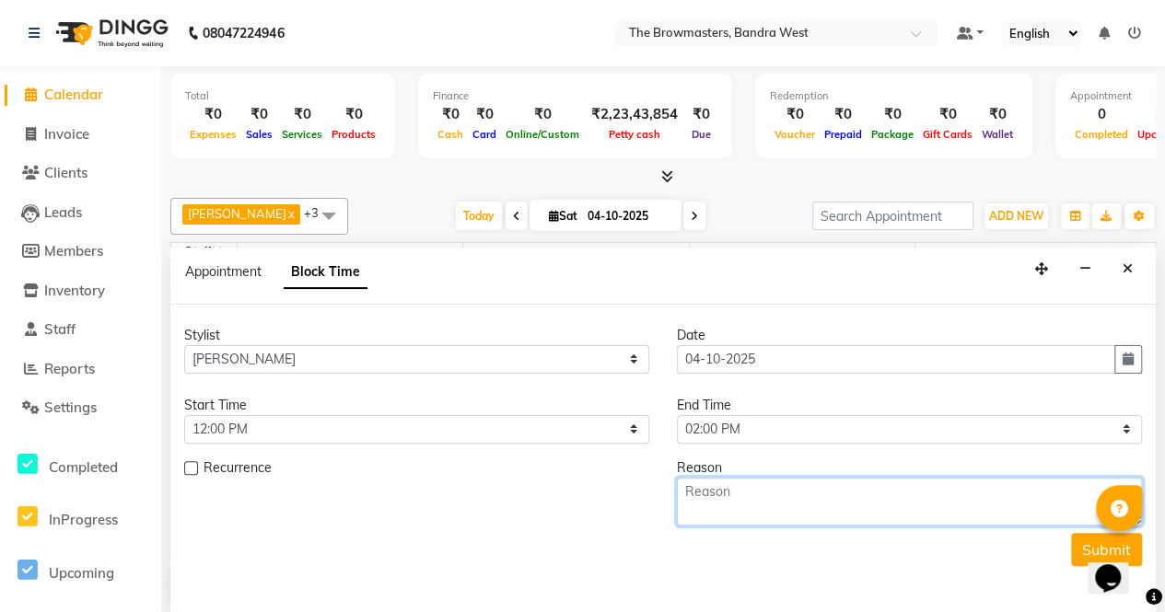
click at [764, 497] on textarea at bounding box center [909, 502] width 465 height 48
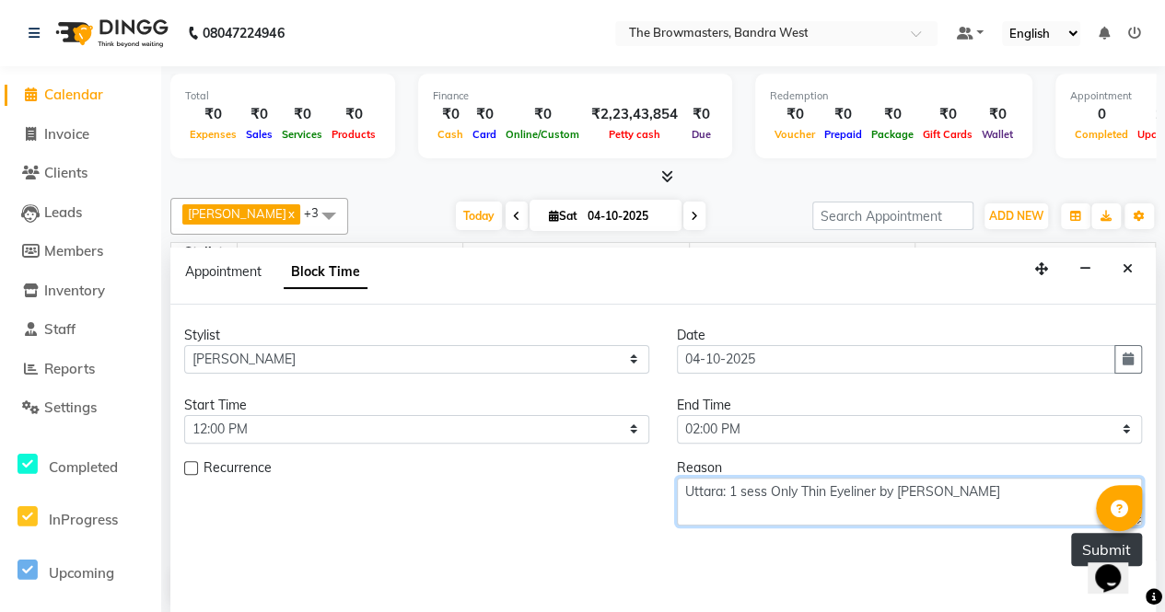
type textarea "Uttara: 1 sess Only Thin Eyeliner by [PERSON_NAME]"
click at [1086, 538] on button "Submit" at bounding box center [1106, 549] width 71 height 33
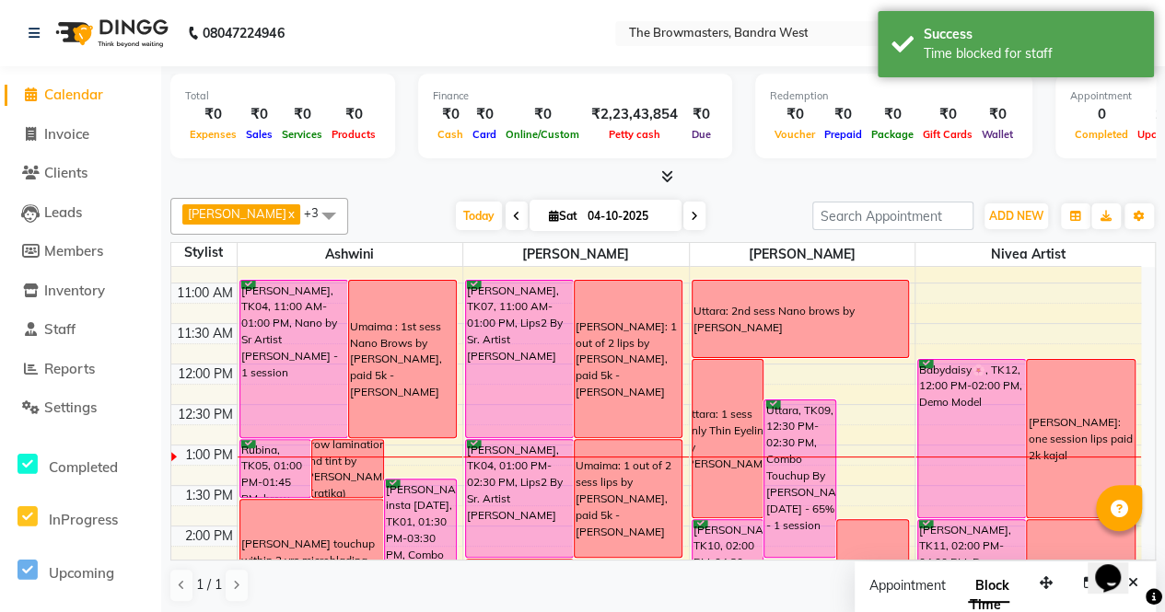
scroll to position [204, 0]
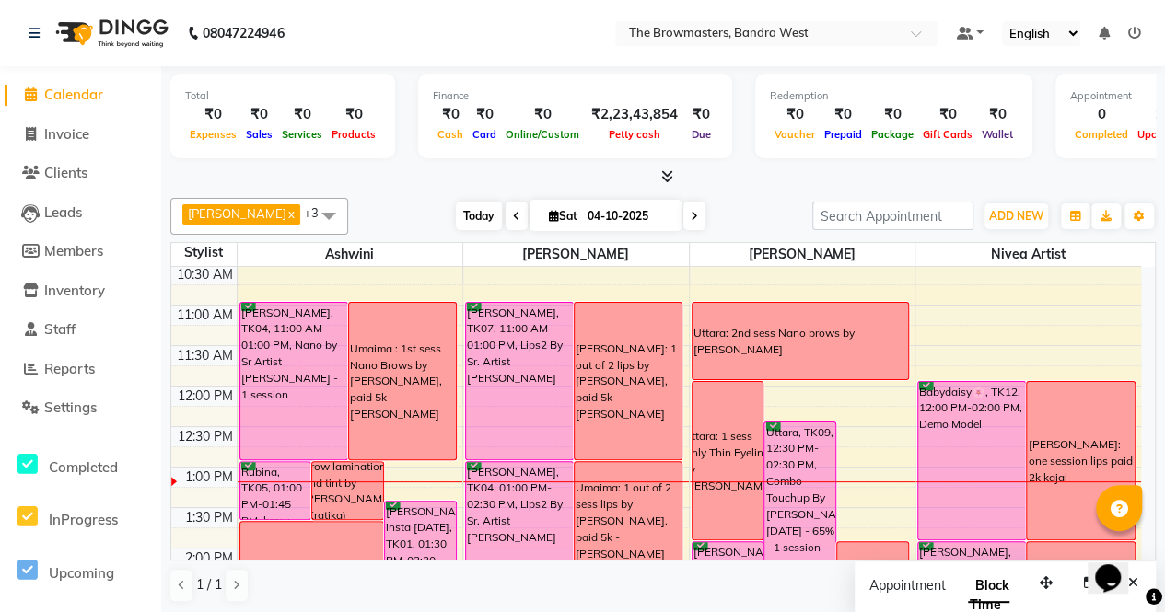
click at [462, 213] on span "Today" at bounding box center [479, 216] width 46 height 29
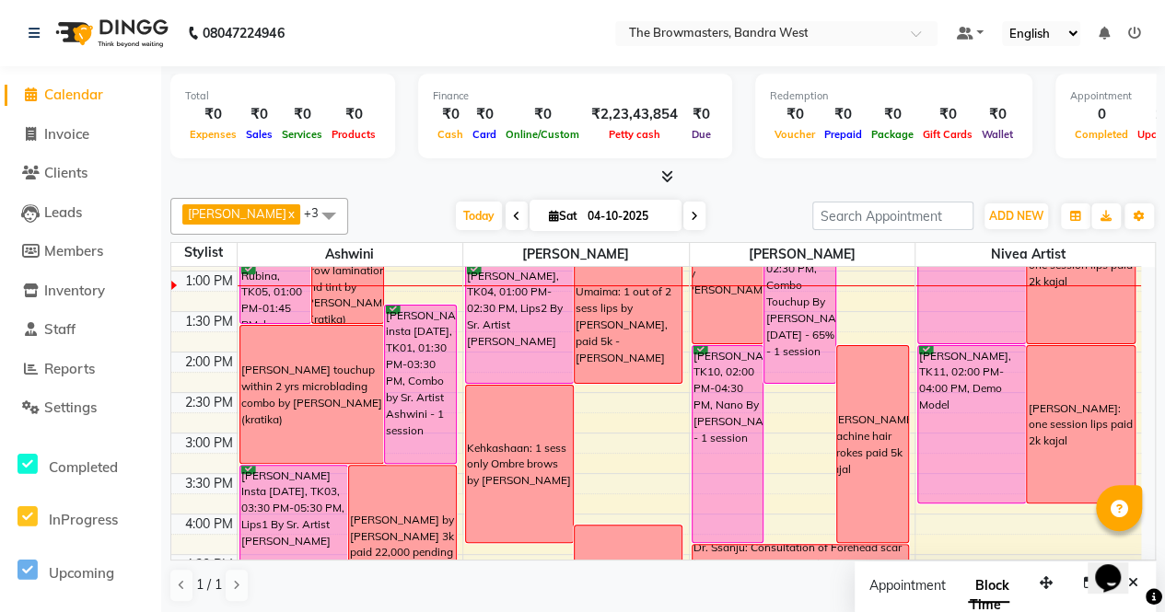
click at [571, 215] on span "Sat" at bounding box center [563, 216] width 38 height 14
select select "10"
select select "2025"
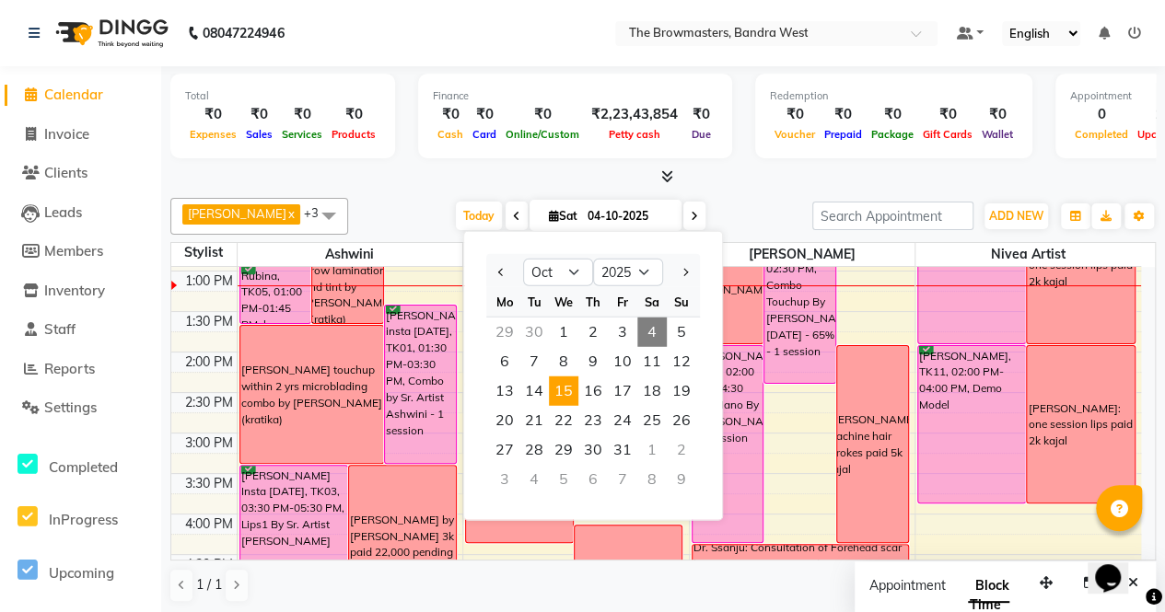
click at [573, 393] on span "15" at bounding box center [563, 391] width 29 height 29
type input "[DATE]"
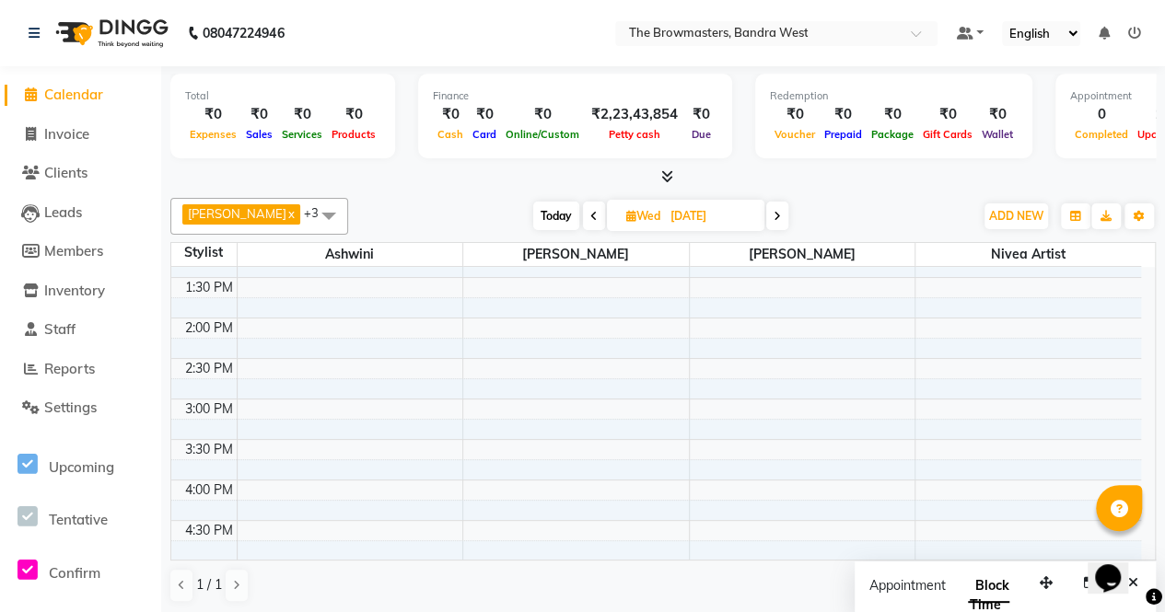
scroll to position [459, 0]
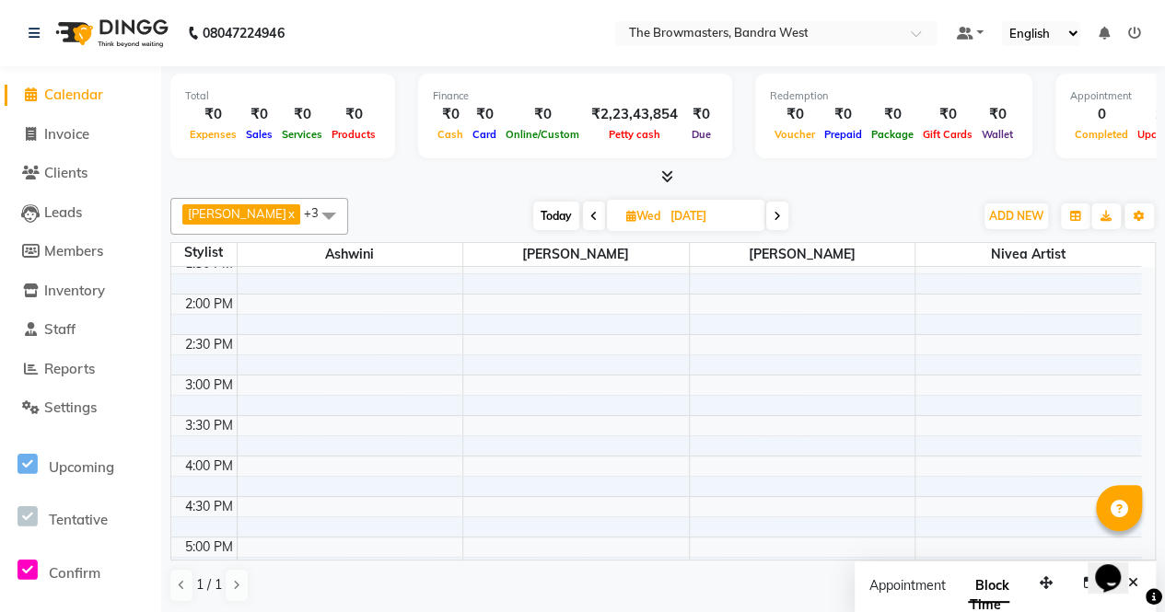
click at [595, 454] on div "8:00 AM 8:30 AM 9:00 AM 9:30 AM 10:00 AM 10:30 AM 11:00 AM 11:30 AM 12:00 PM 12…" at bounding box center [656, 334] width 970 height 1052
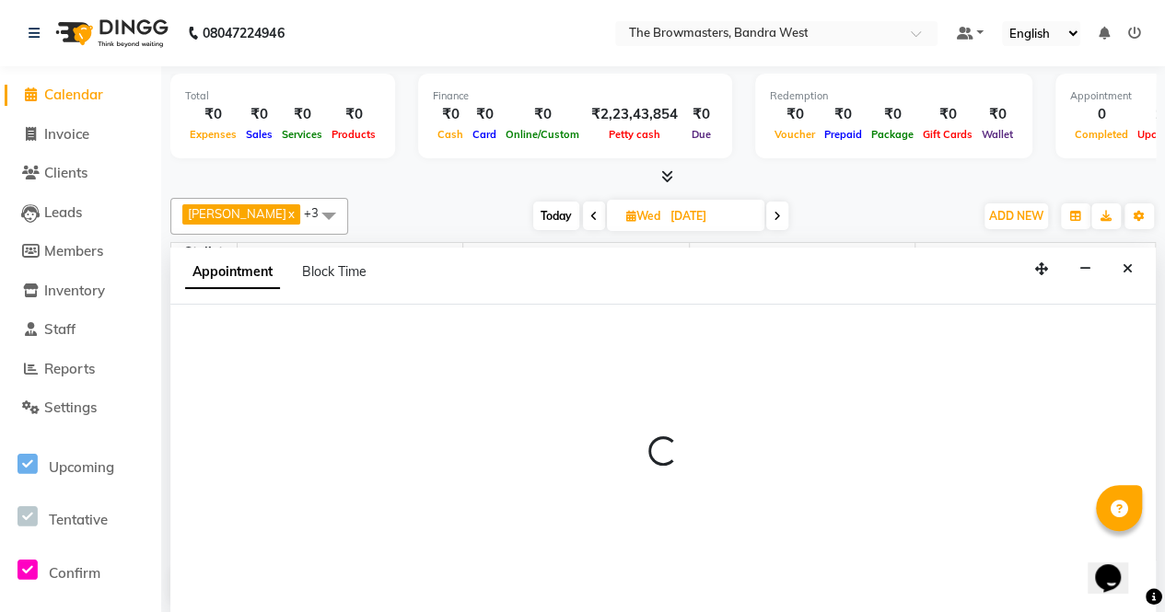
select select "64307"
select select "960"
select select "tentative"
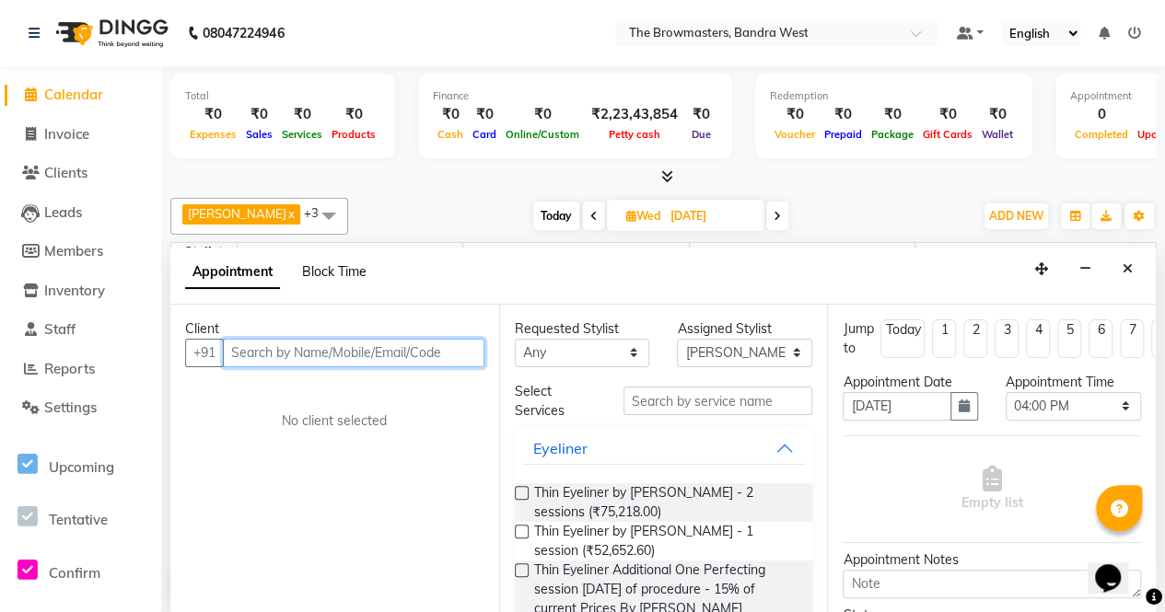
scroll to position [0, 0]
click at [345, 264] on span "Block Time" at bounding box center [334, 271] width 64 height 17
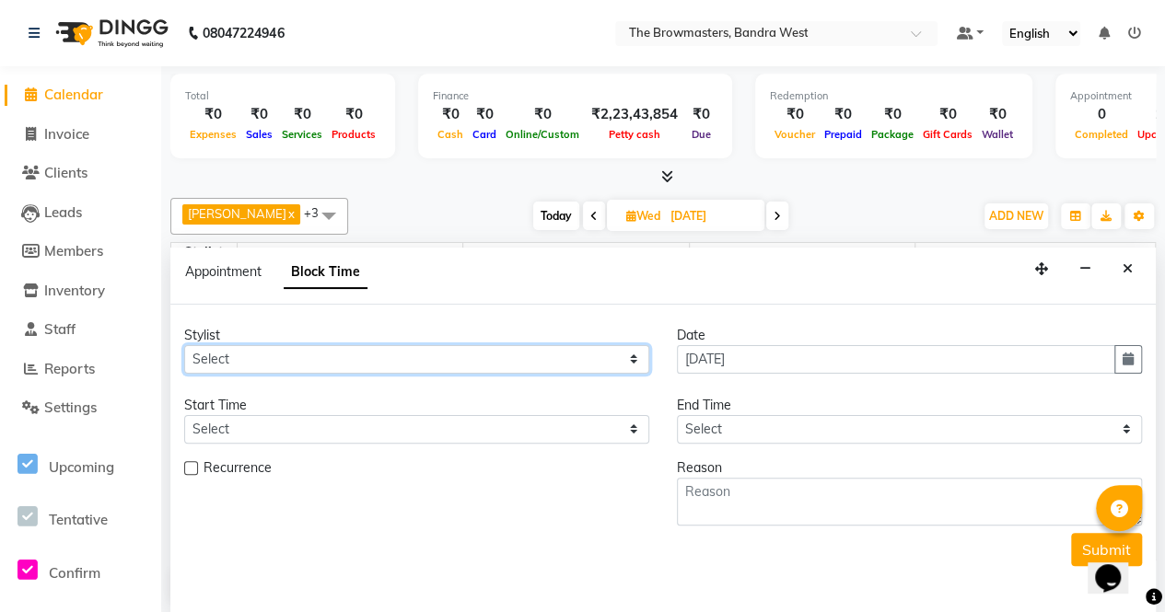
click at [226, 366] on select "Select Ashmeey Singghai Ashwini [PERSON_NAME] Jyoti Kajal [PERSON_NAME] [PERSON…" at bounding box center [416, 359] width 465 height 29
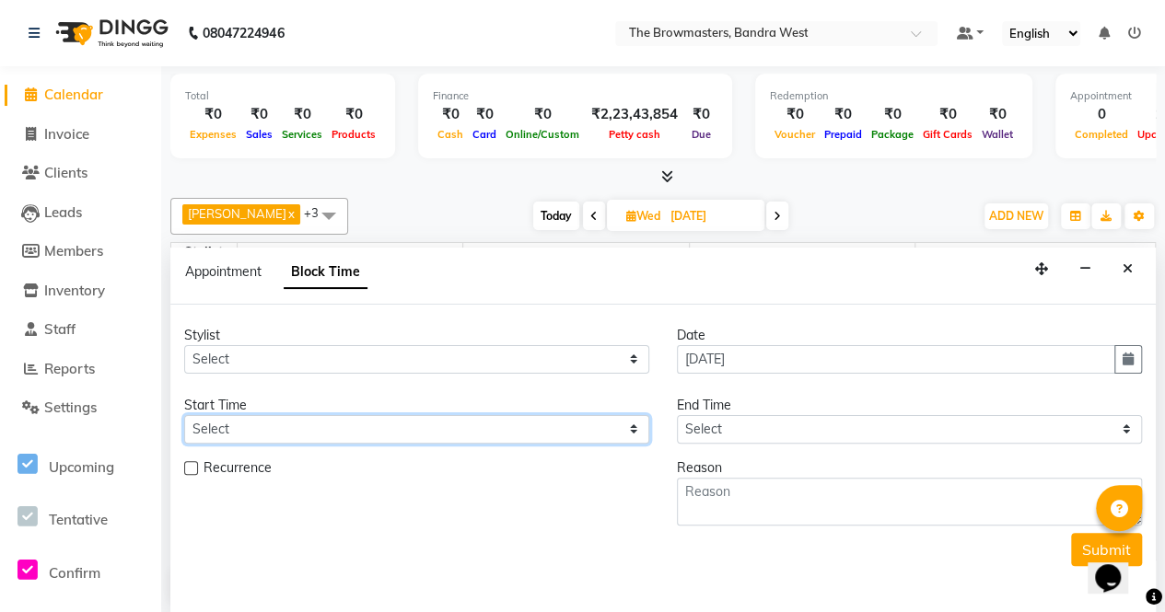
click at [226, 423] on select "Select" at bounding box center [416, 429] width 465 height 29
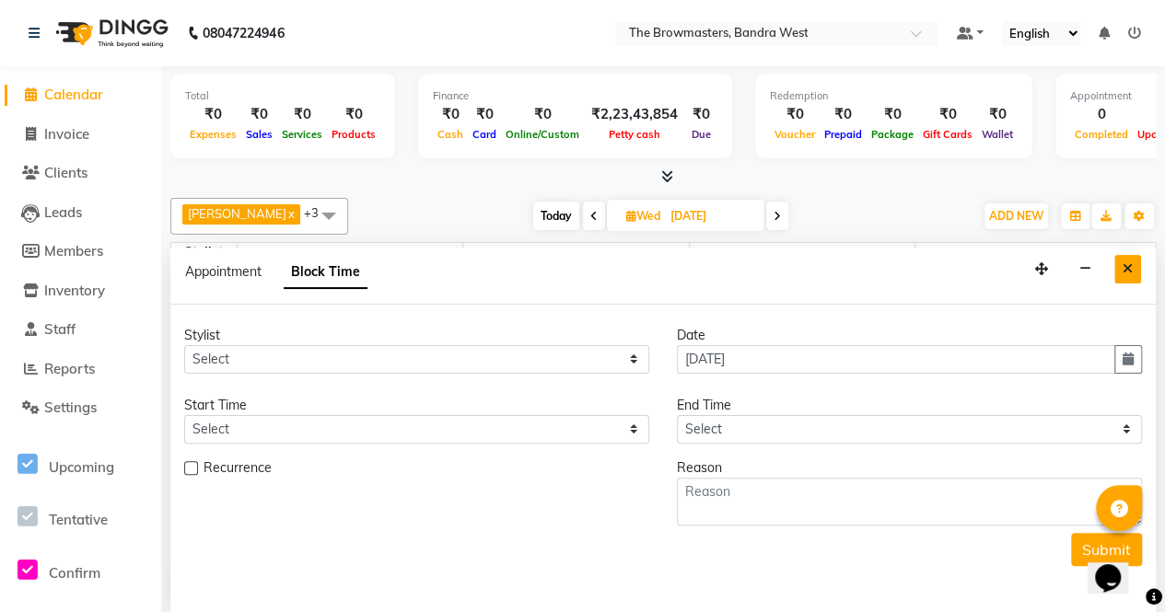
click at [1131, 267] on icon "Close" at bounding box center [1127, 268] width 10 height 13
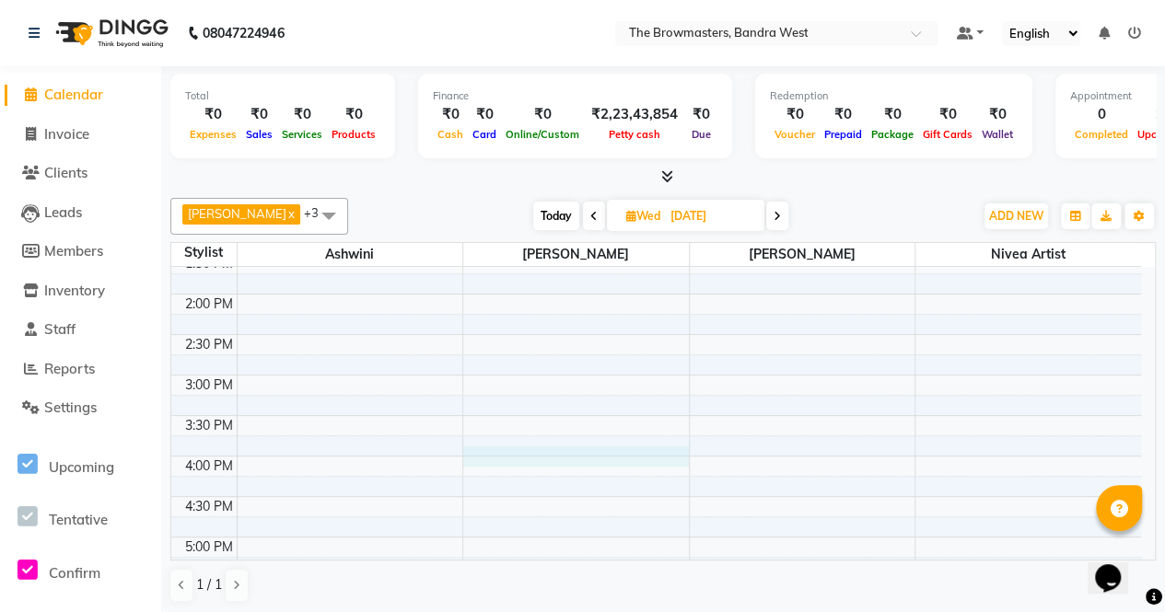
click at [551, 452] on div "8:00 AM 8:30 AM 9:00 AM 9:30 AM 10:00 AM 10:30 AM 11:00 AM 11:30 AM 12:00 PM 12…" at bounding box center [656, 334] width 970 height 1052
select select "64307"
select select "tentative"
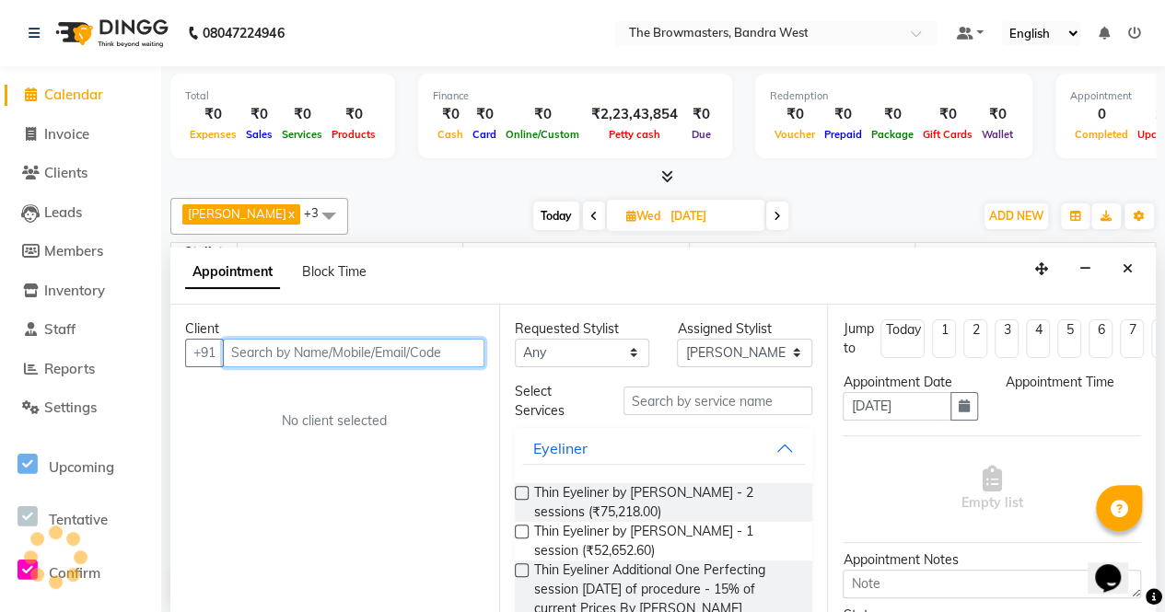
select select "960"
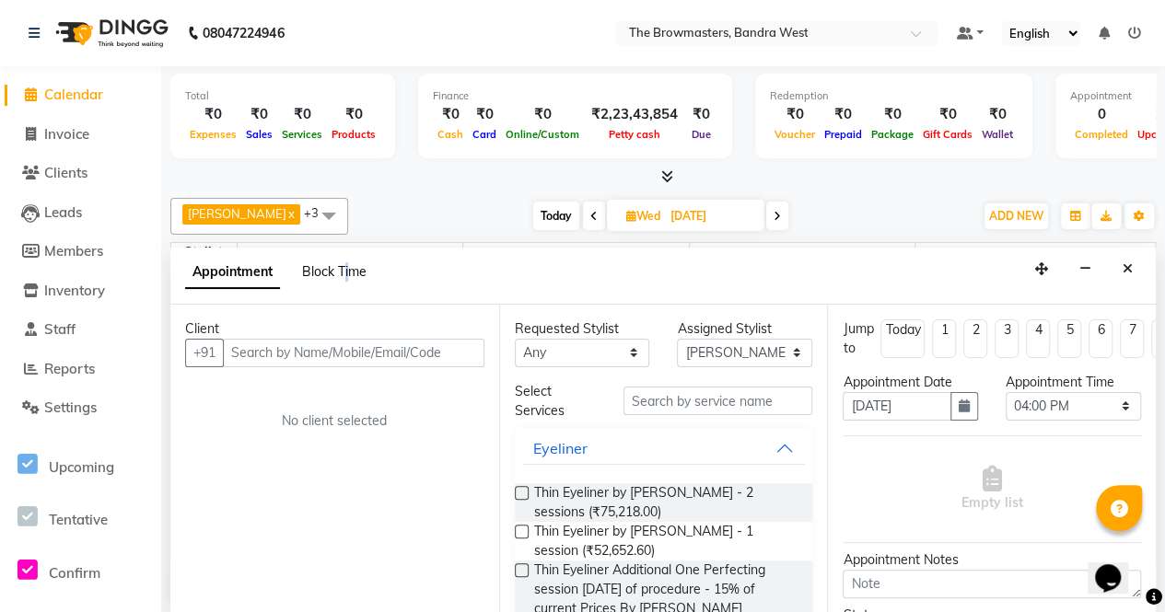
drag, startPoint x: 350, startPoint y: 281, endPoint x: 344, endPoint y: 270, distance: 12.4
click at [344, 270] on div "Appointment Block Time" at bounding box center [286, 275] width 203 height 41
click at [344, 270] on span "Block Time" at bounding box center [334, 271] width 64 height 17
select select "64307"
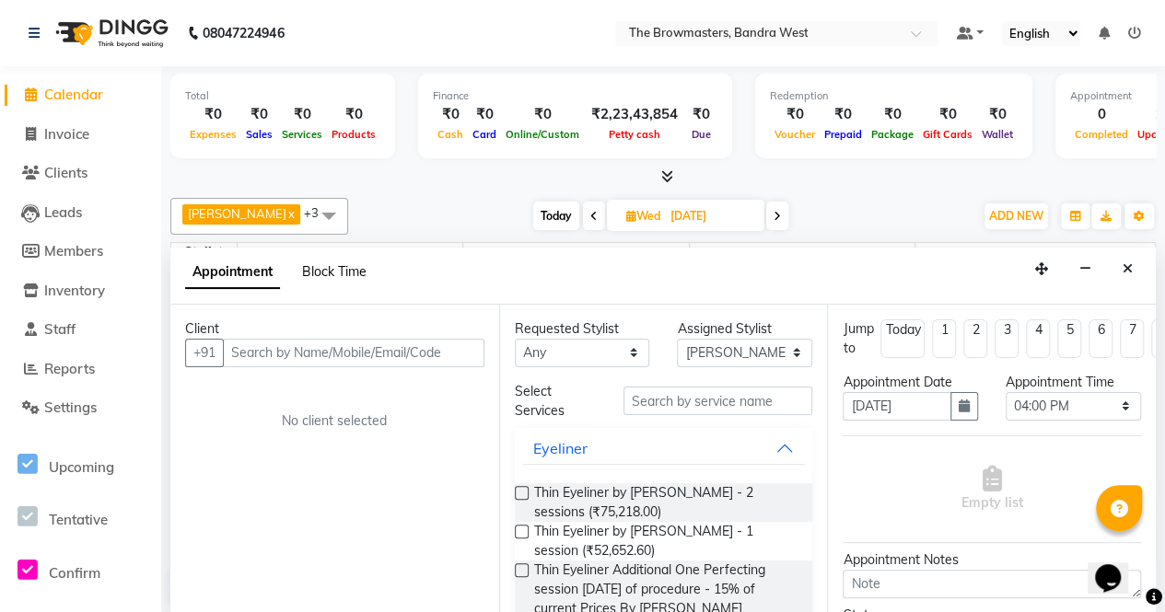
select select "960"
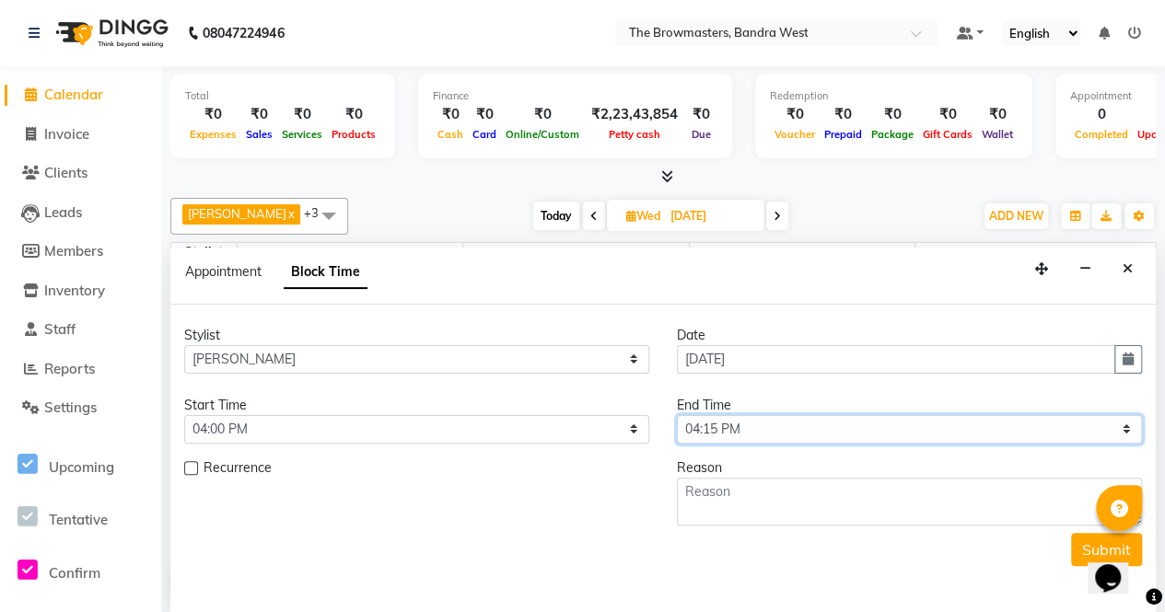
click at [777, 421] on select "Select 09:00 AM 09:15 AM 09:30 AM 09:45 AM 10:00 AM 10:15 AM 10:30 AM 10:45 AM …" at bounding box center [909, 429] width 465 height 29
select select "1080"
click at [677, 415] on select "Select 09:00 AM 09:15 AM 09:30 AM 09:45 AM 10:00 AM 10:15 AM 10:30 AM 10:45 AM …" at bounding box center [909, 429] width 465 height 29
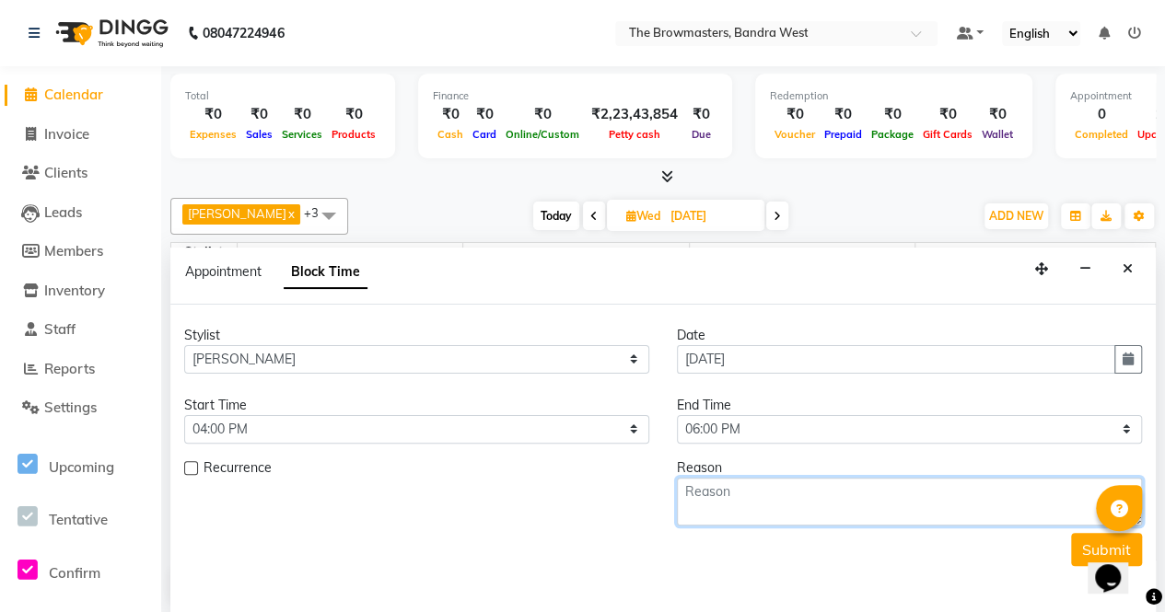
click at [761, 486] on textarea at bounding box center [909, 502] width 465 height 48
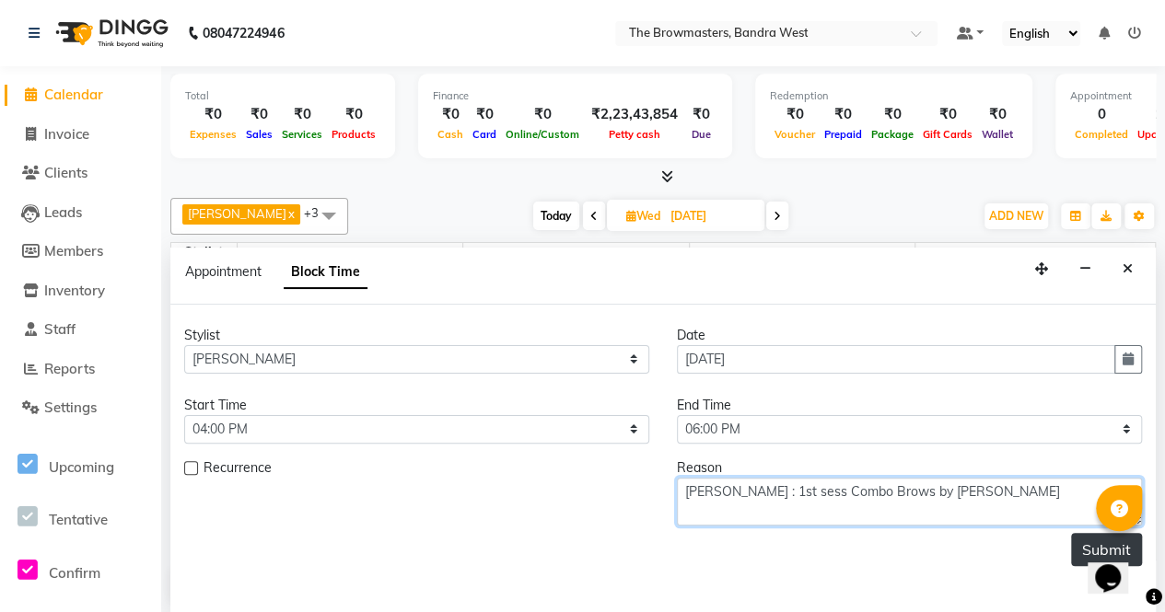
type textarea "[PERSON_NAME] : 1st sess Combo Brows by [PERSON_NAME]"
click at [1076, 540] on button "Submit" at bounding box center [1106, 549] width 71 height 33
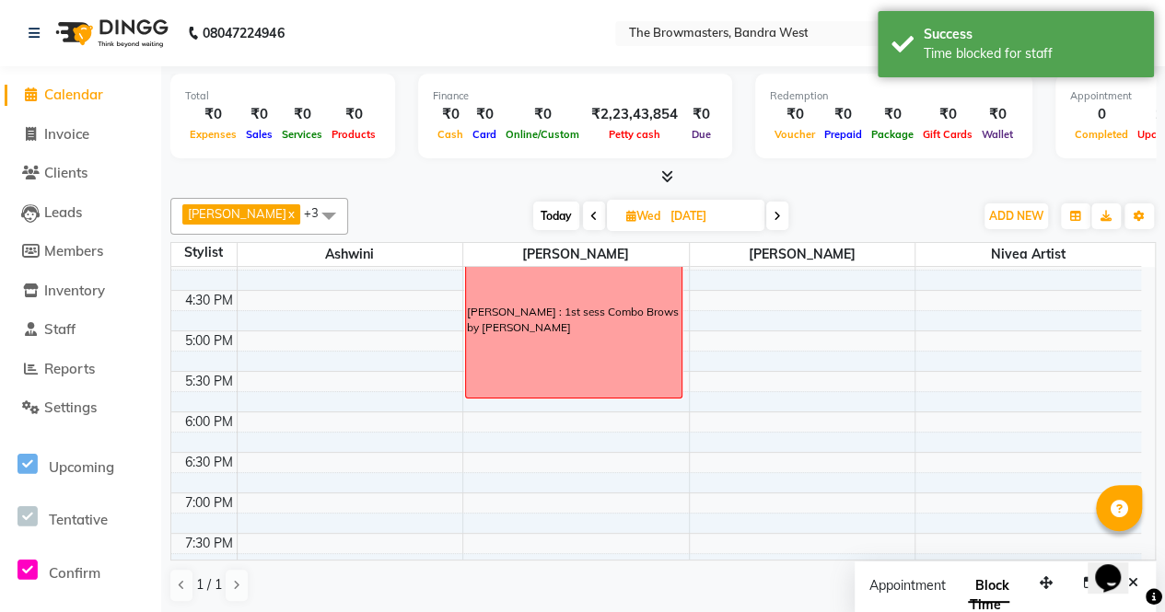
scroll to position [670, 0]
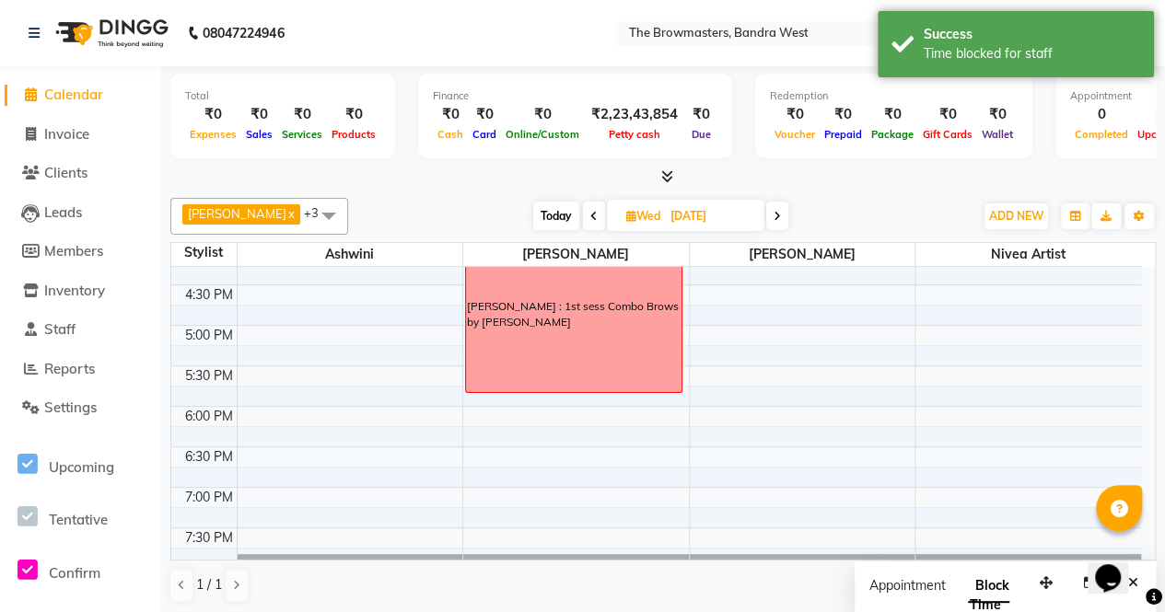
click at [562, 210] on span "Today" at bounding box center [556, 216] width 46 height 29
type input "04-10-2025"
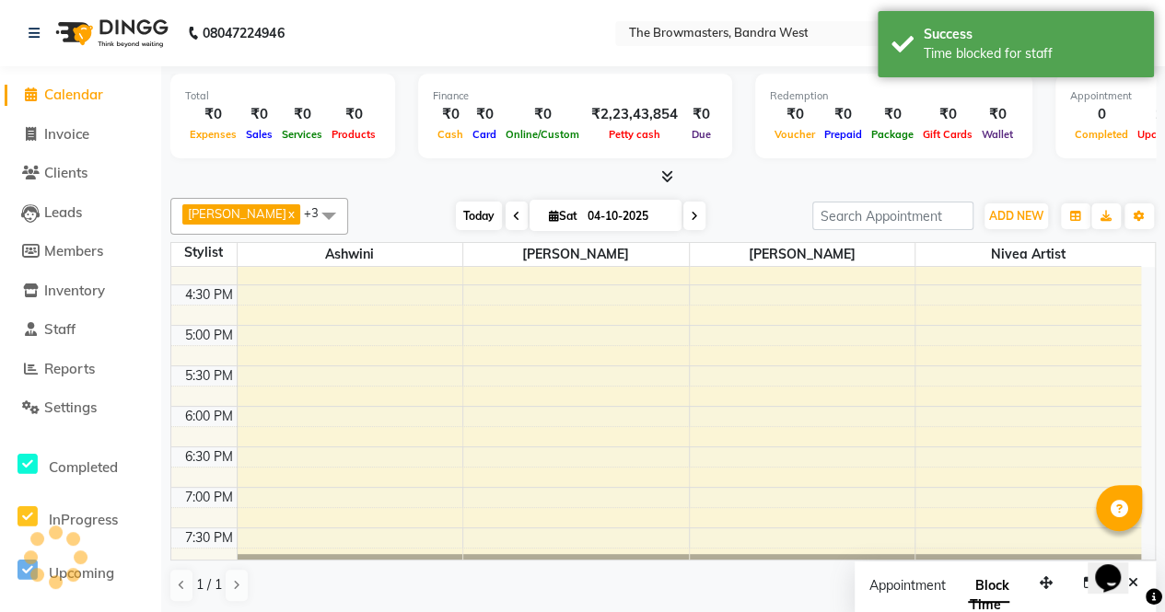
scroll to position [400, 0]
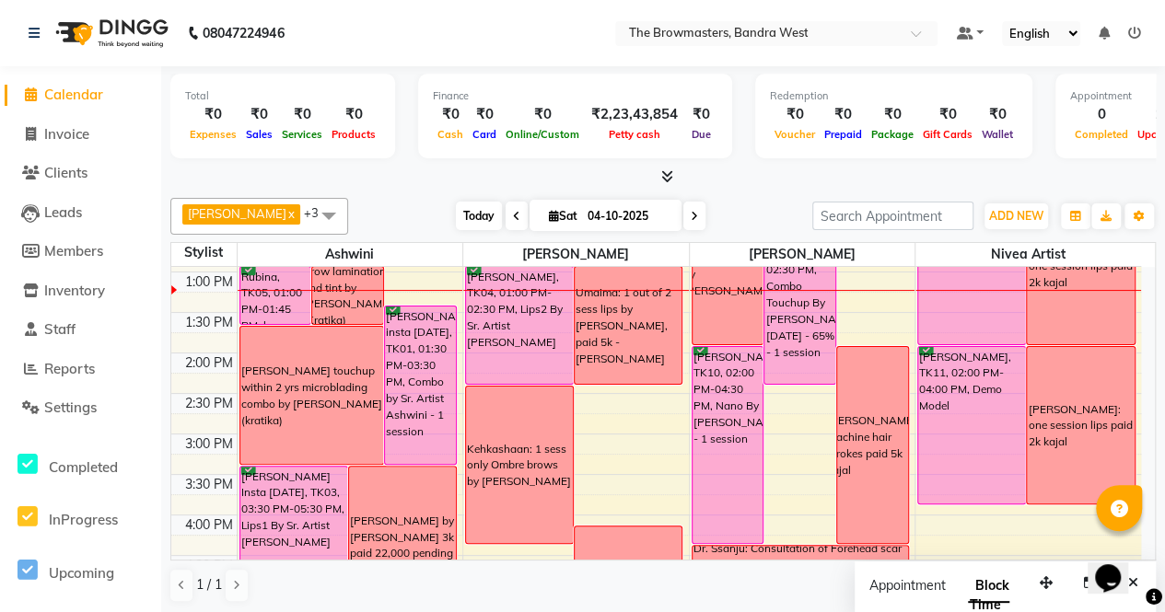
click at [486, 212] on span "Today" at bounding box center [479, 216] width 46 height 29
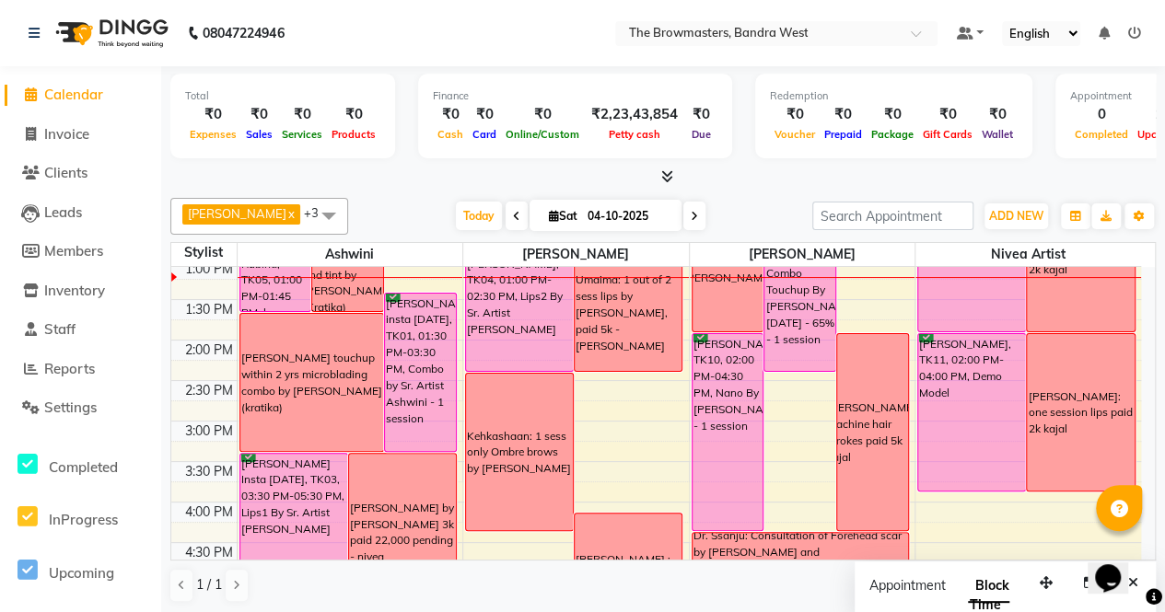
scroll to position [383, 0]
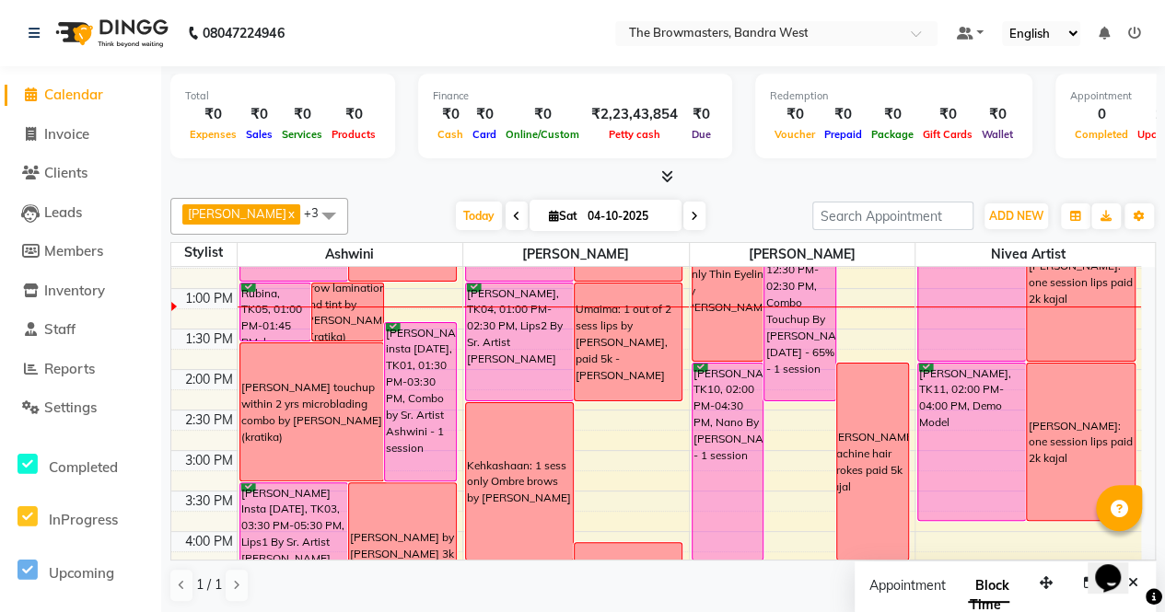
click at [541, 441] on div "Kehkashaan: 1 sess only Ombre brows by [PERSON_NAME]" at bounding box center [519, 481] width 107 height 157
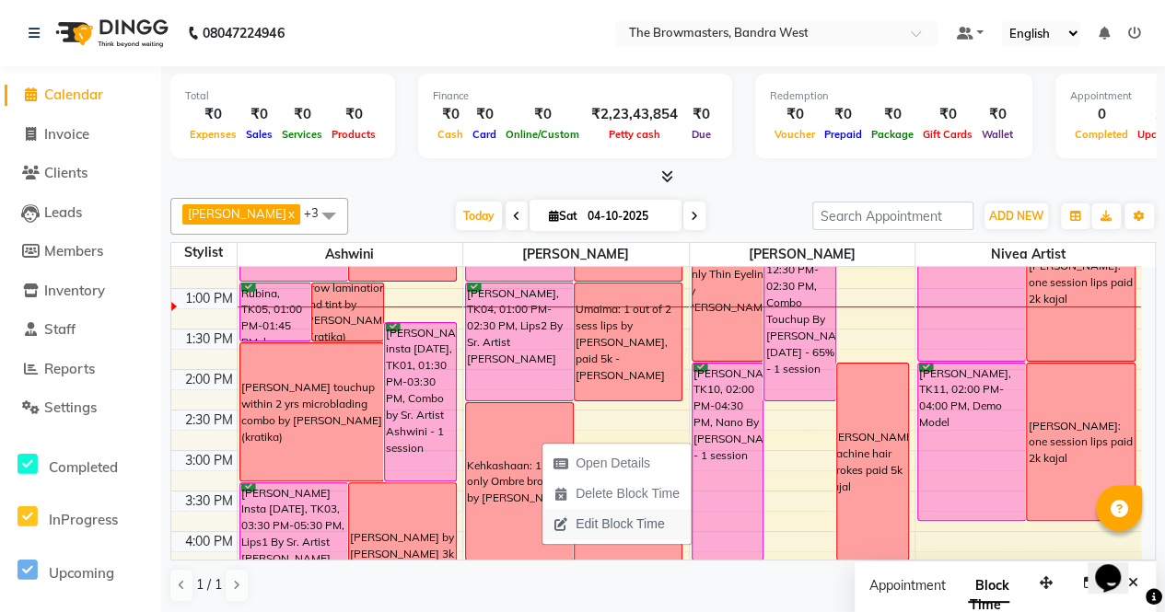
click at [612, 527] on span "Edit Block Time" at bounding box center [619, 524] width 88 height 19
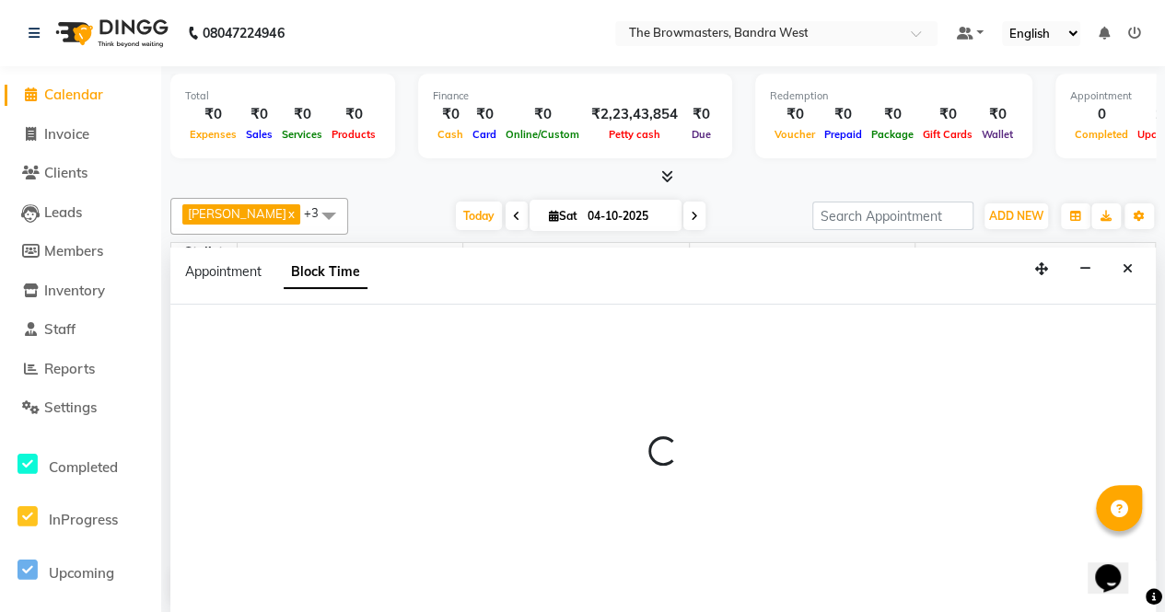
scroll to position [0, 0]
select select "64307"
select select "870"
select select "990"
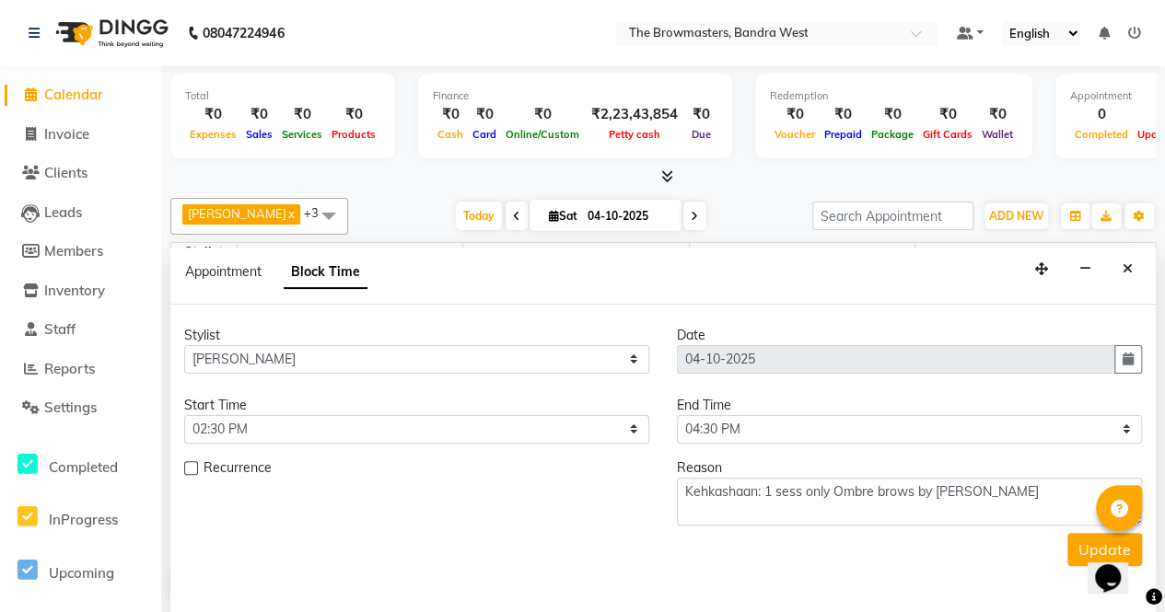
scroll to position [401, 0]
click at [868, 486] on textarea "Kehkashaan: 1 sess only Ombre brows by [PERSON_NAME]" at bounding box center [909, 502] width 465 height 48
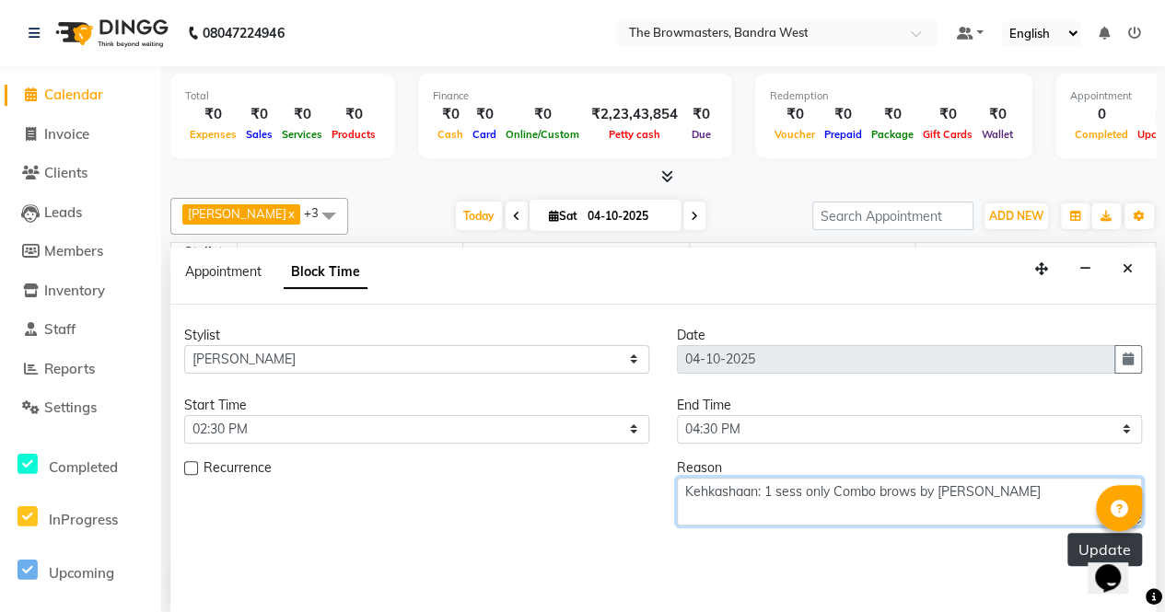
type textarea "Kehkashaan: 1 sess only Combo brows by [PERSON_NAME]"
click at [1074, 547] on button "Update" at bounding box center [1104, 549] width 75 height 33
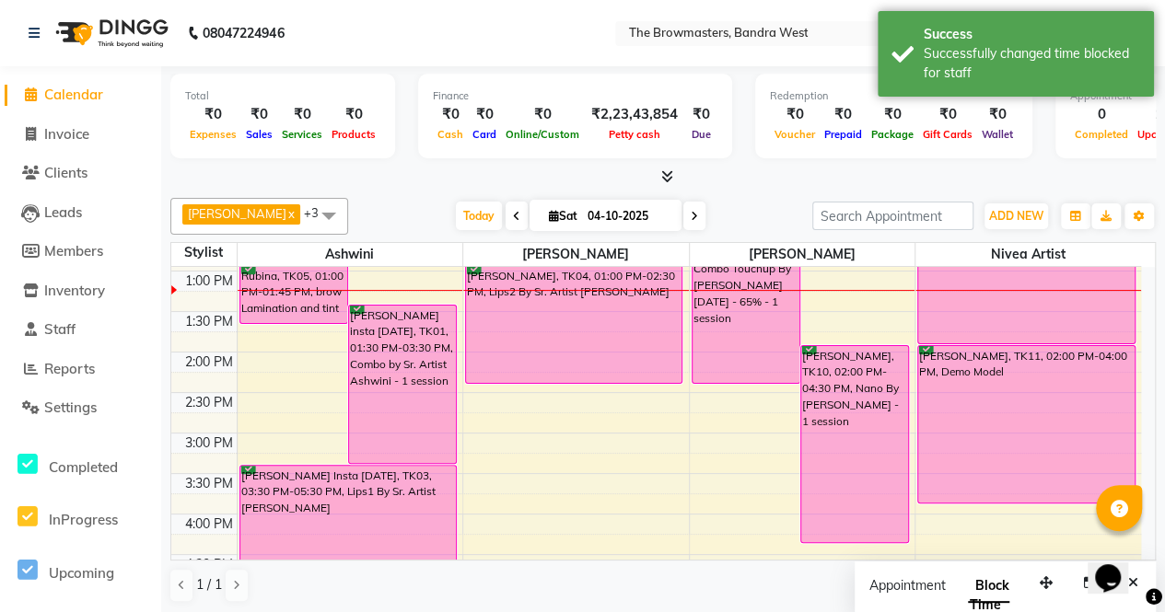
scroll to position [0, 0]
